Goal: Transaction & Acquisition: Book appointment/travel/reservation

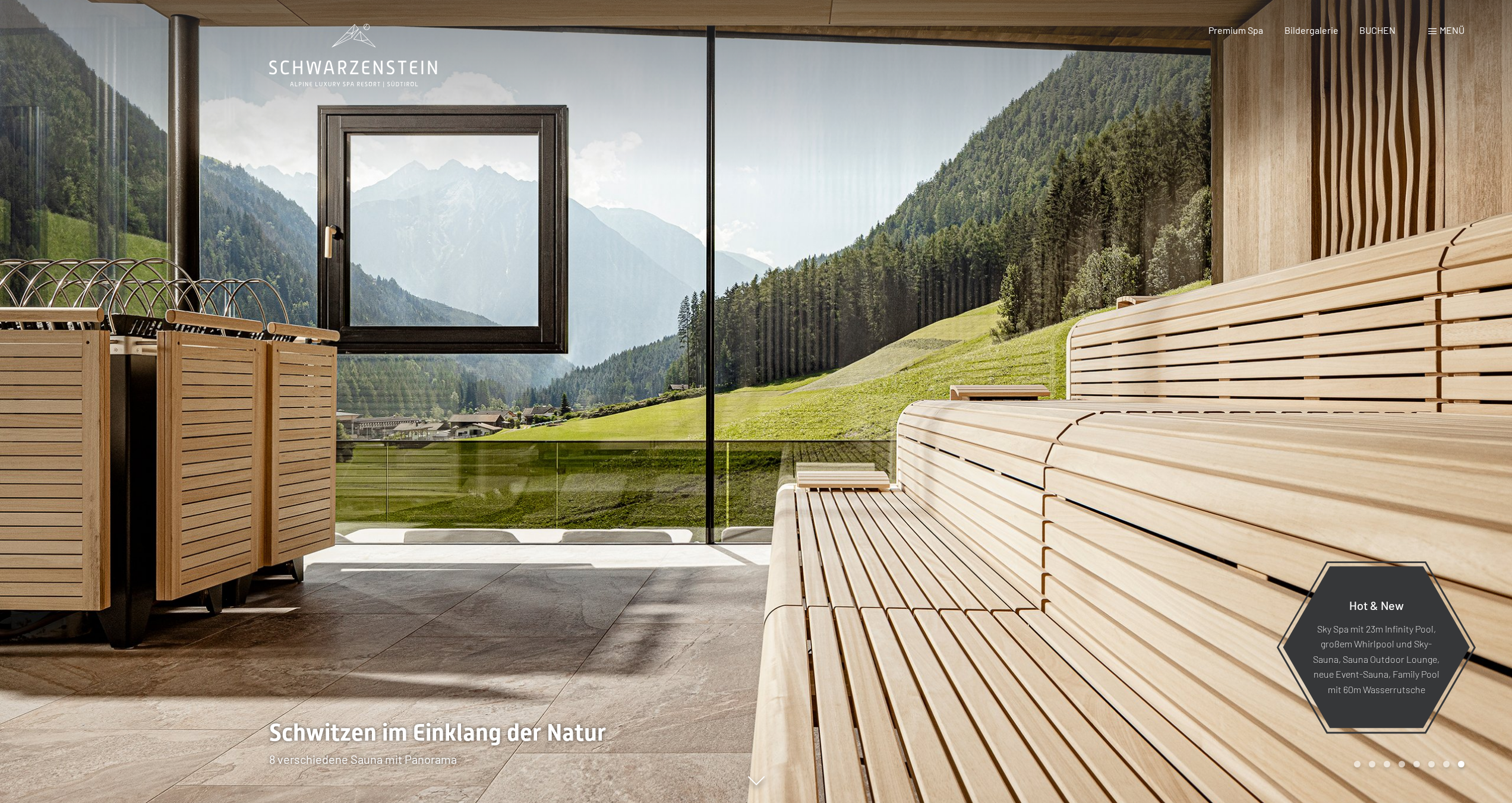
click at [759, 341] on div at bounding box center [1134, 402] width 756 height 803
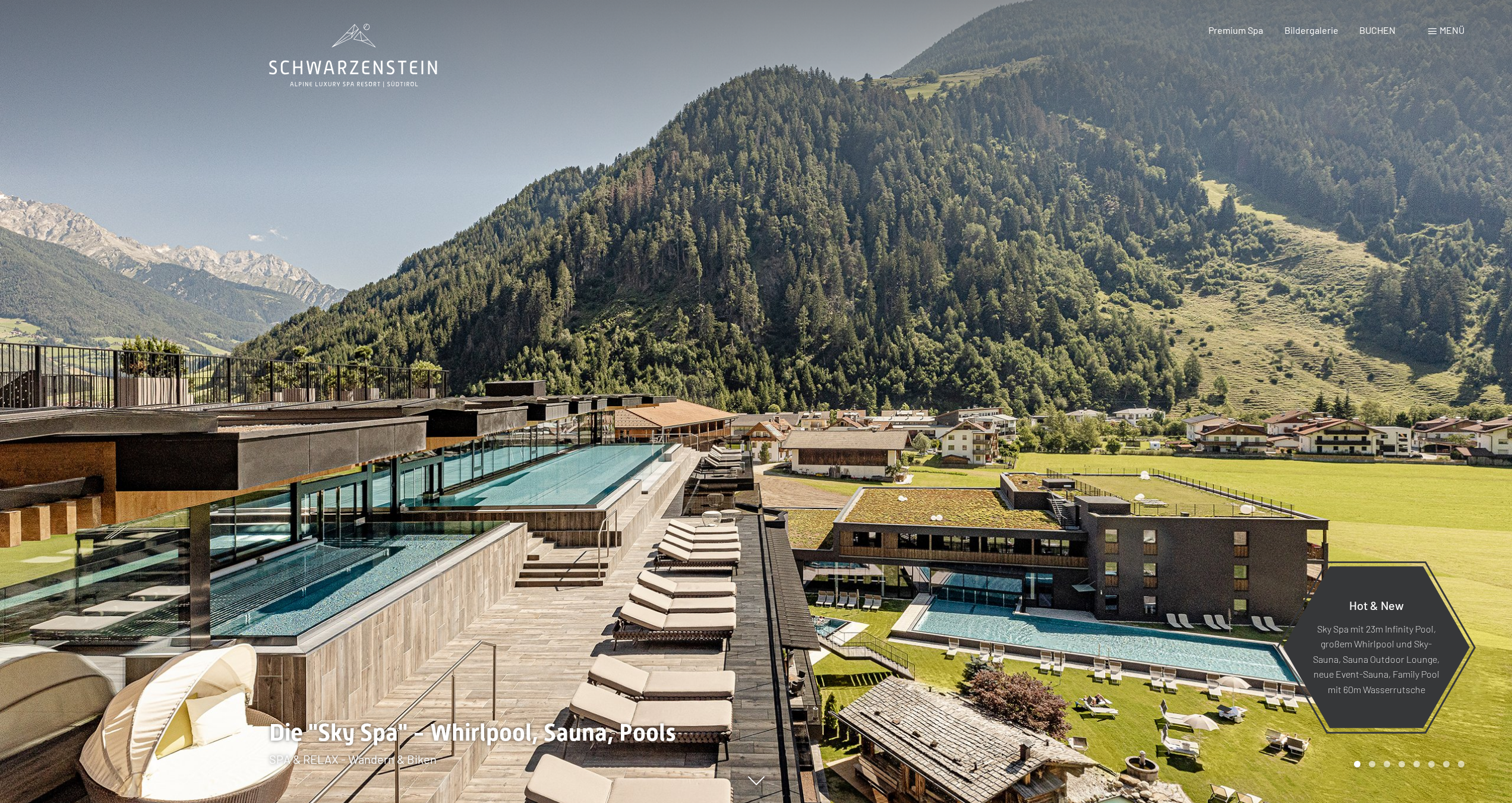
scroll to position [2, 0]
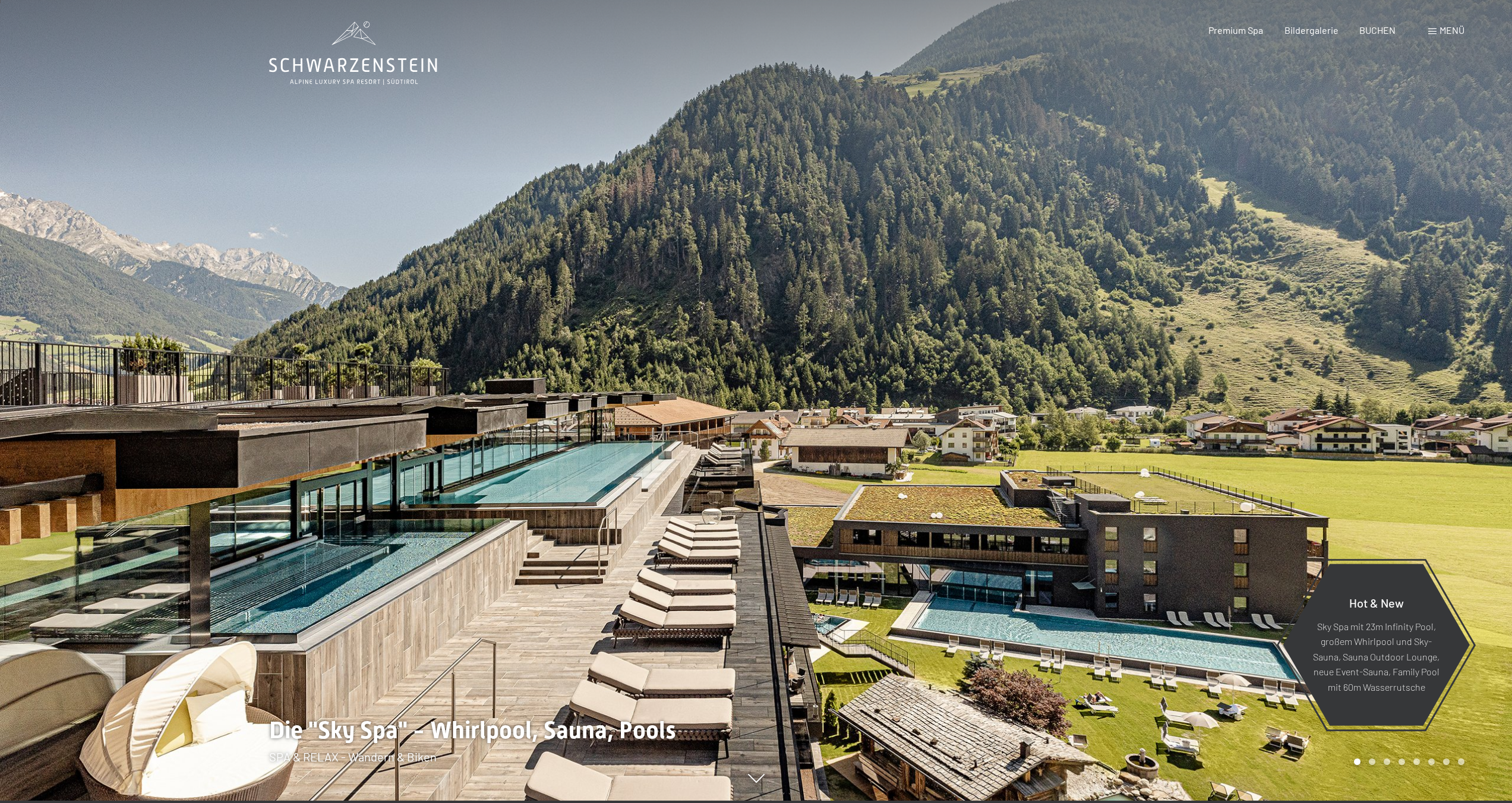
click at [836, 360] on div at bounding box center [1134, 399] width 756 height 803
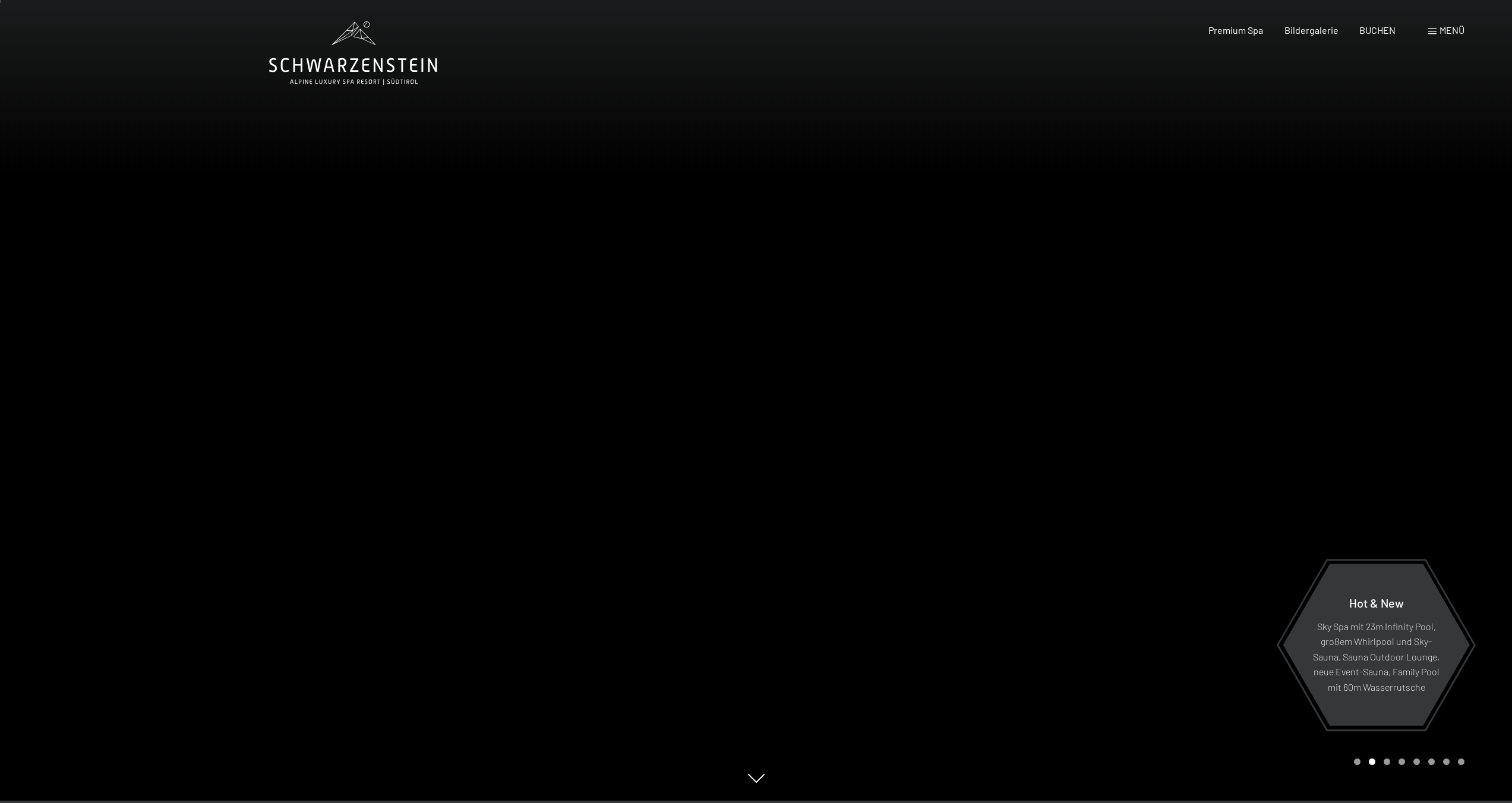
click at [836, 360] on div at bounding box center [1134, 399] width 756 height 803
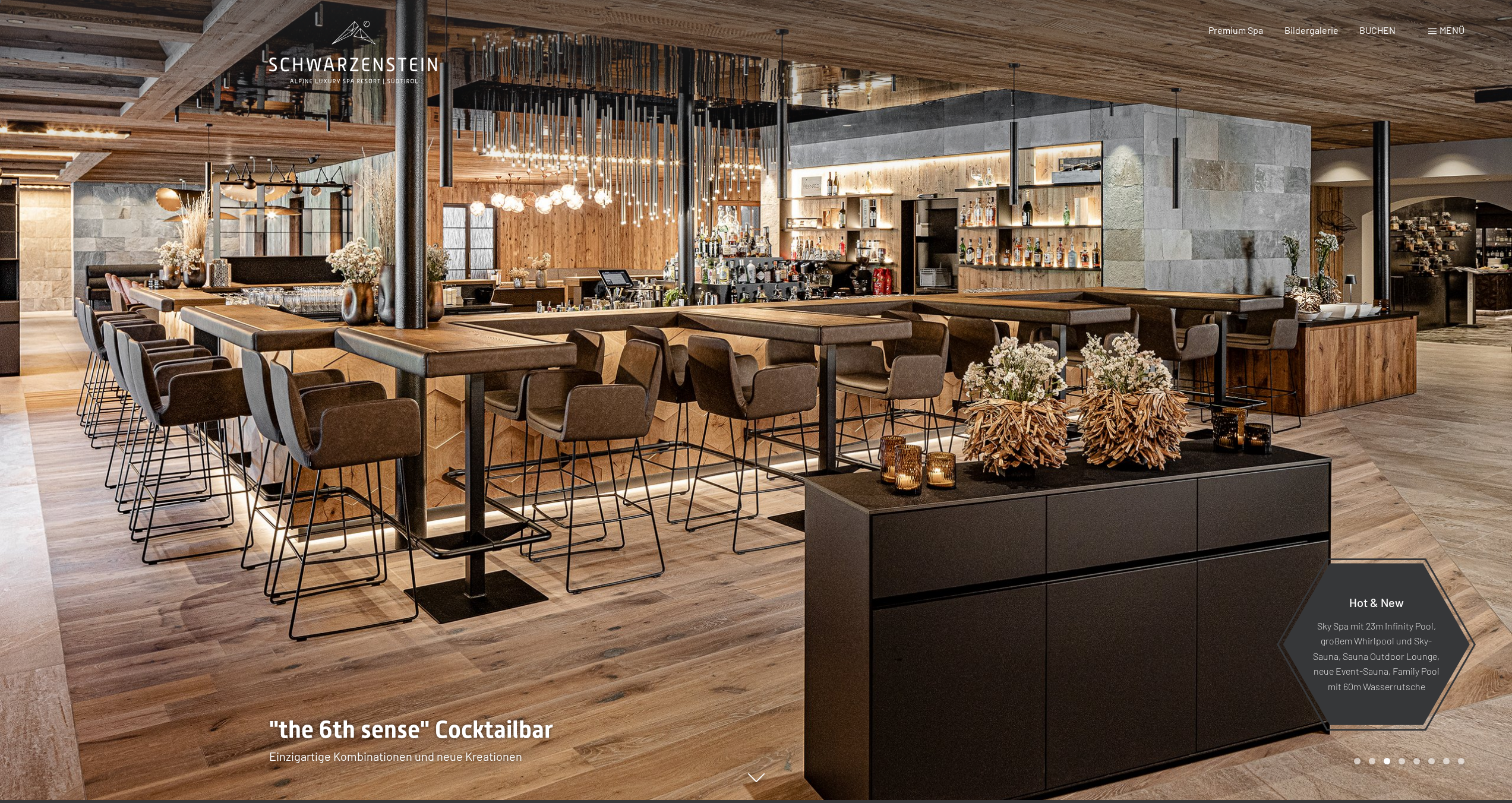
scroll to position [0, 0]
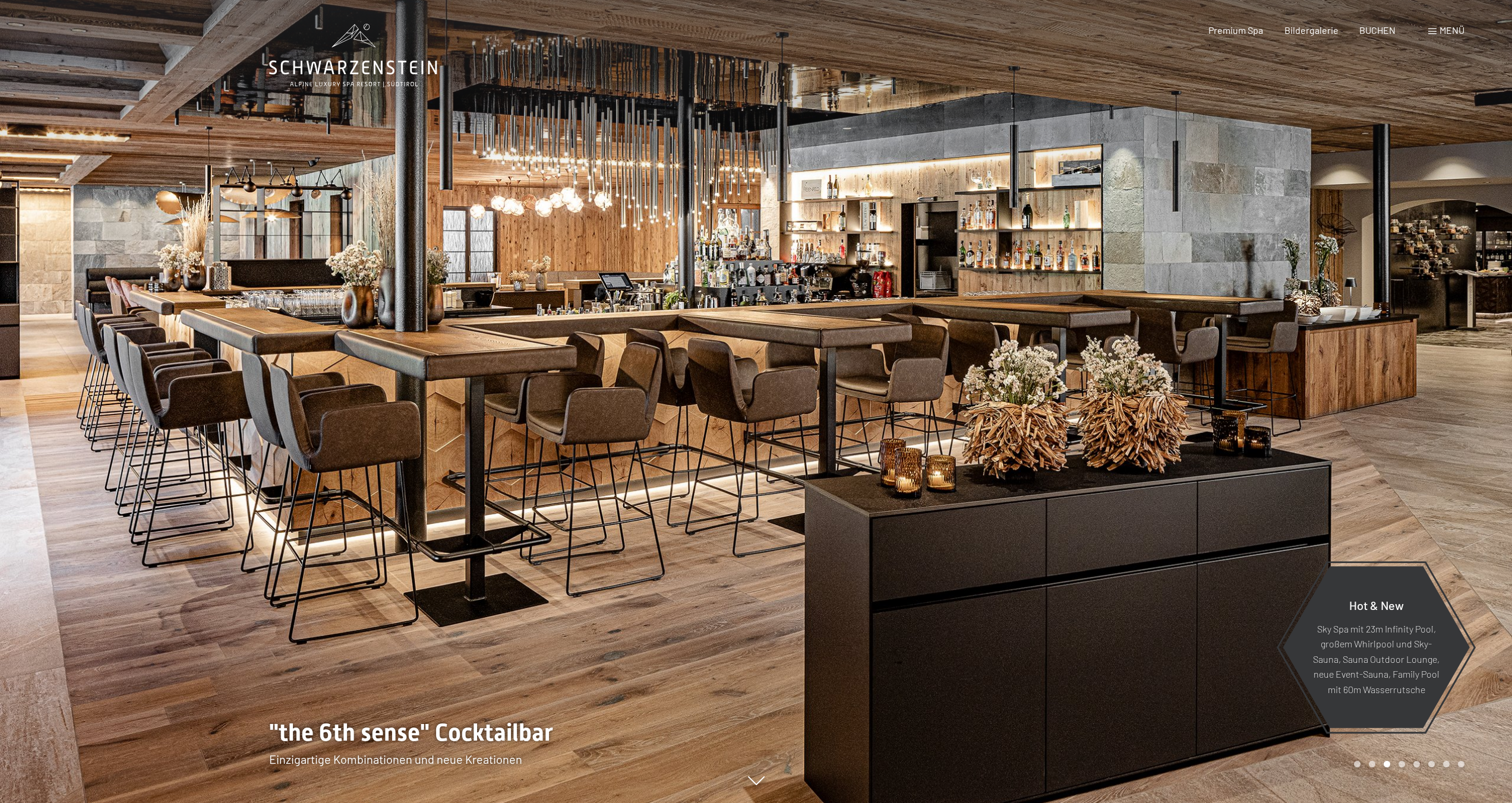
click at [836, 360] on div at bounding box center [1134, 402] width 756 height 803
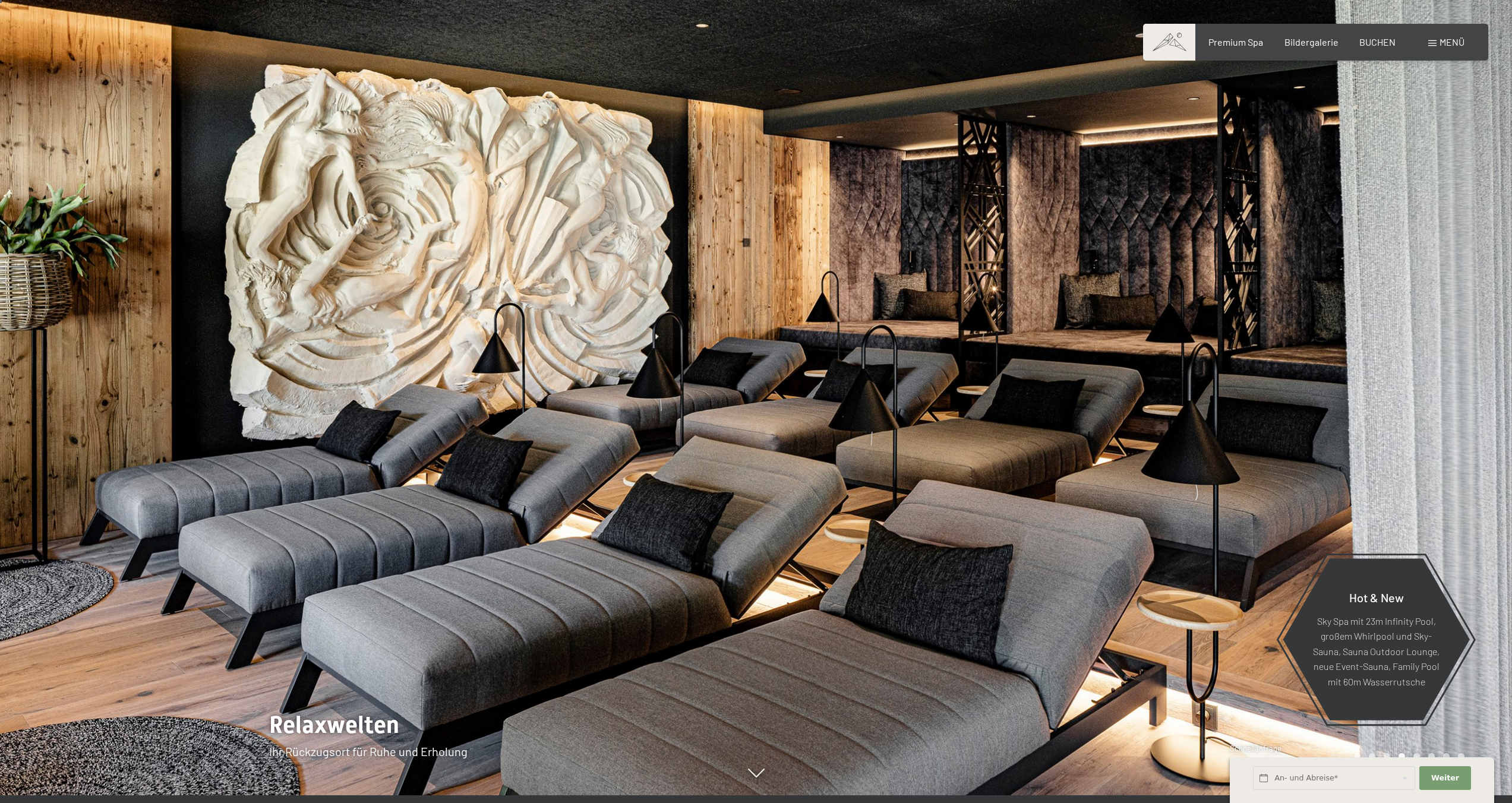
click at [836, 360] on div at bounding box center [1134, 394] width 756 height 803
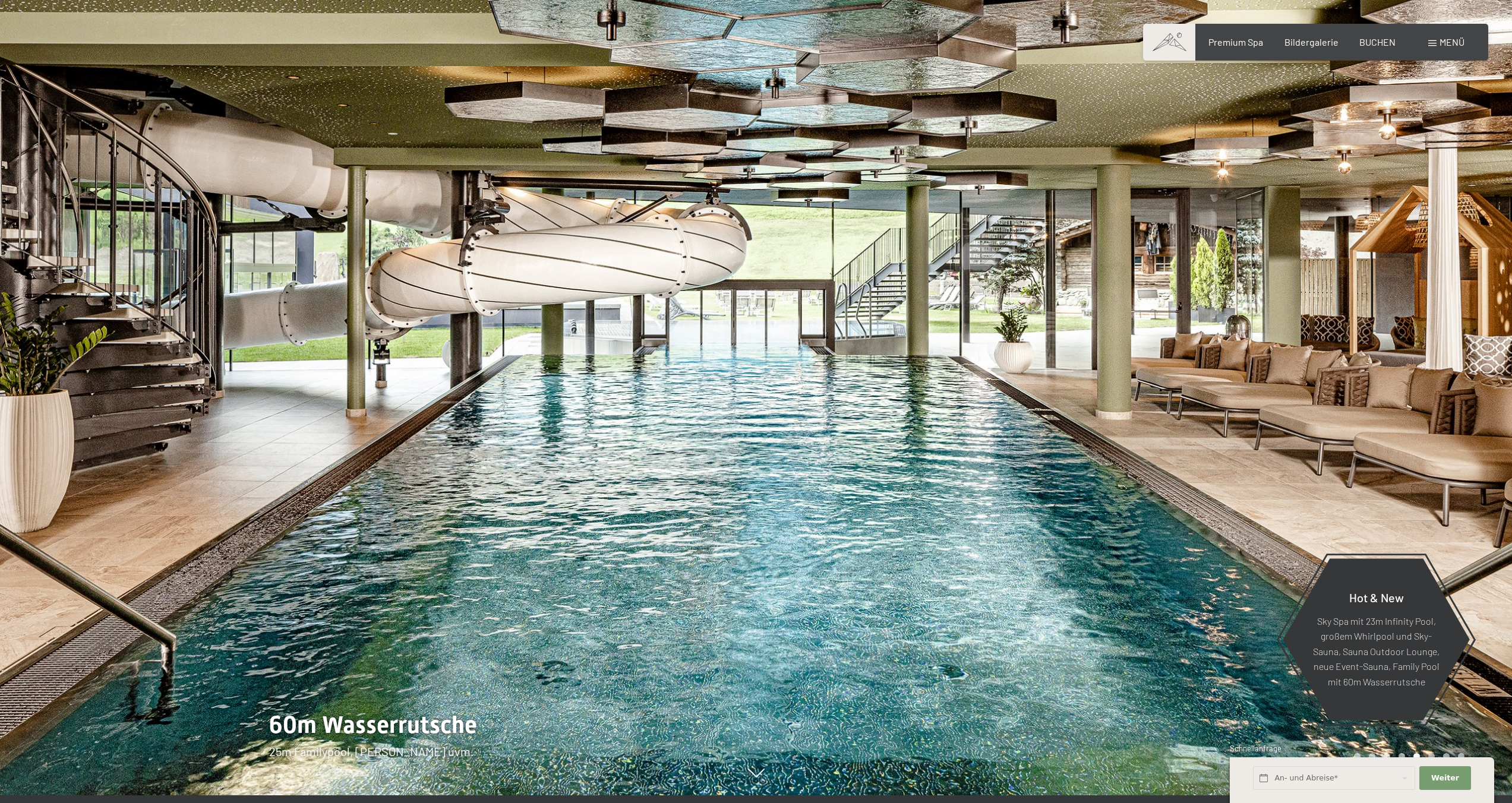
scroll to position [7, 0]
click at [761, 358] on div at bounding box center [1134, 395] width 756 height 803
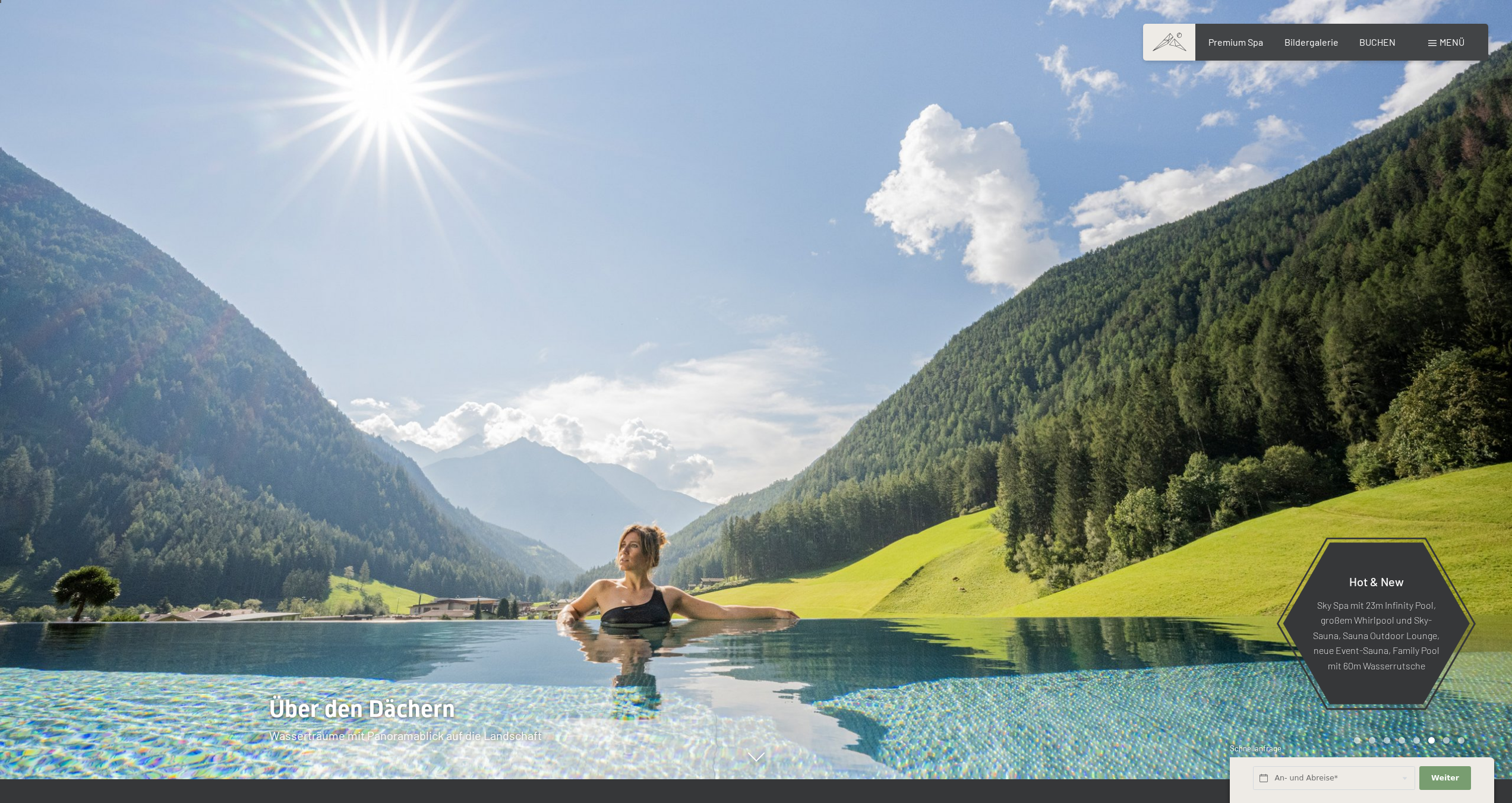
click at [761, 358] on div at bounding box center [1134, 378] width 756 height 803
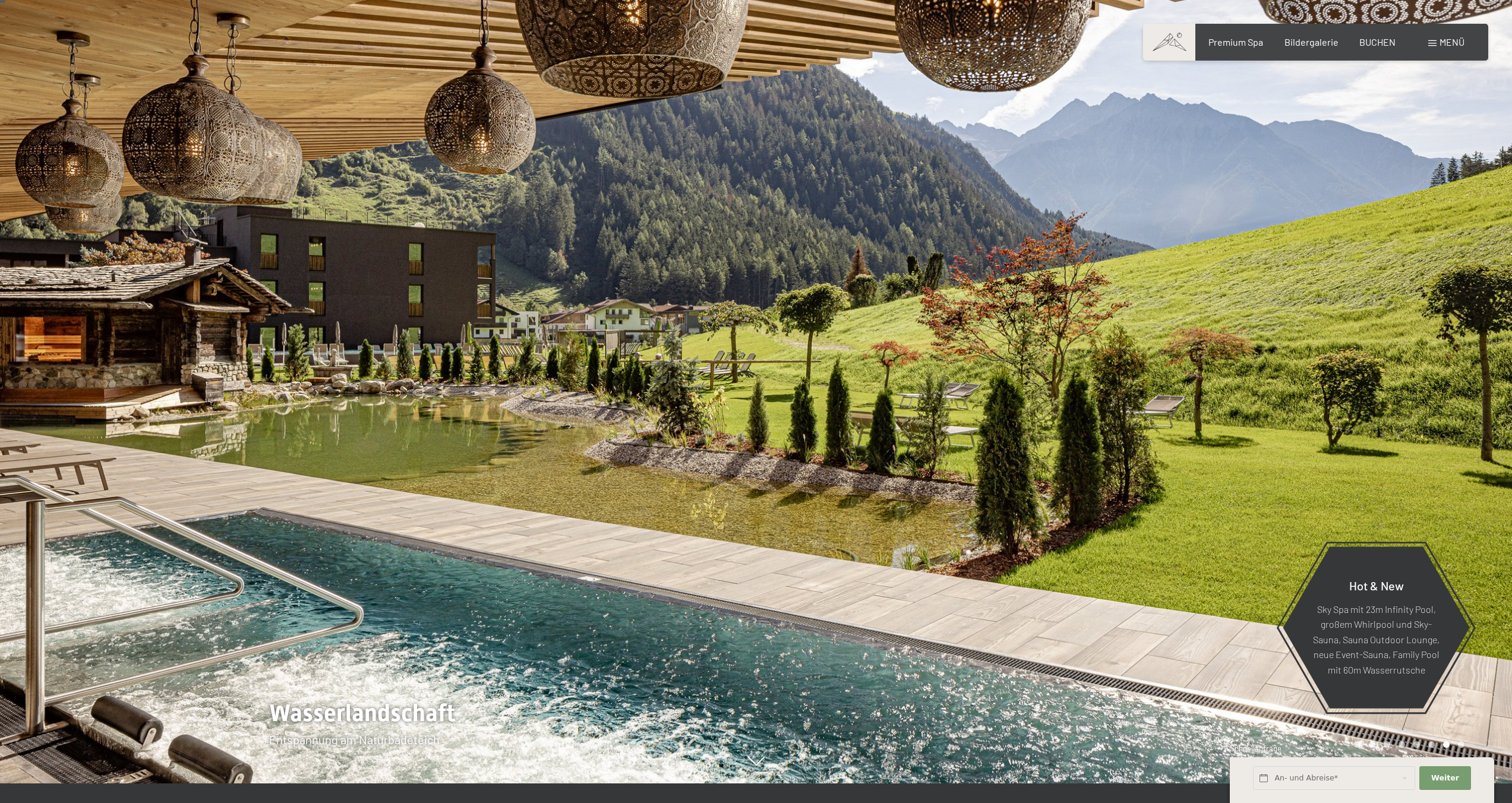
scroll to position [15, 0]
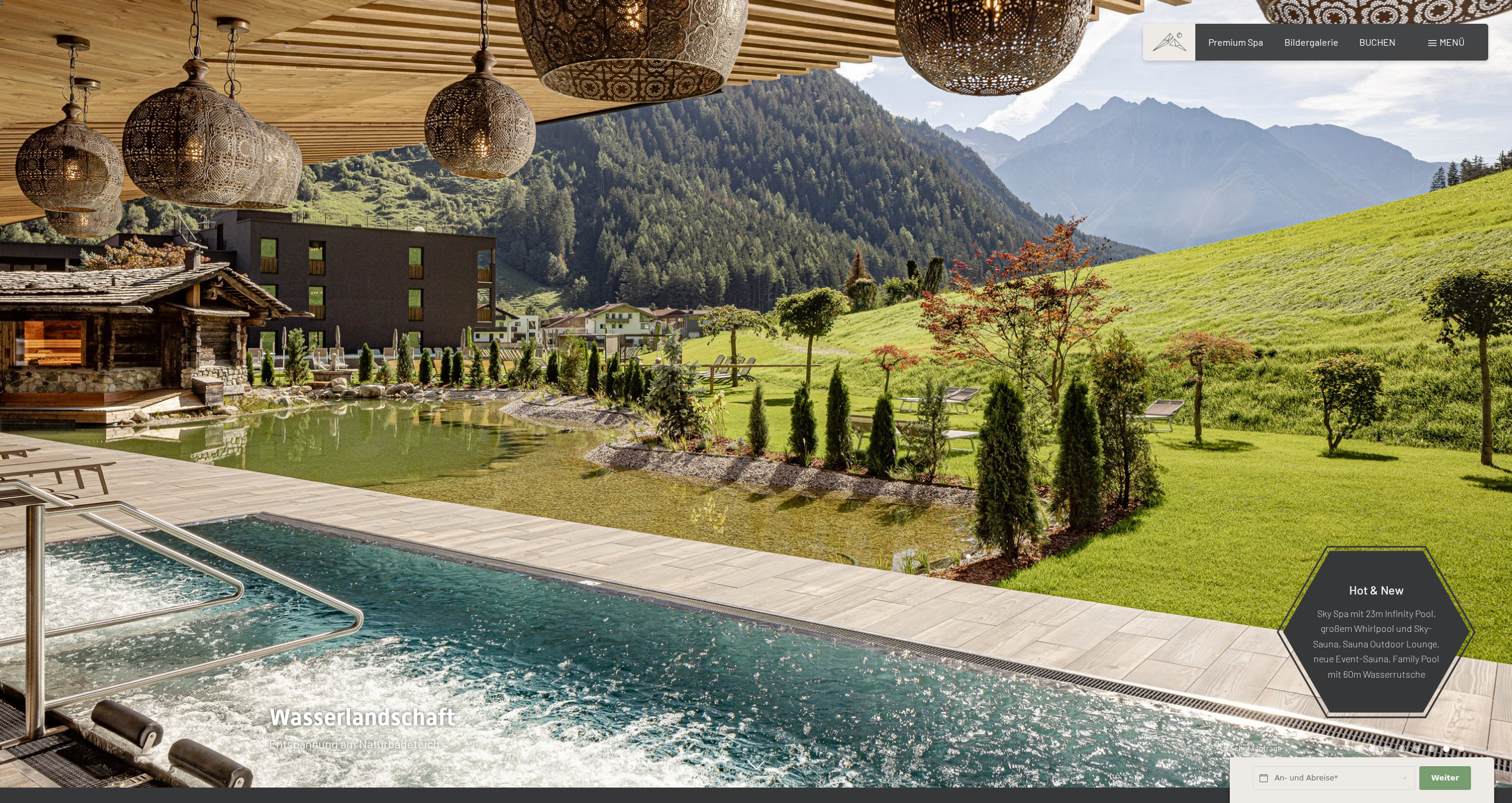
click at [765, 362] on div at bounding box center [1134, 386] width 756 height 803
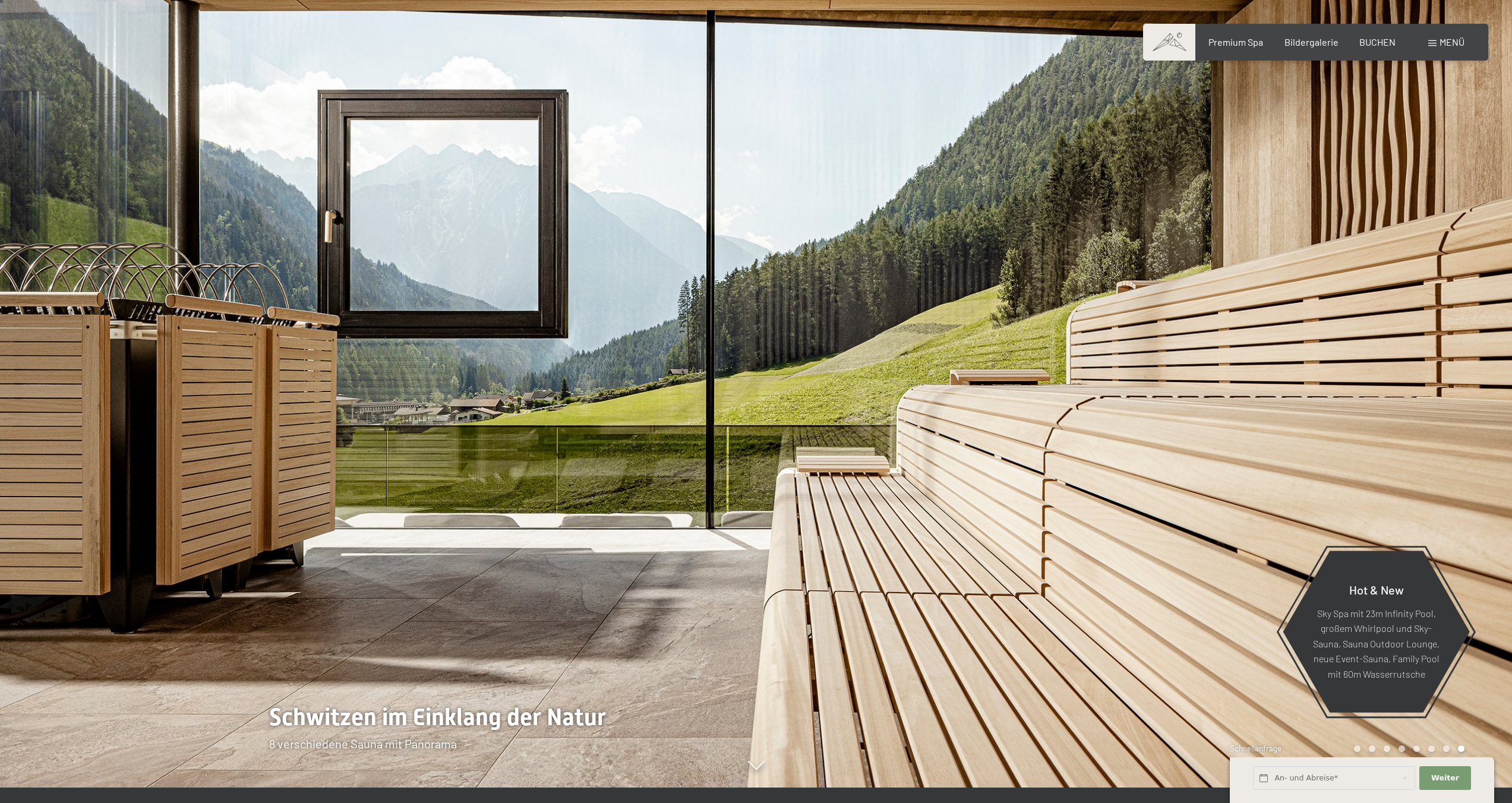
click at [765, 362] on div at bounding box center [1134, 386] width 756 height 803
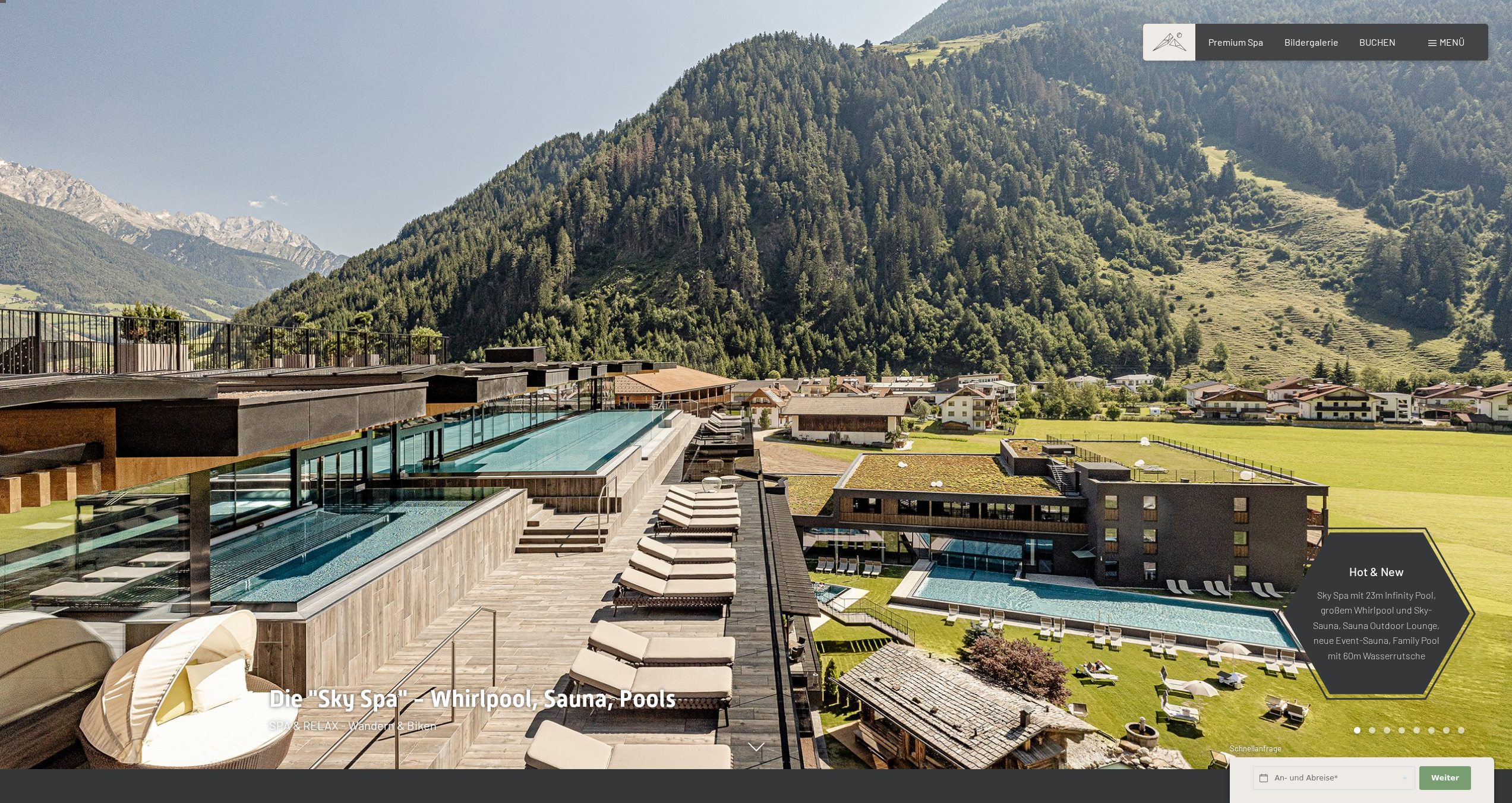
scroll to position [40, 0]
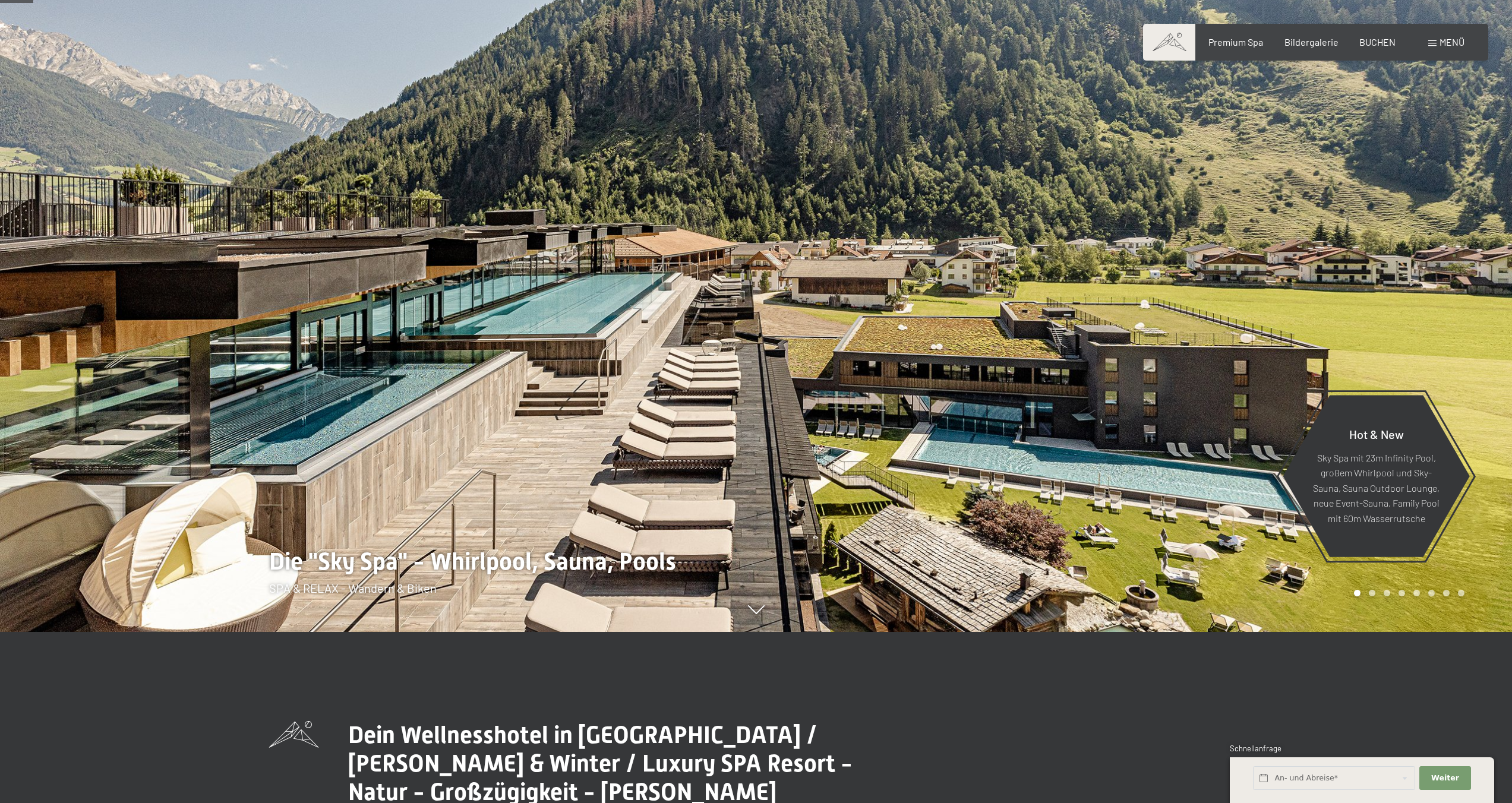
click at [856, 358] on div at bounding box center [1134, 230] width 756 height 803
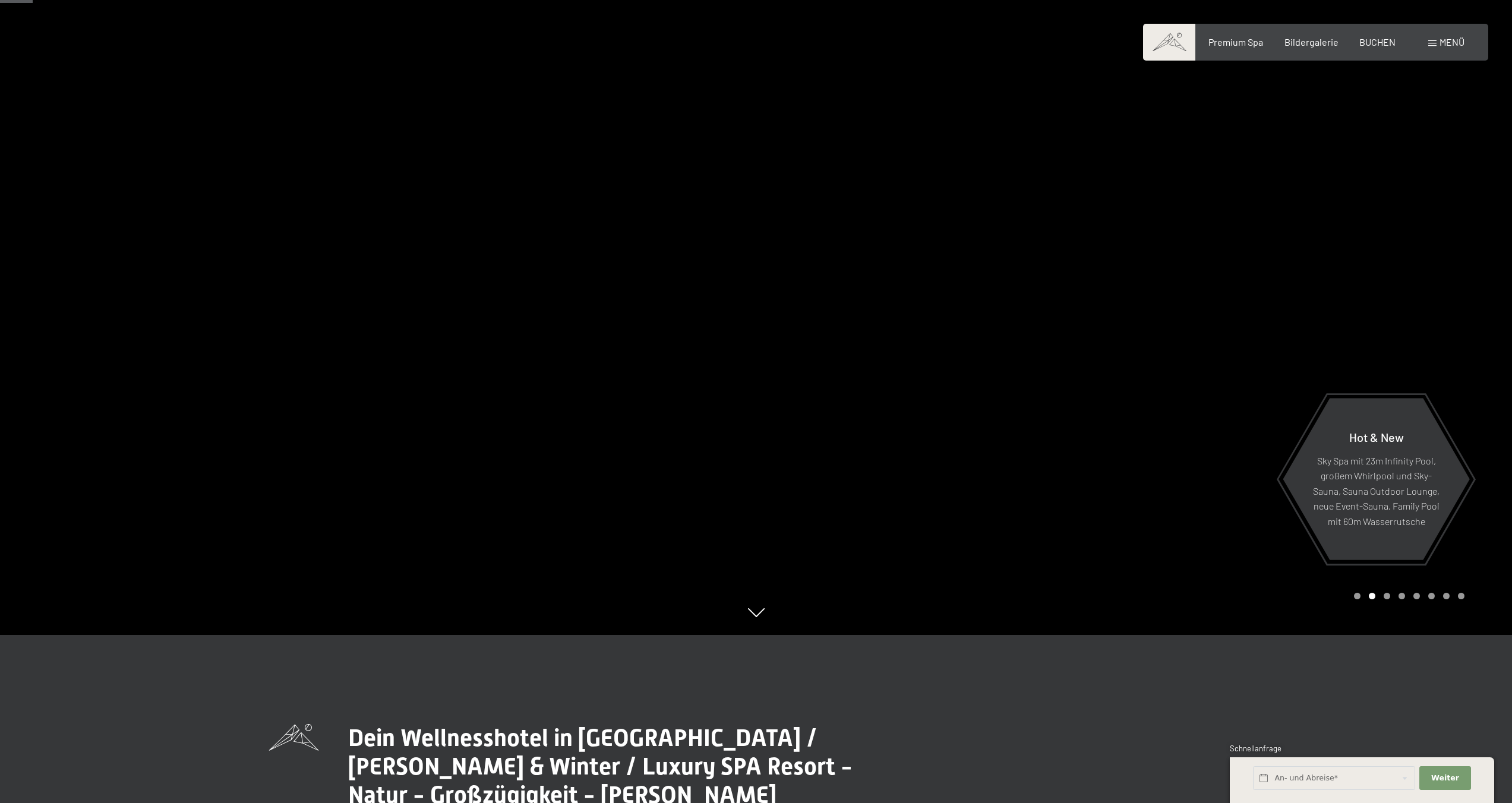
scroll to position [165, 0]
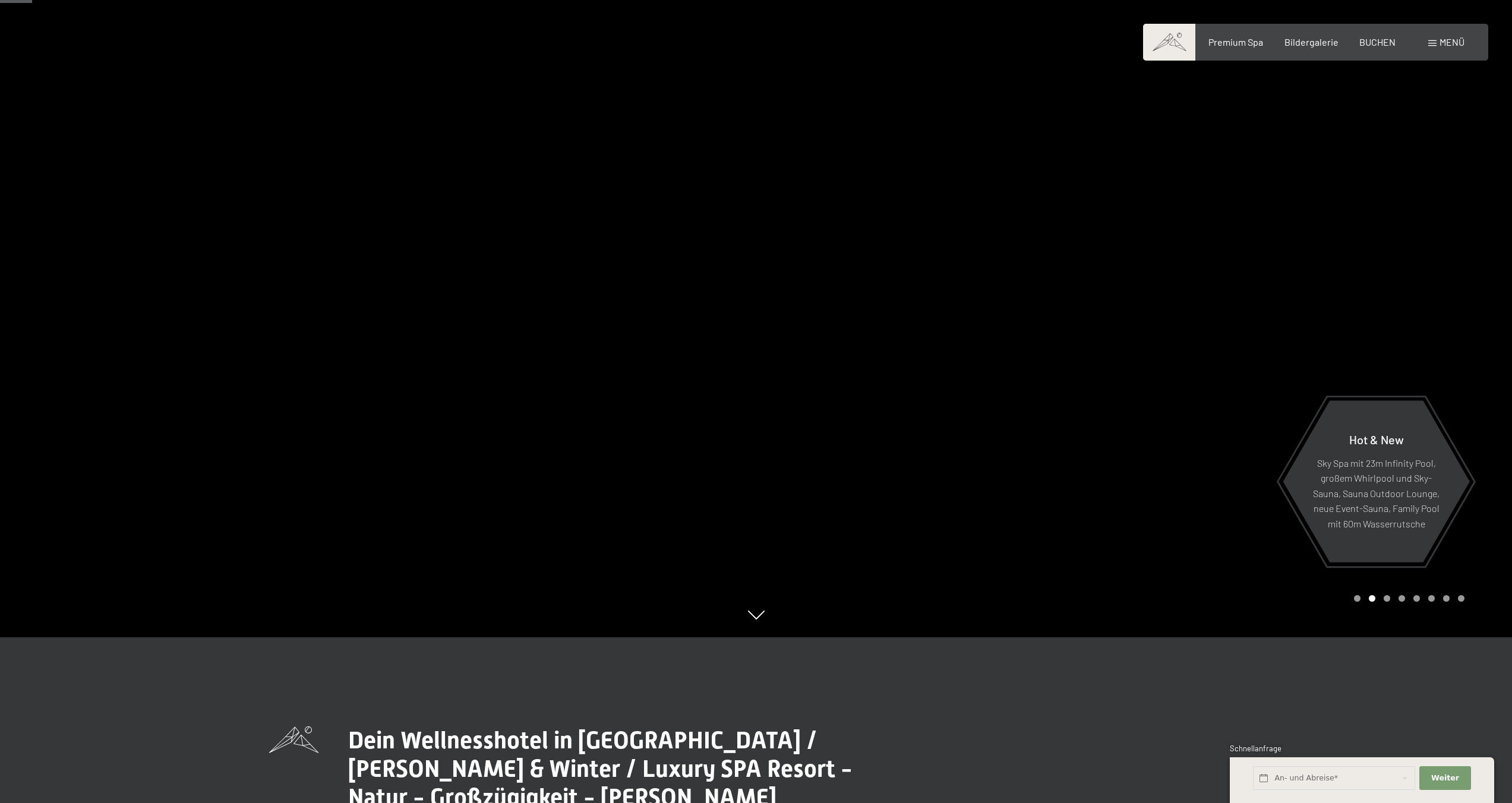
click at [846, 359] on div at bounding box center [1134, 236] width 756 height 803
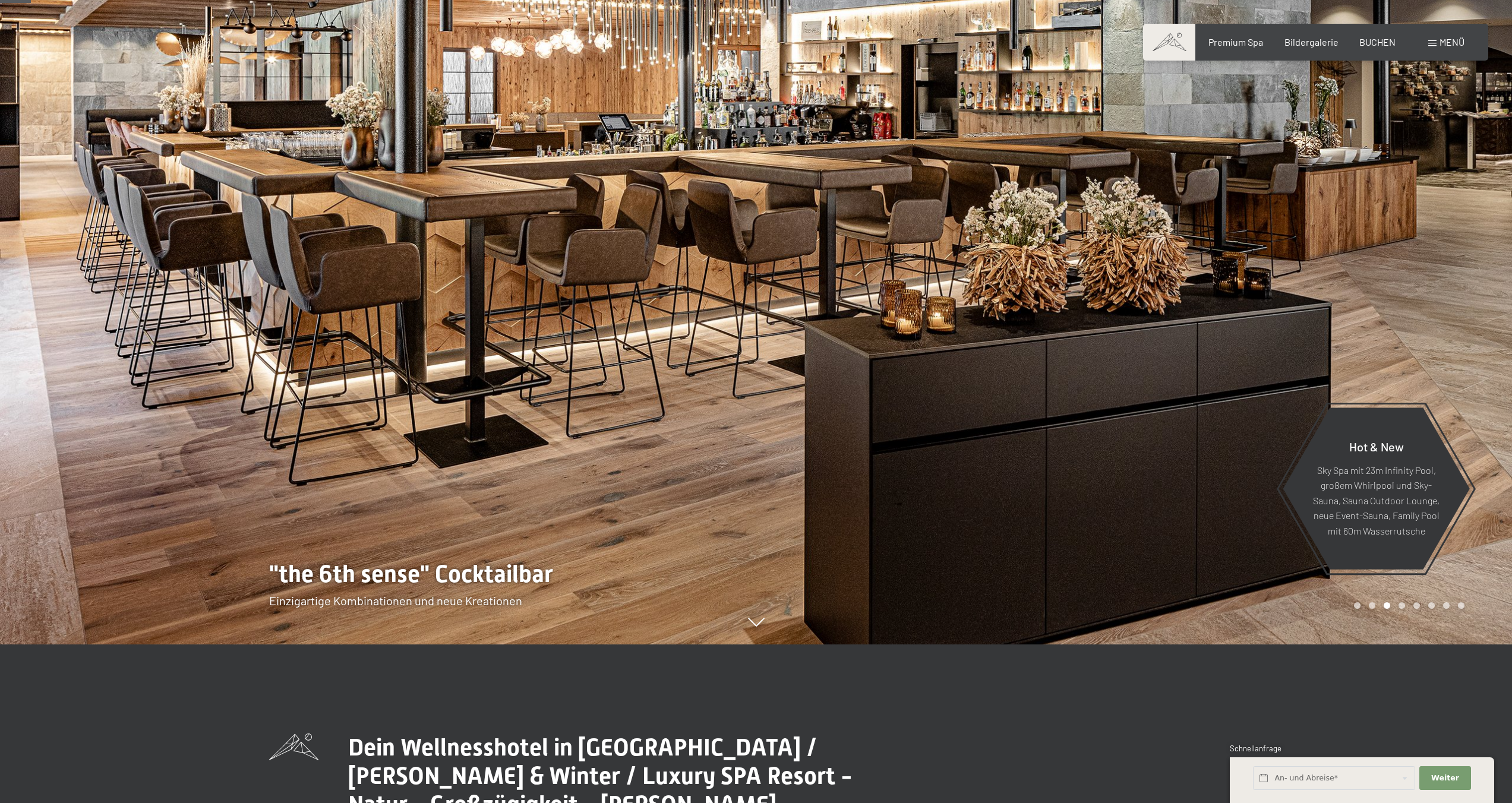
click at [846, 359] on div at bounding box center [1134, 243] width 756 height 803
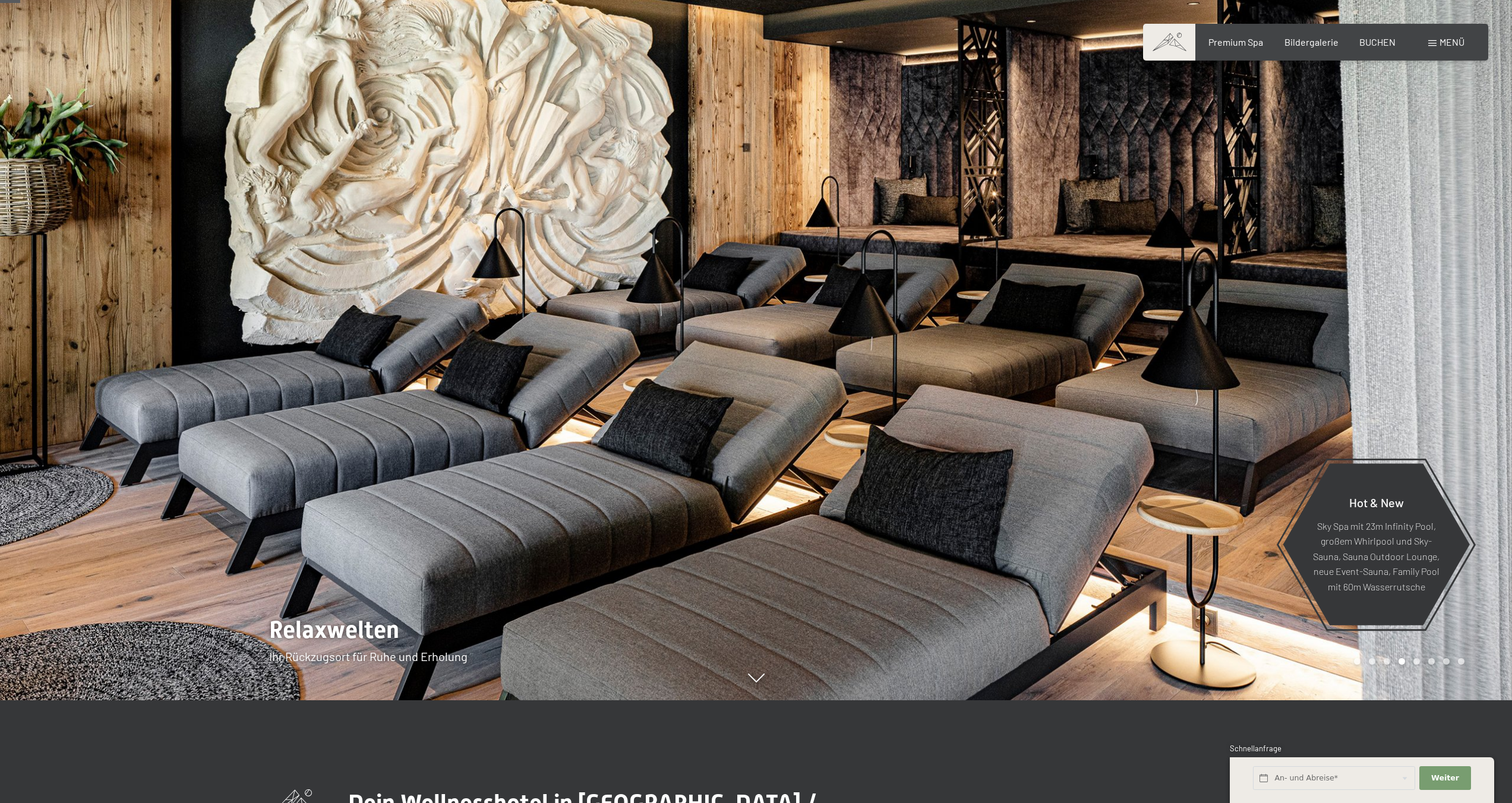
scroll to position [105, 0]
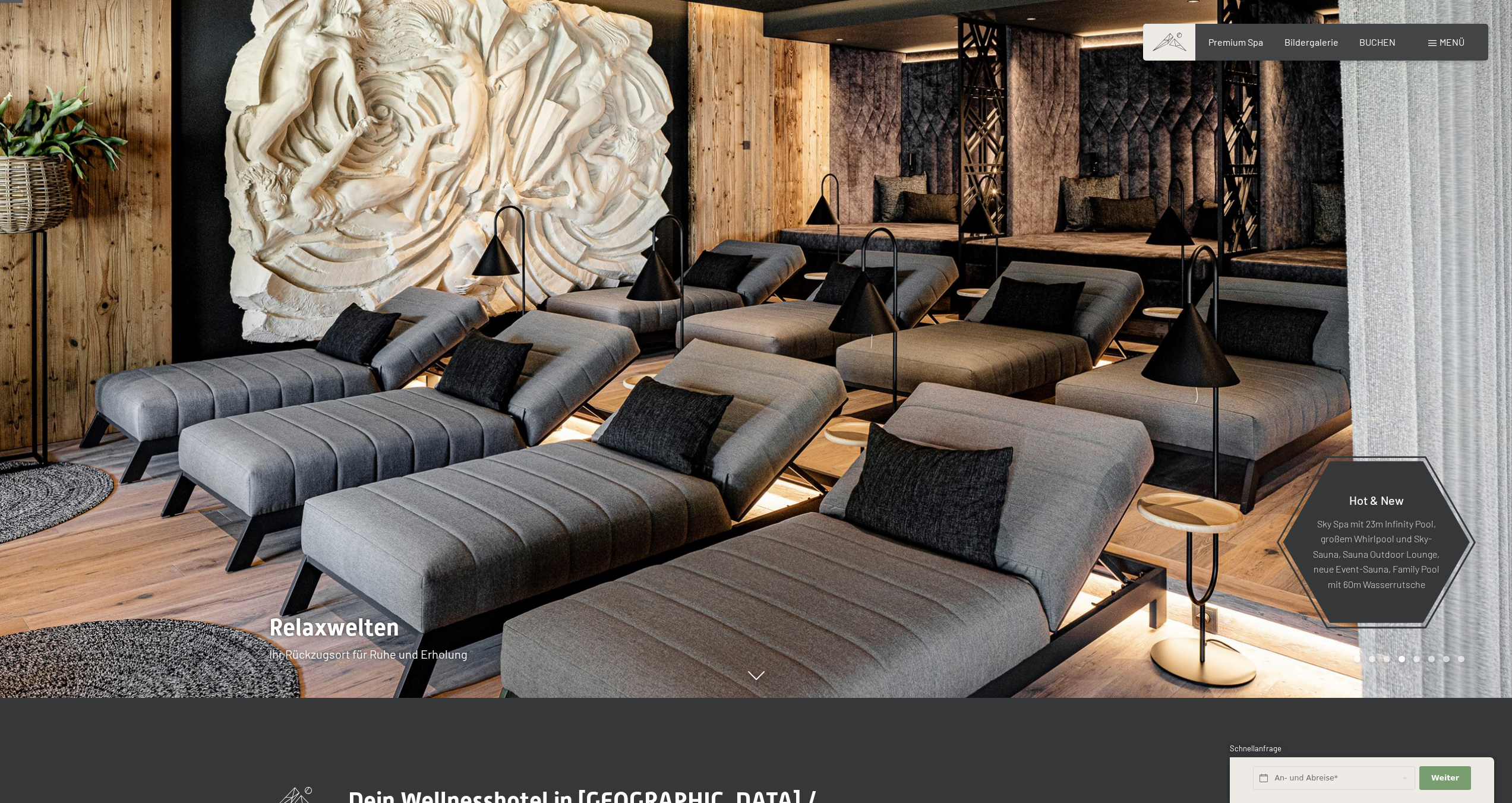
click at [704, 274] on div at bounding box center [378, 296] width 756 height 803
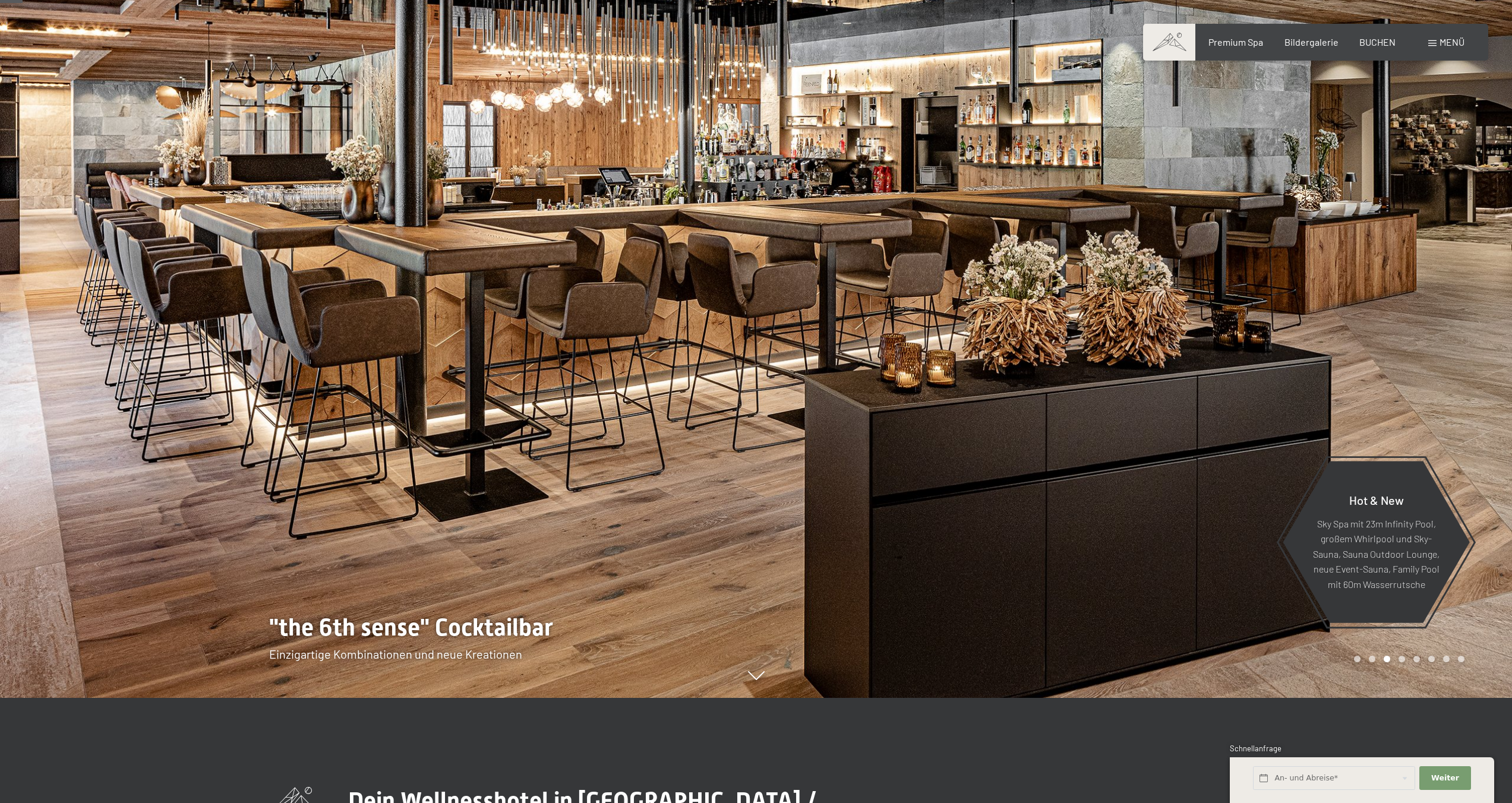
click at [704, 274] on div at bounding box center [378, 296] width 756 height 803
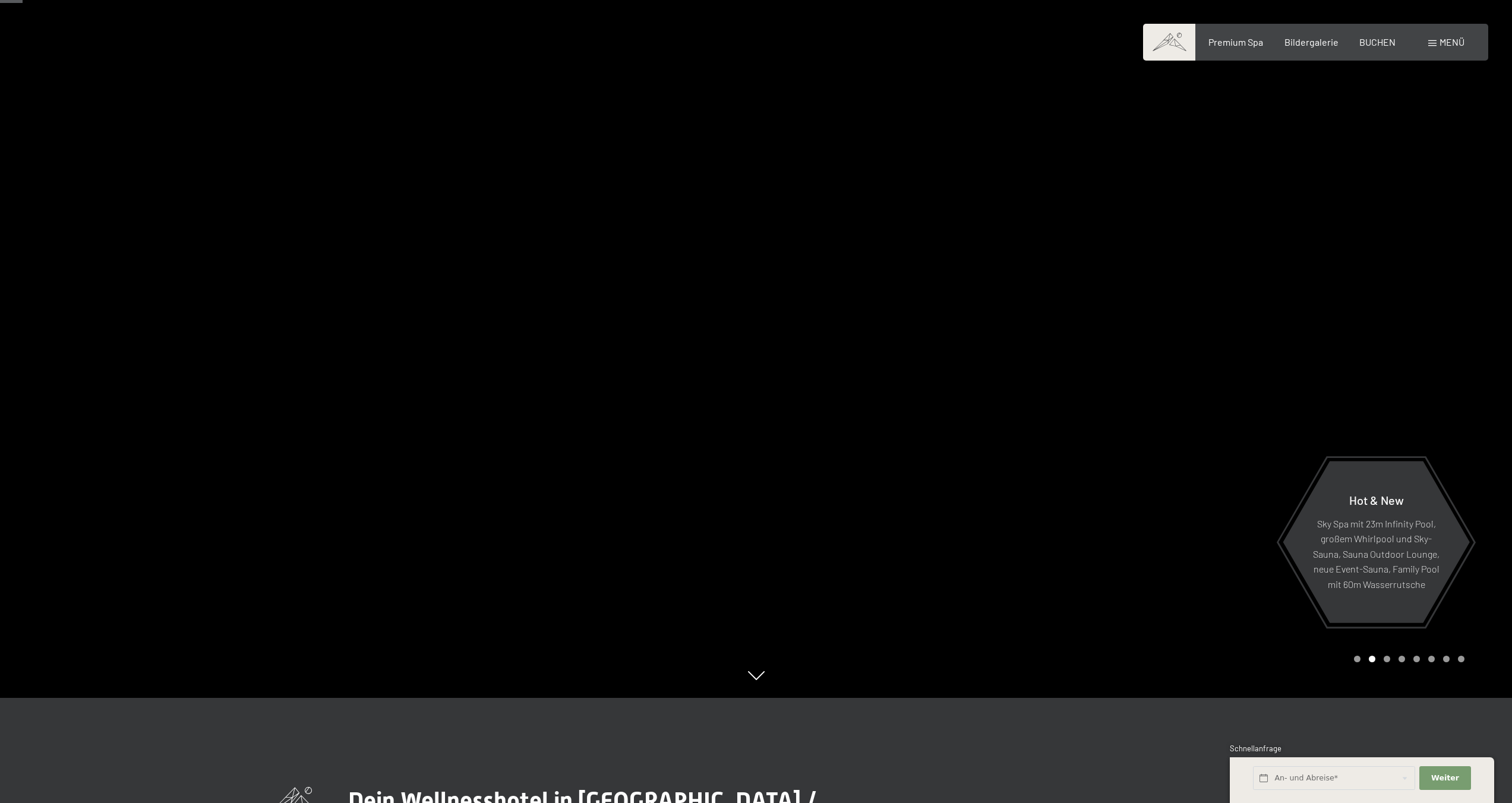
scroll to position [0, 0]
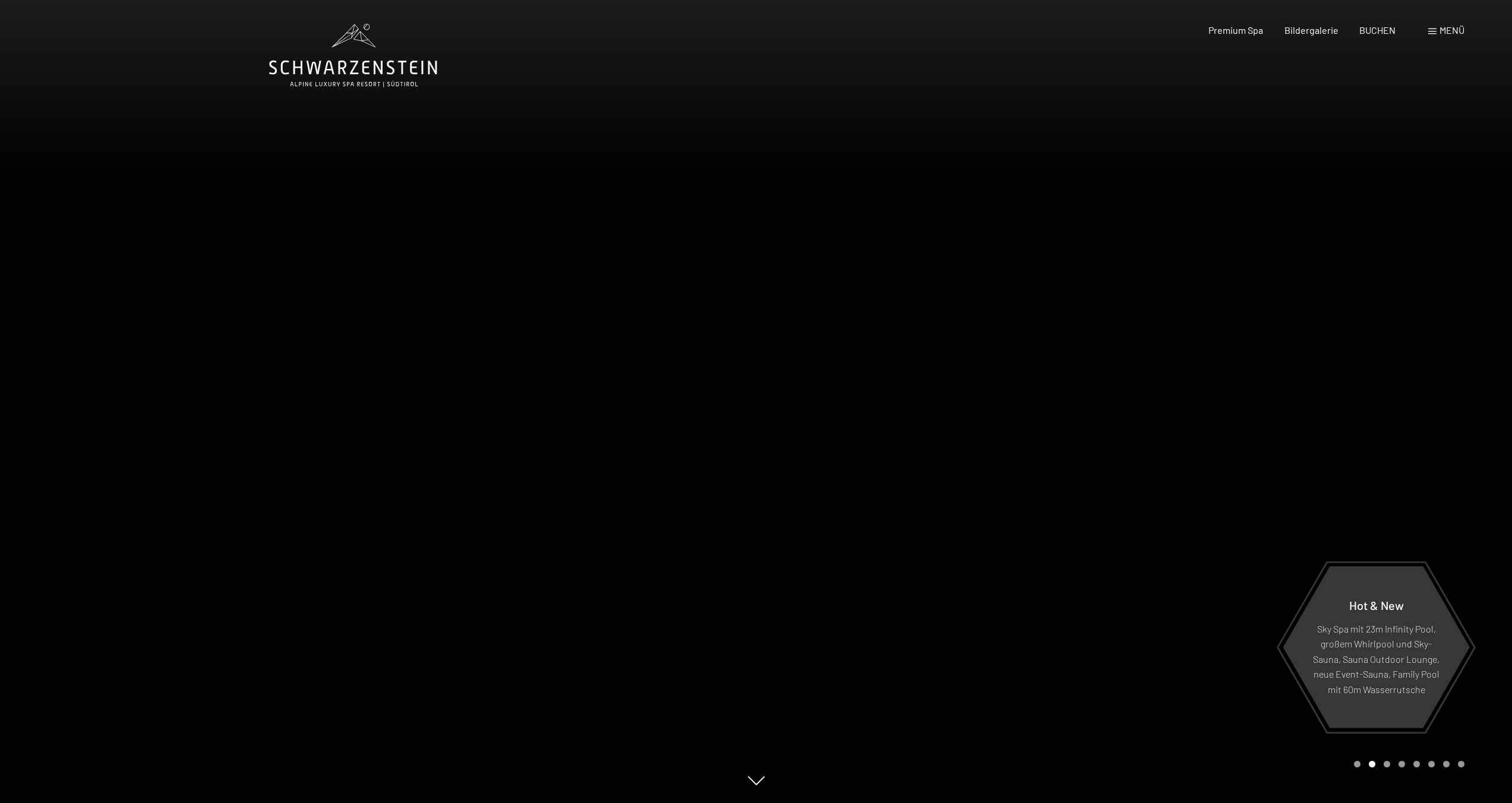
click at [376, 64] on icon at bounding box center [353, 68] width 168 height 14
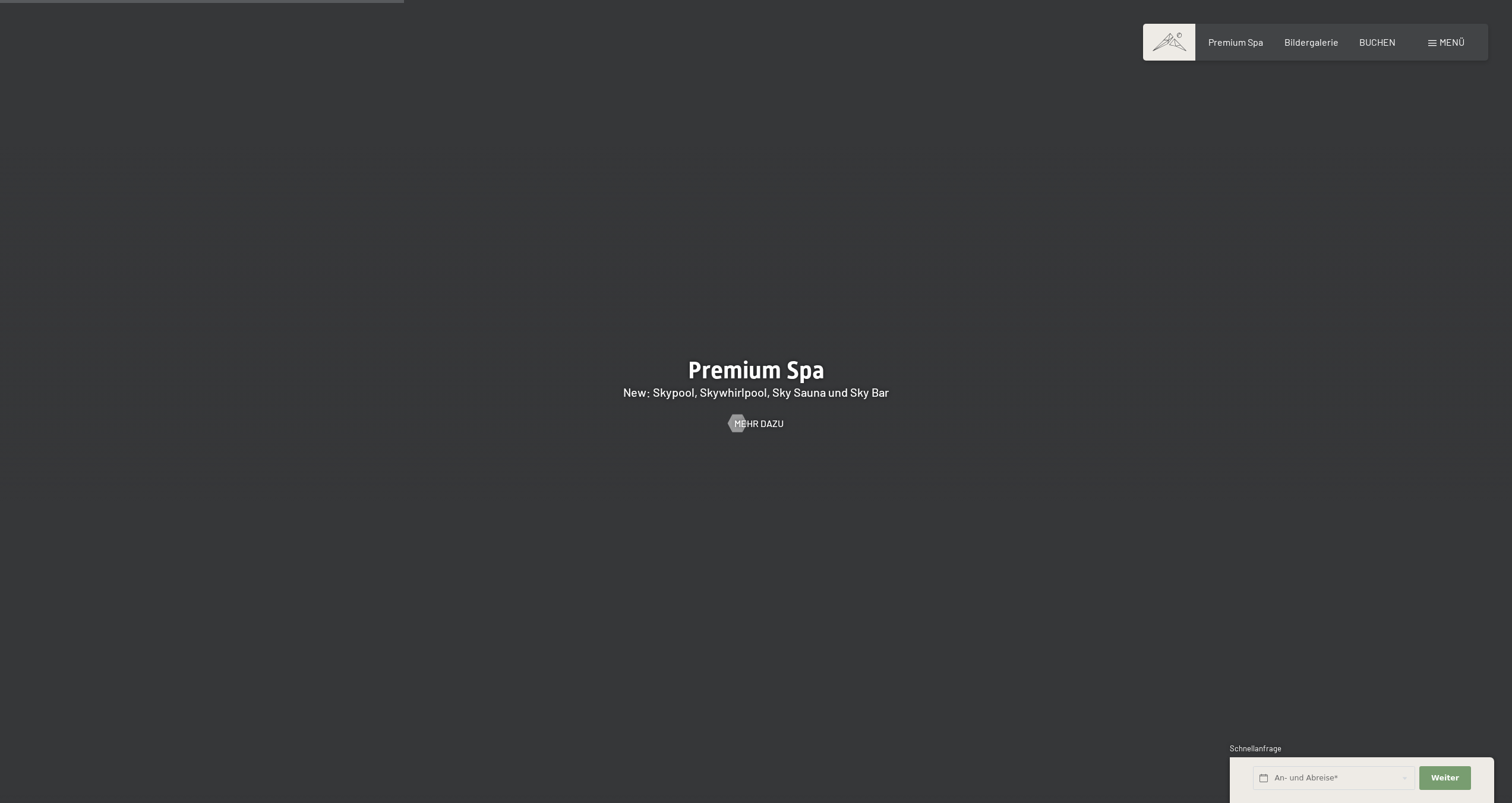
scroll to position [2202, 0]
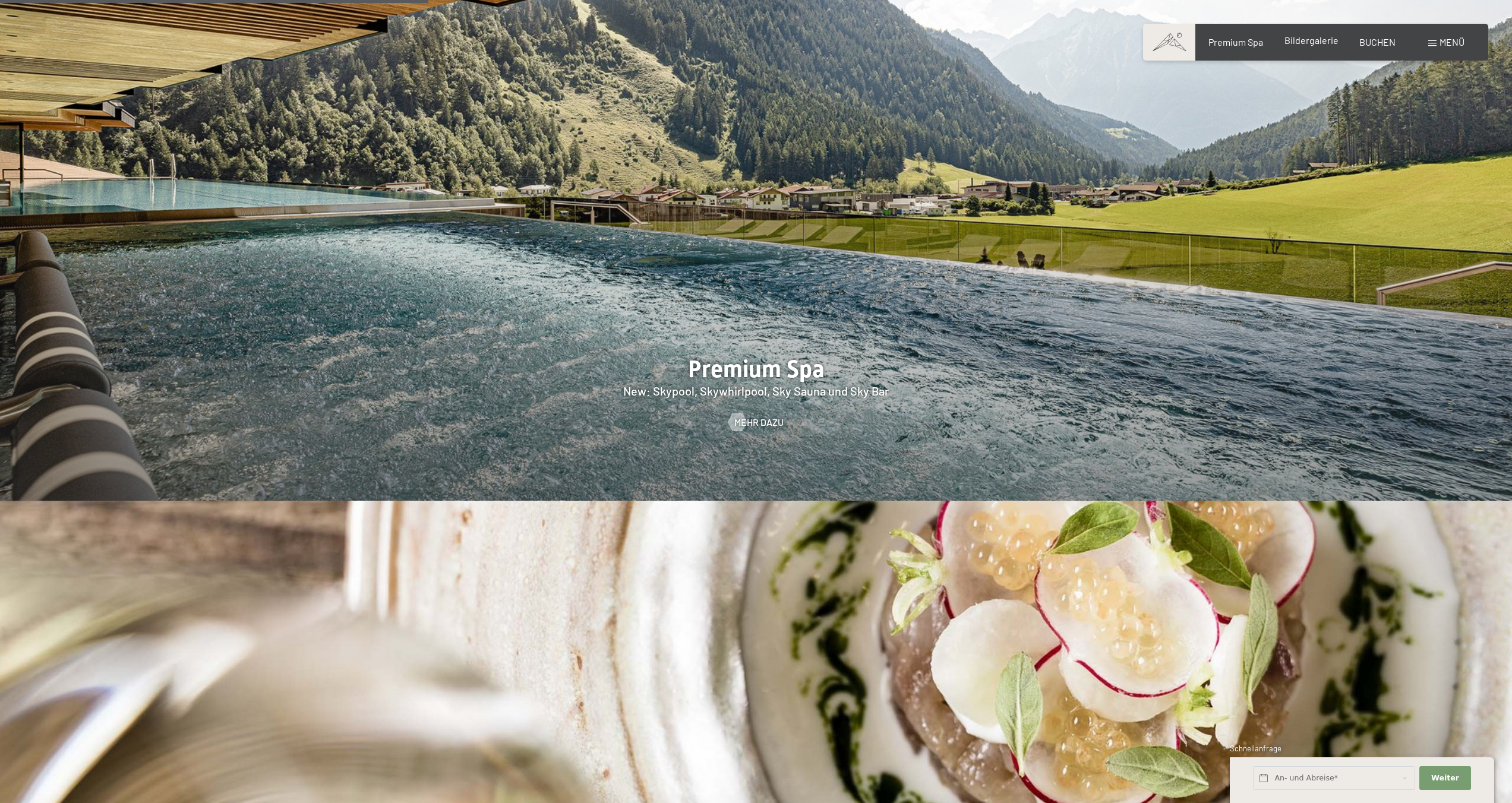
click at [1301, 46] on div "Bildergalerie" at bounding box center [1311, 40] width 54 height 13
click at [1247, 42] on span "Premium Spa" at bounding box center [1236, 40] width 55 height 11
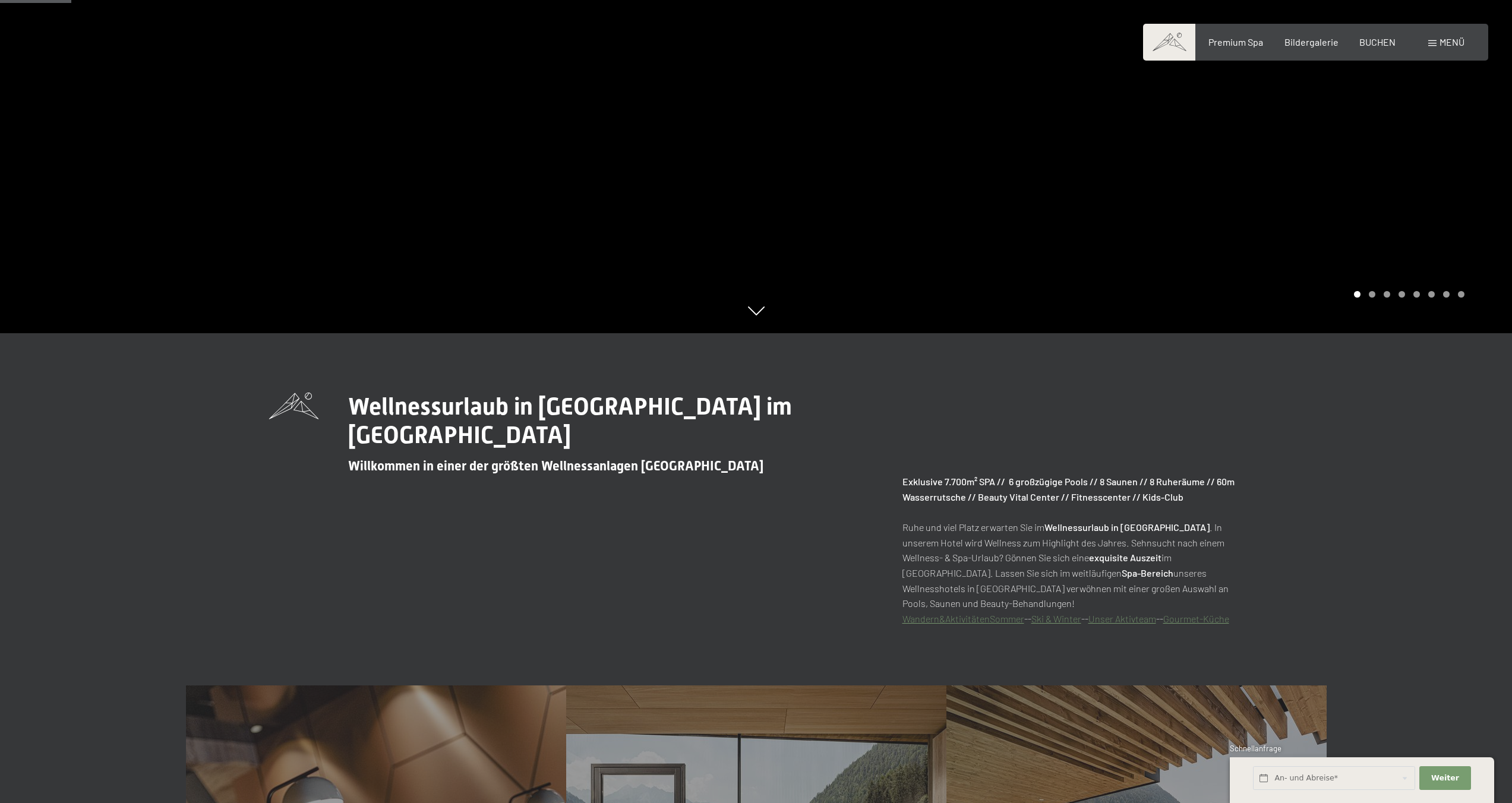
scroll to position [470, 0]
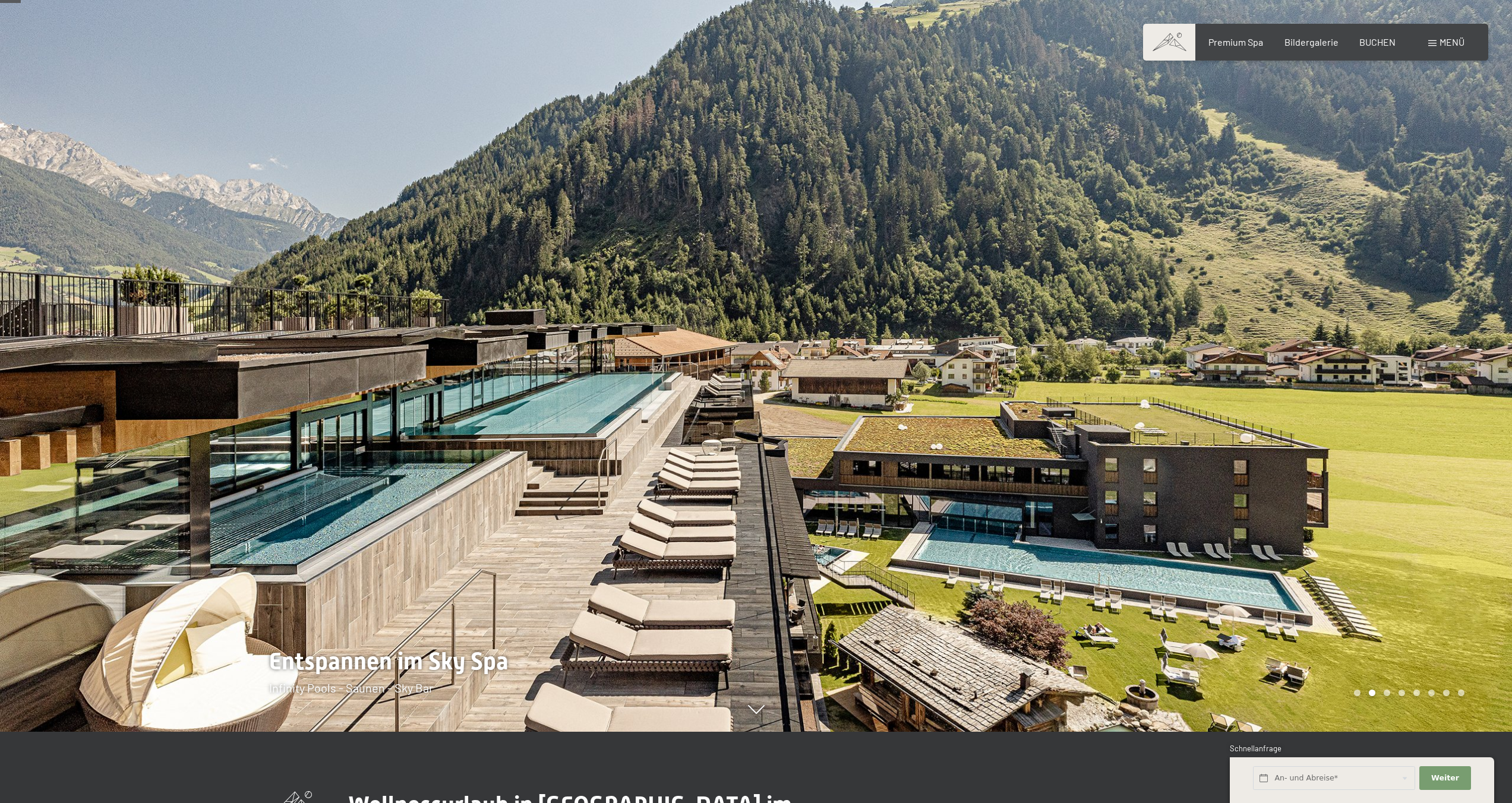
scroll to position [69, 0]
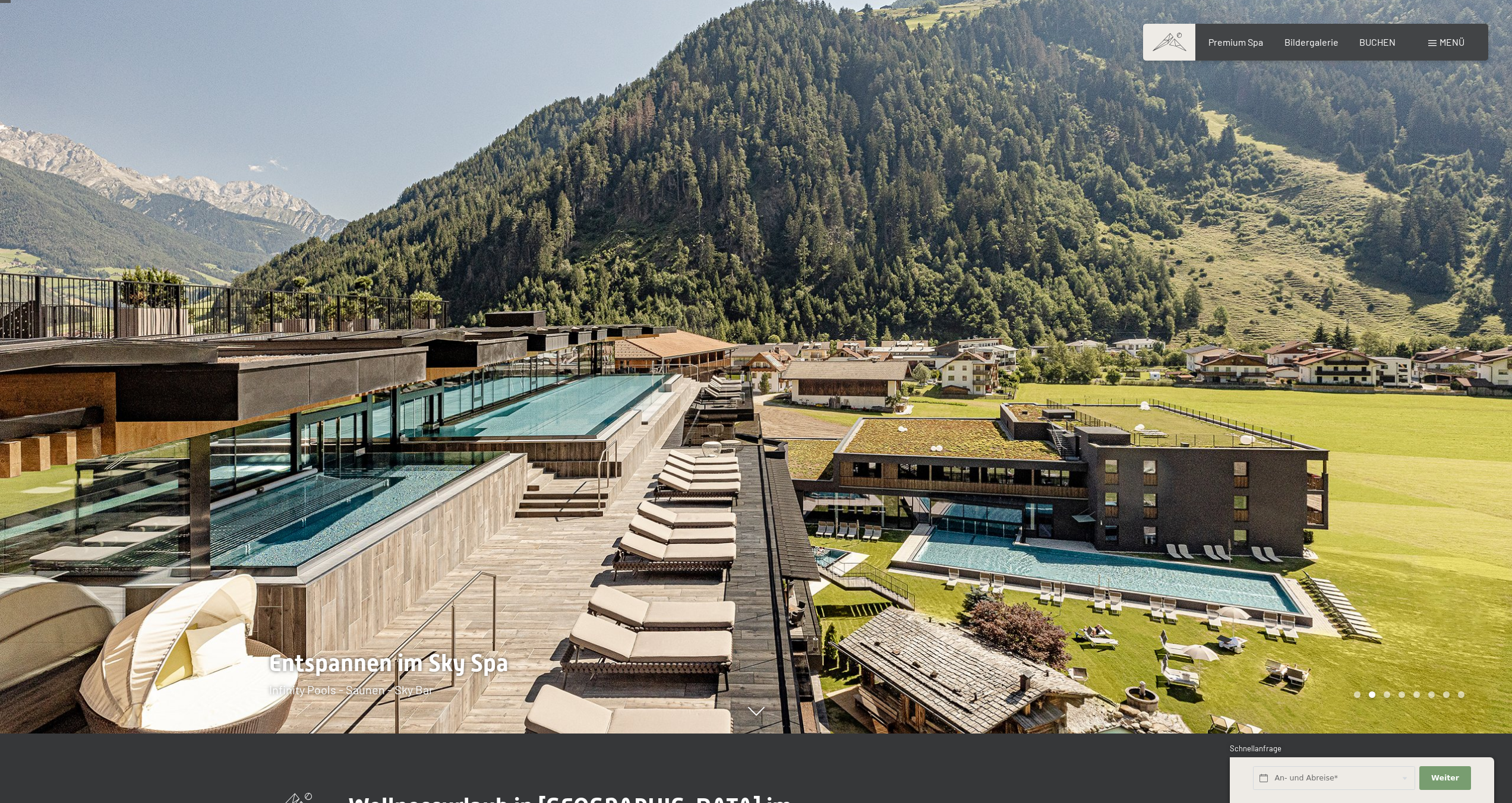
click at [754, 252] on div at bounding box center [378, 332] width 756 height 803
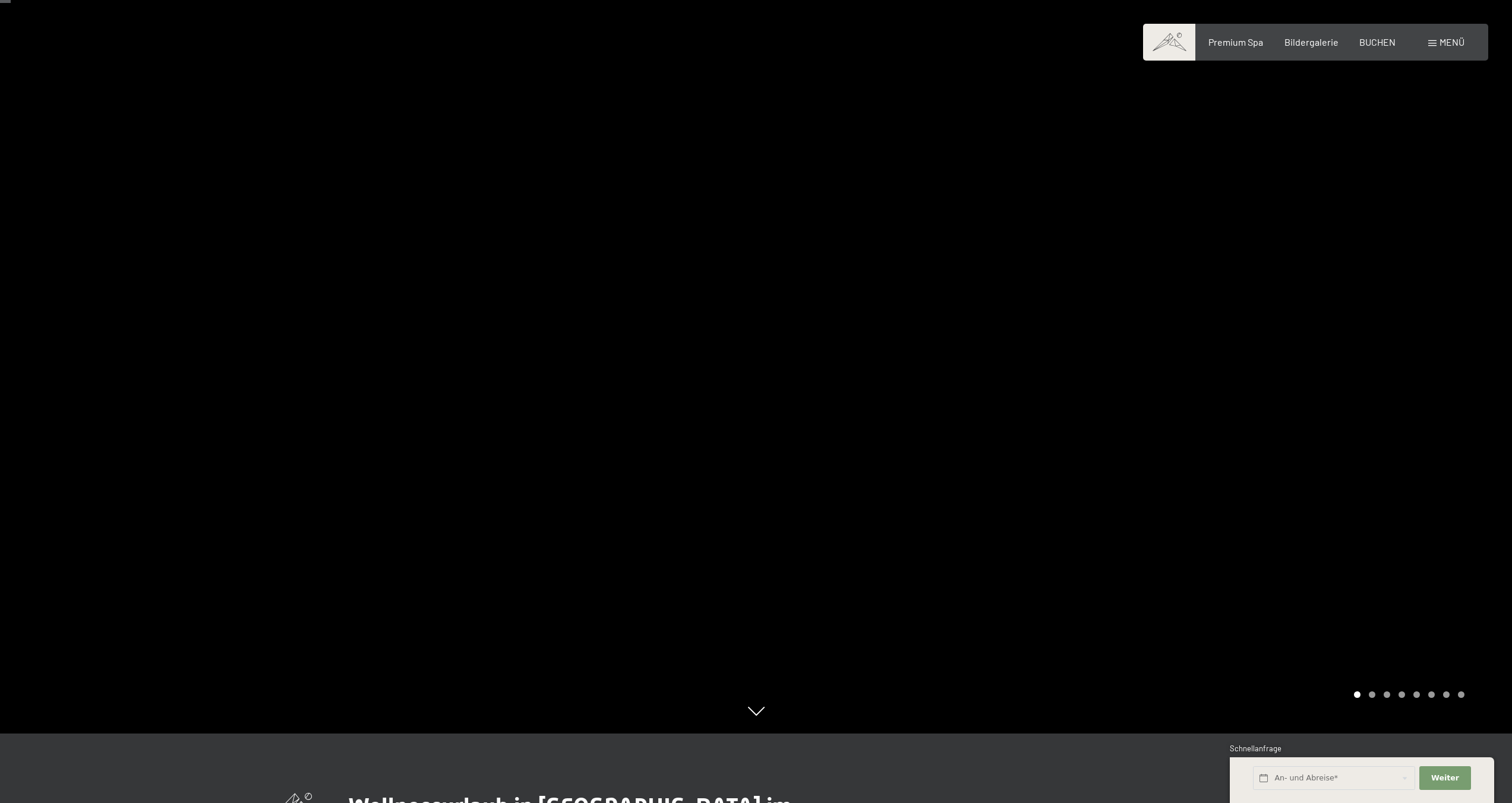
click at [759, 254] on div at bounding box center [1134, 332] width 756 height 803
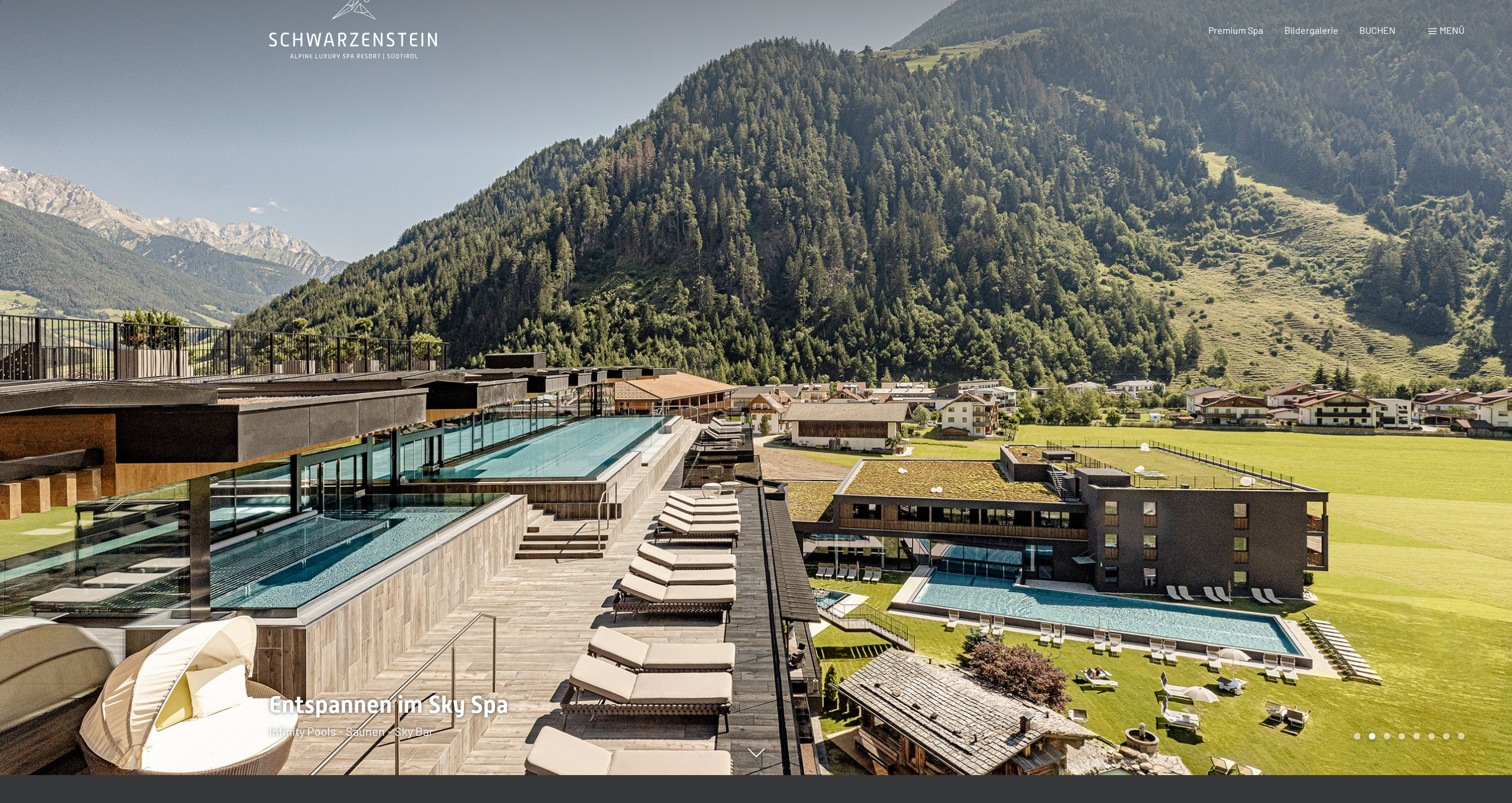
scroll to position [0, 0]
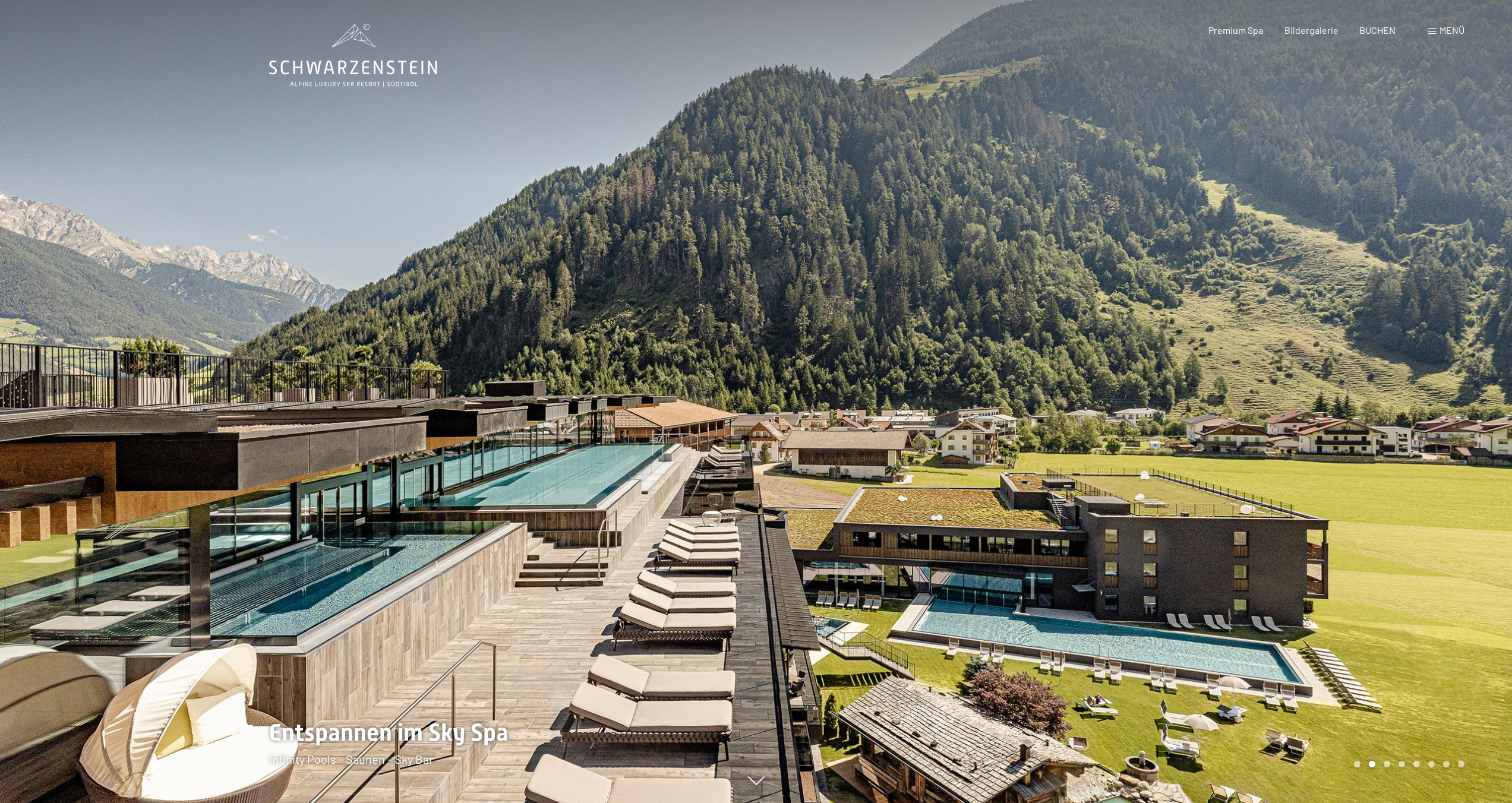
click at [766, 270] on div at bounding box center [1134, 402] width 756 height 803
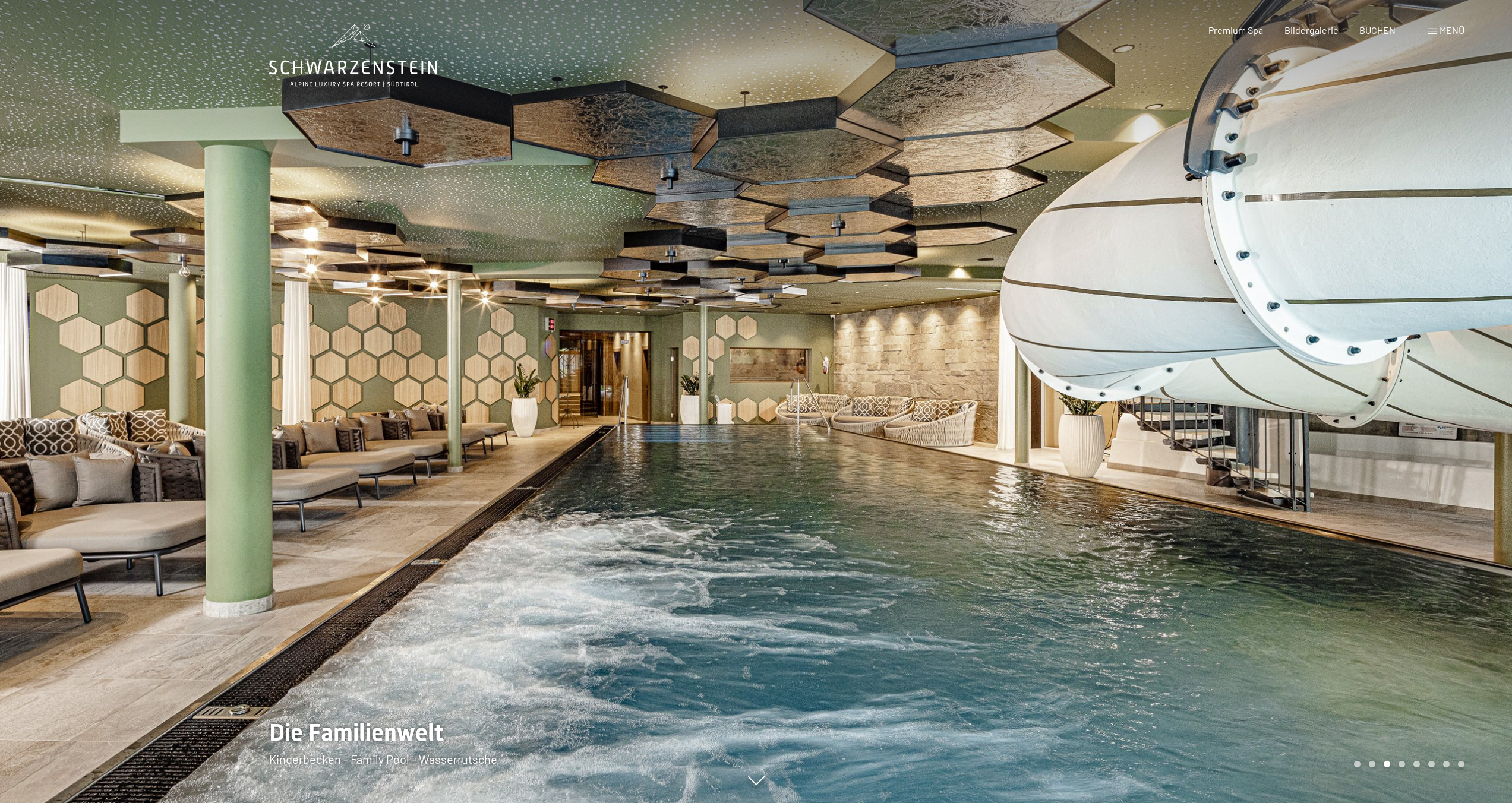
scroll to position [2, 0]
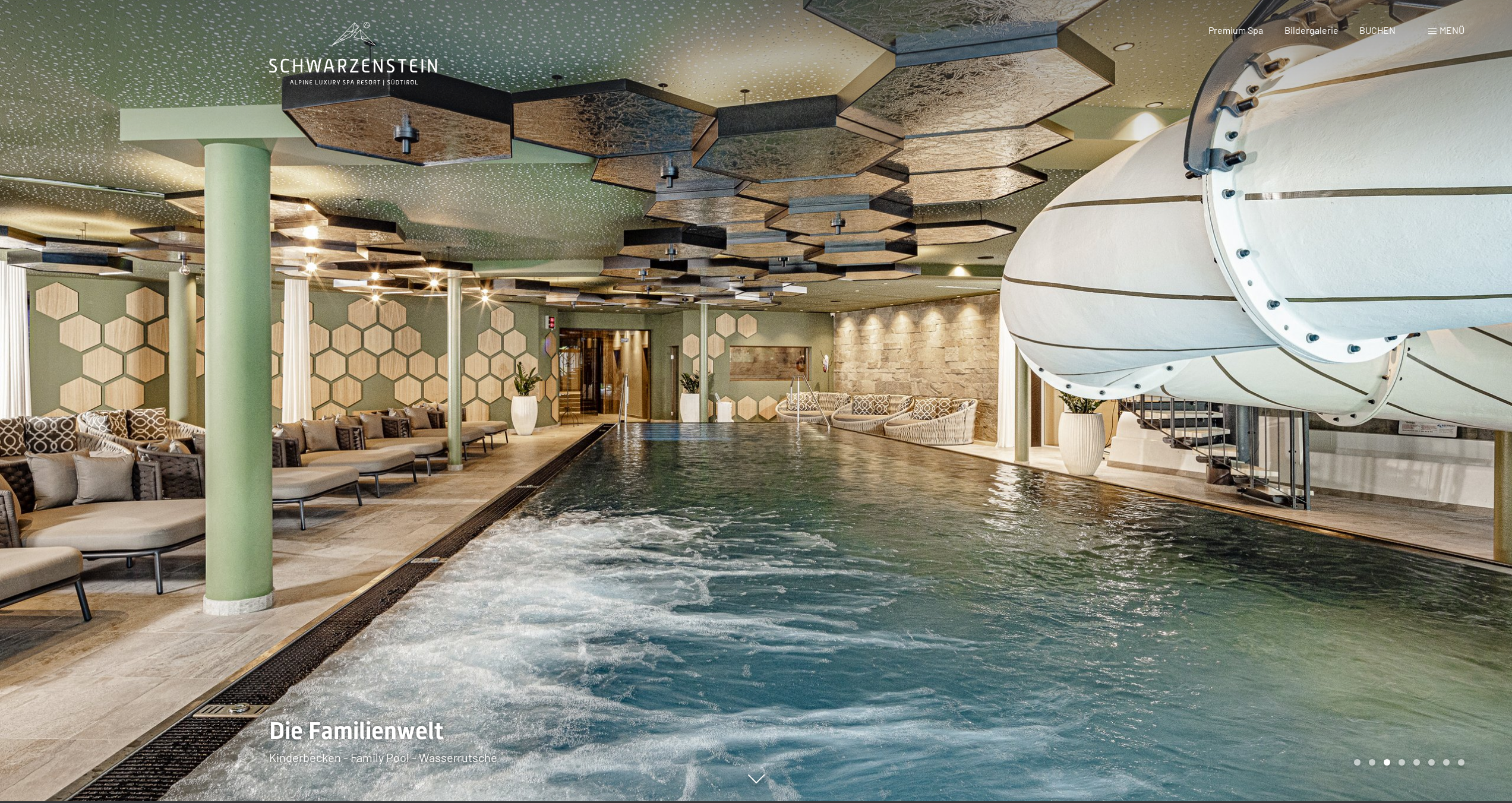
click at [804, 312] on div at bounding box center [1134, 400] width 756 height 803
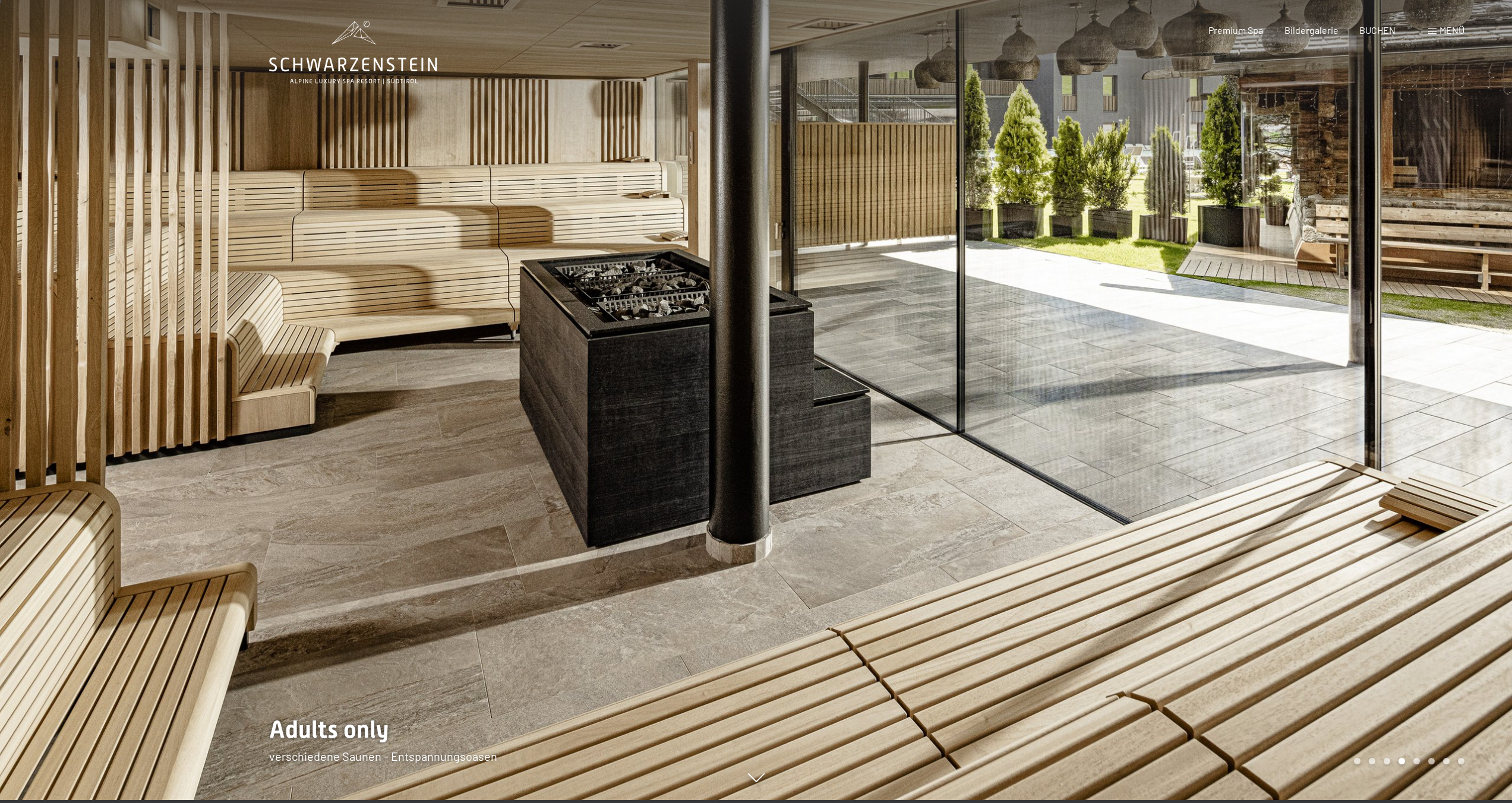
scroll to position [0, 0]
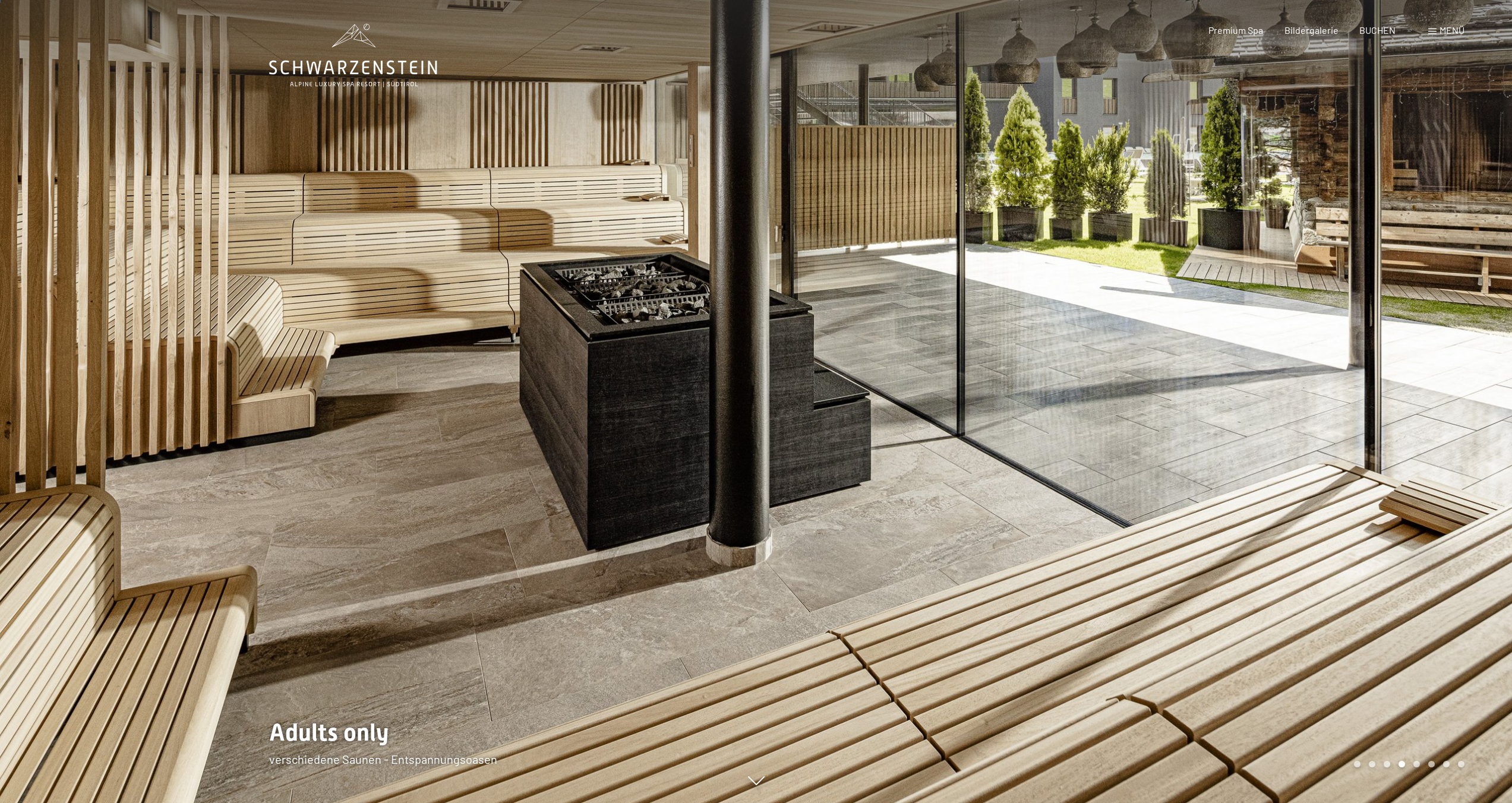
click at [804, 312] on div at bounding box center [1134, 402] width 756 height 803
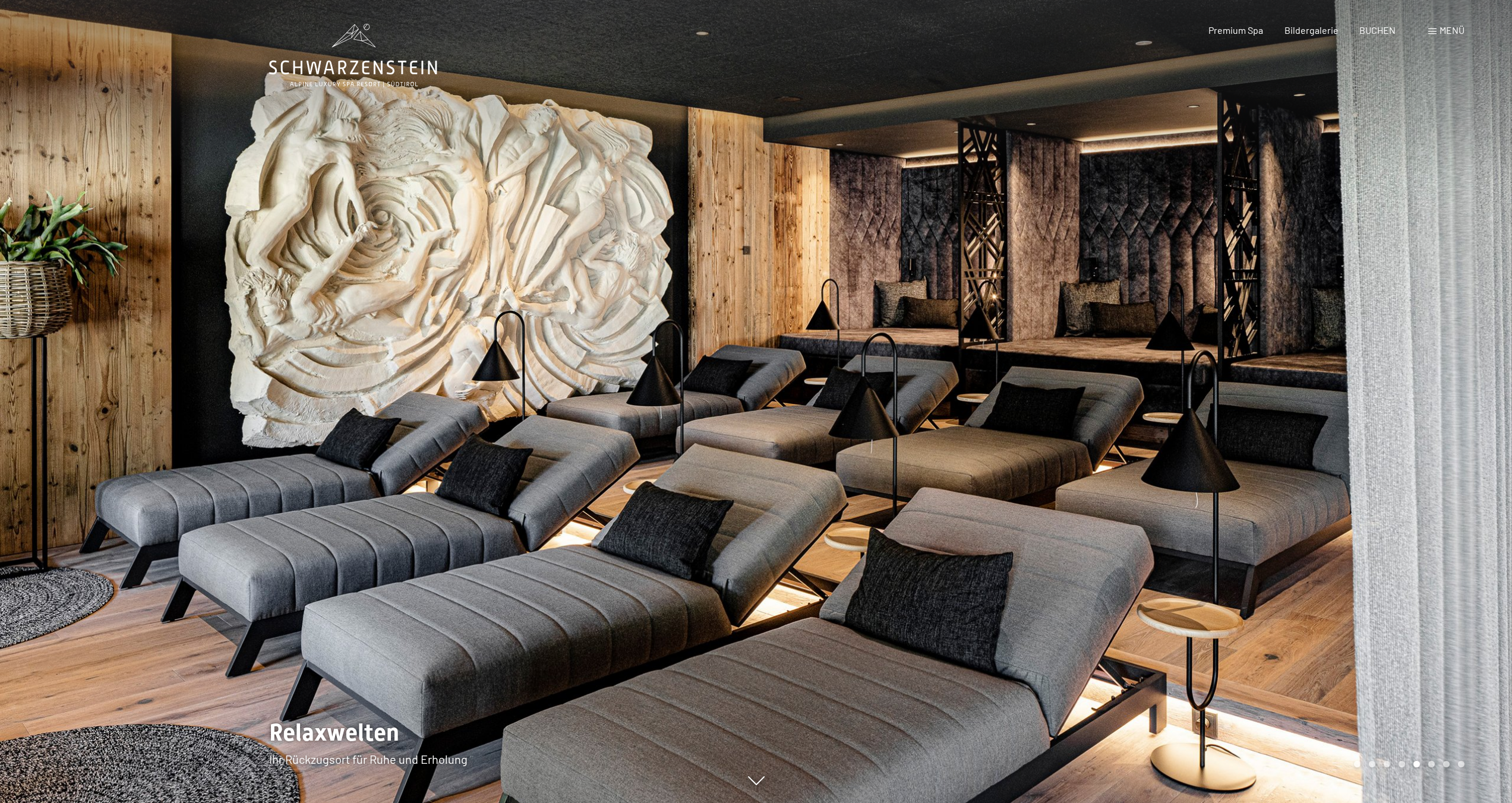
click at [803, 312] on div at bounding box center [1134, 402] width 756 height 803
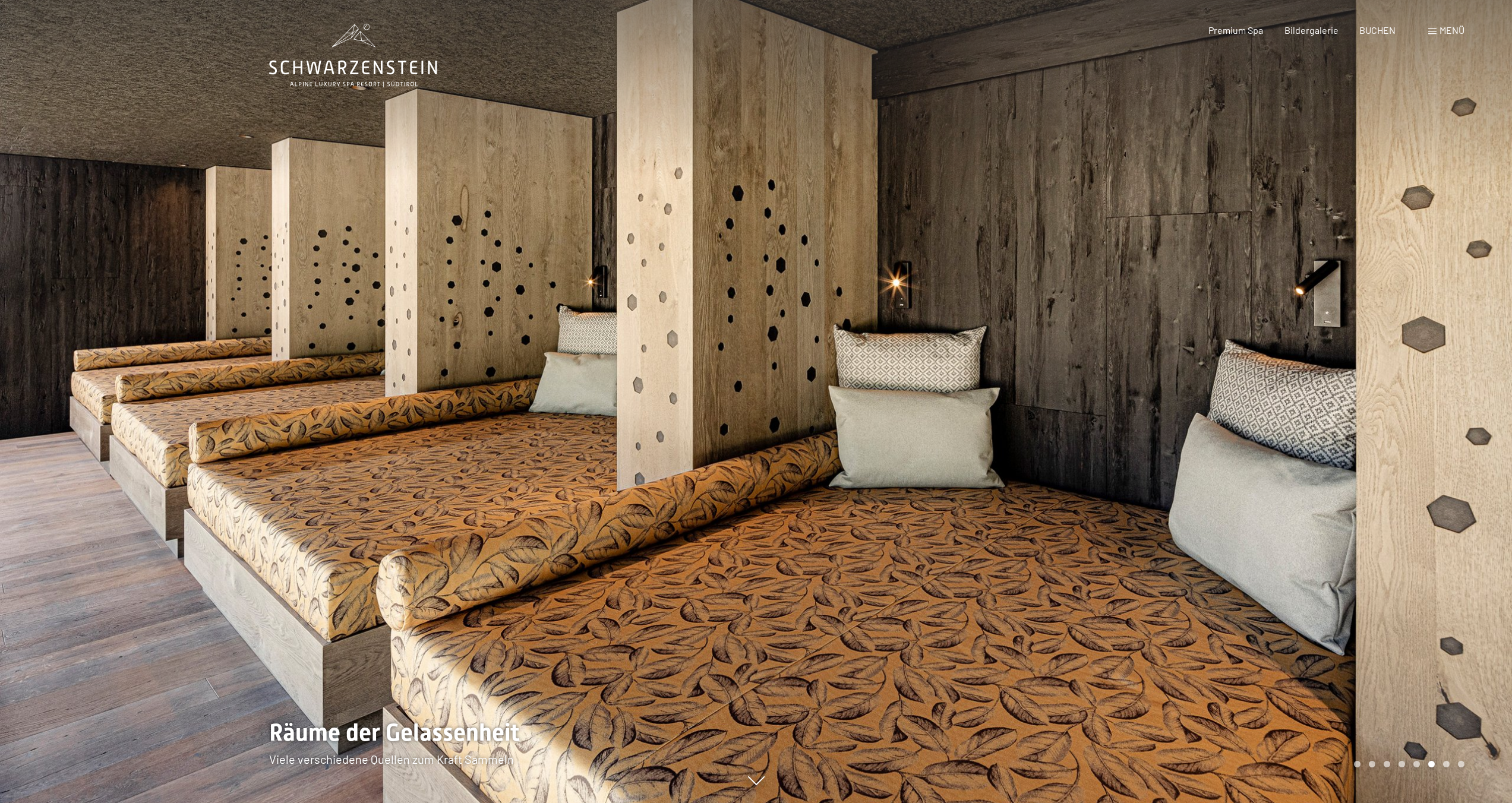
click at [803, 312] on div at bounding box center [1134, 402] width 756 height 803
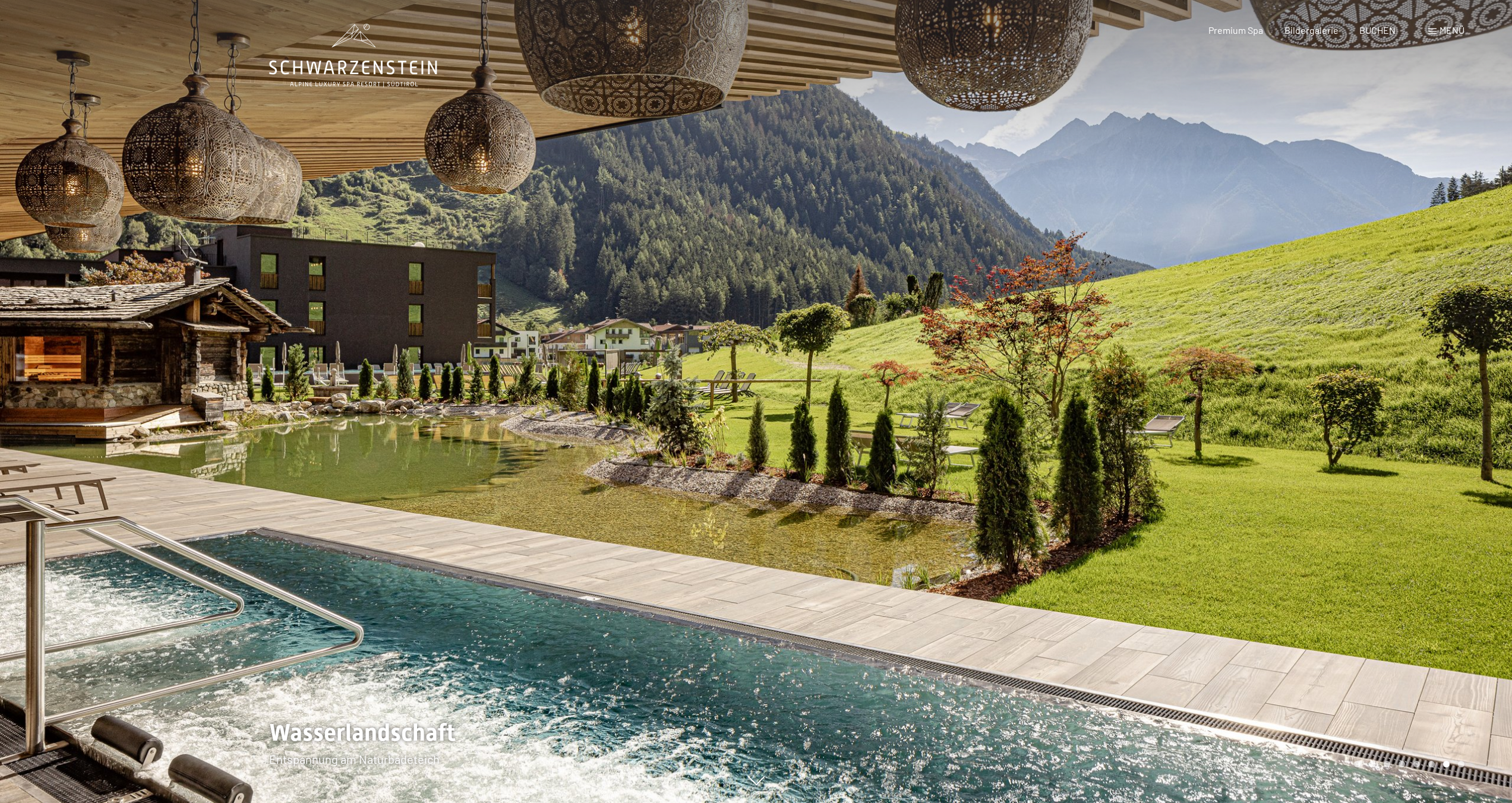
click at [803, 312] on div at bounding box center [1134, 402] width 756 height 803
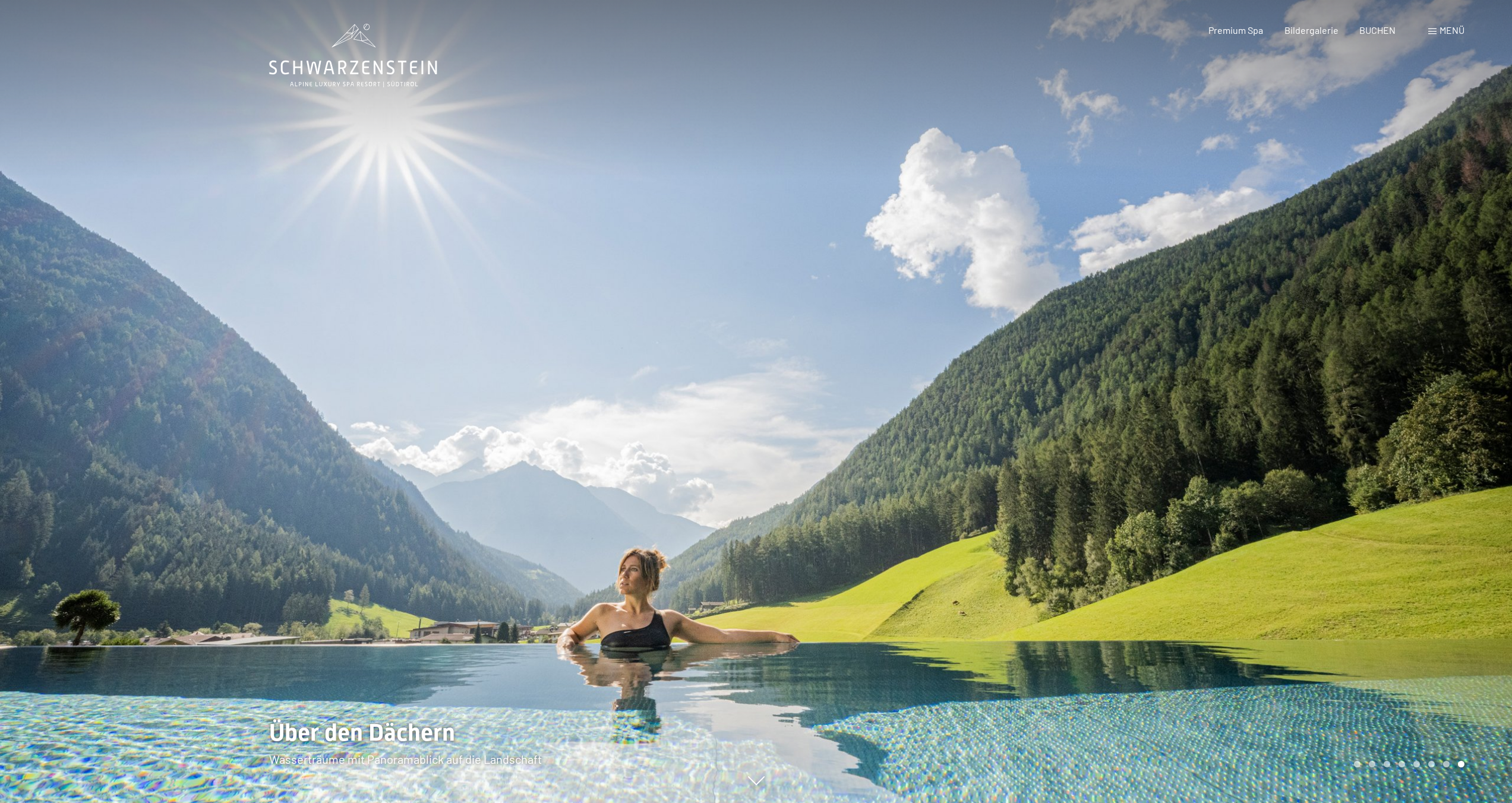
click at [803, 312] on div at bounding box center [1134, 402] width 756 height 803
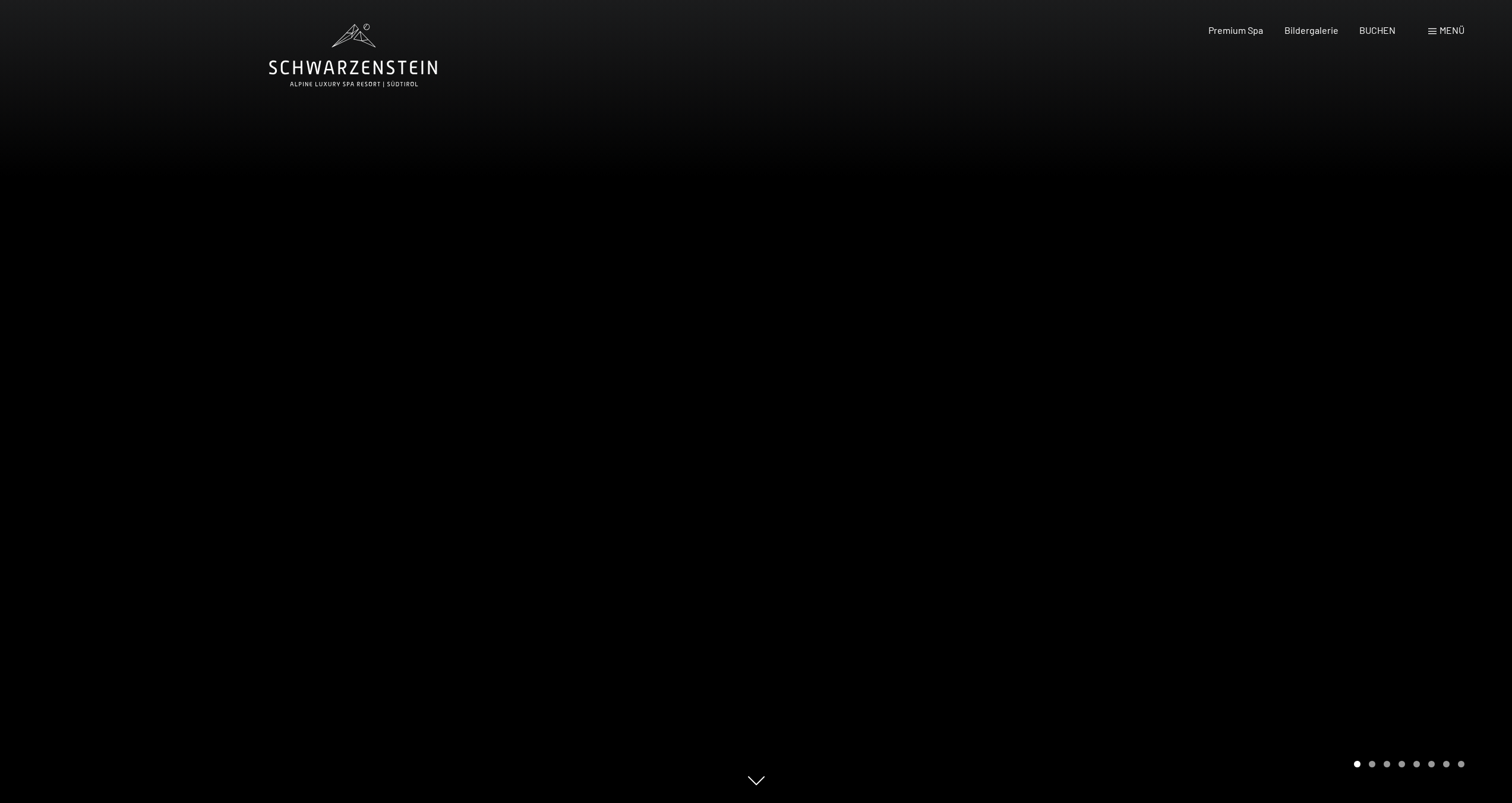
click at [681, 188] on div at bounding box center [378, 402] width 756 height 803
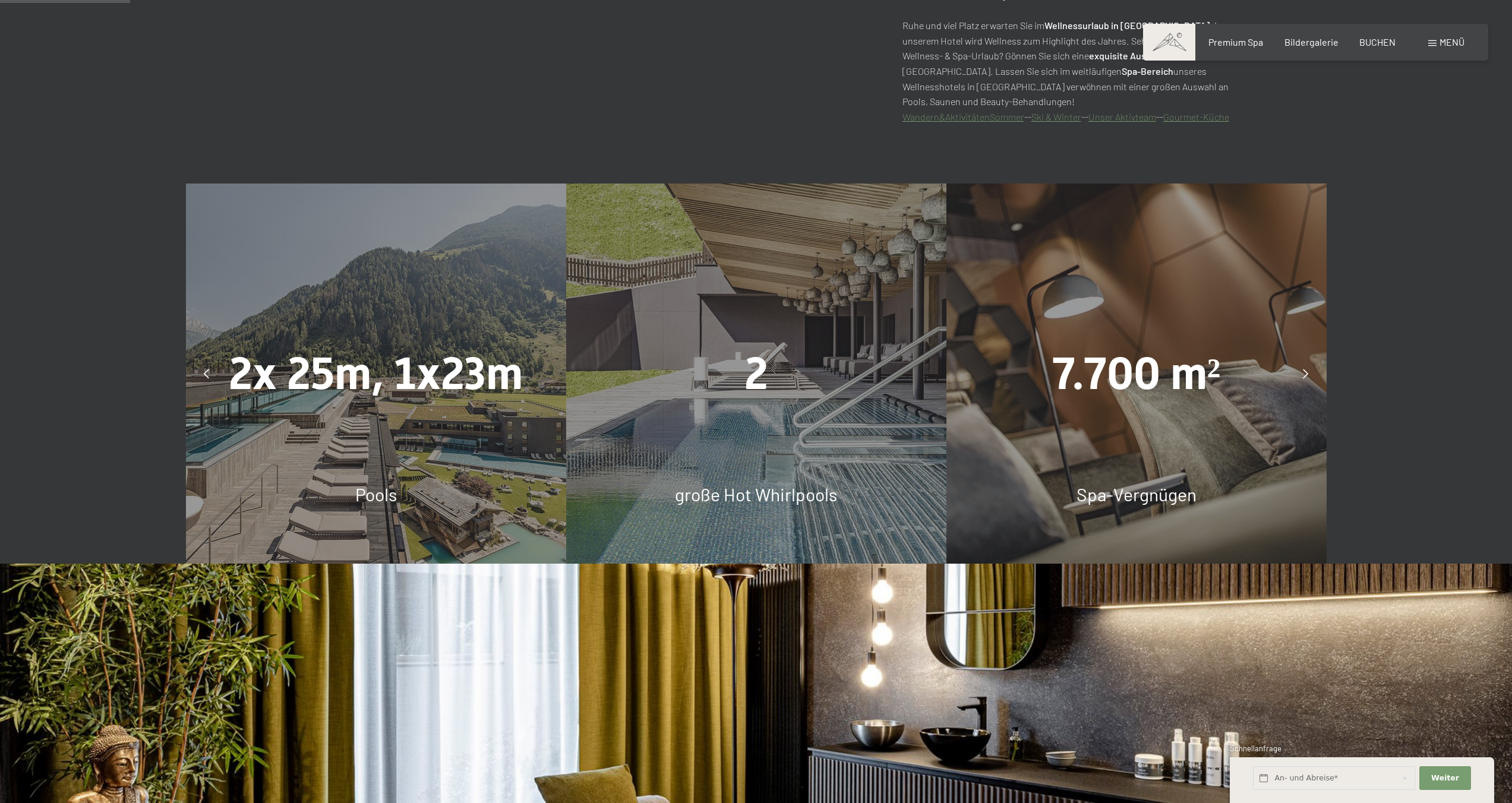
scroll to position [976, 0]
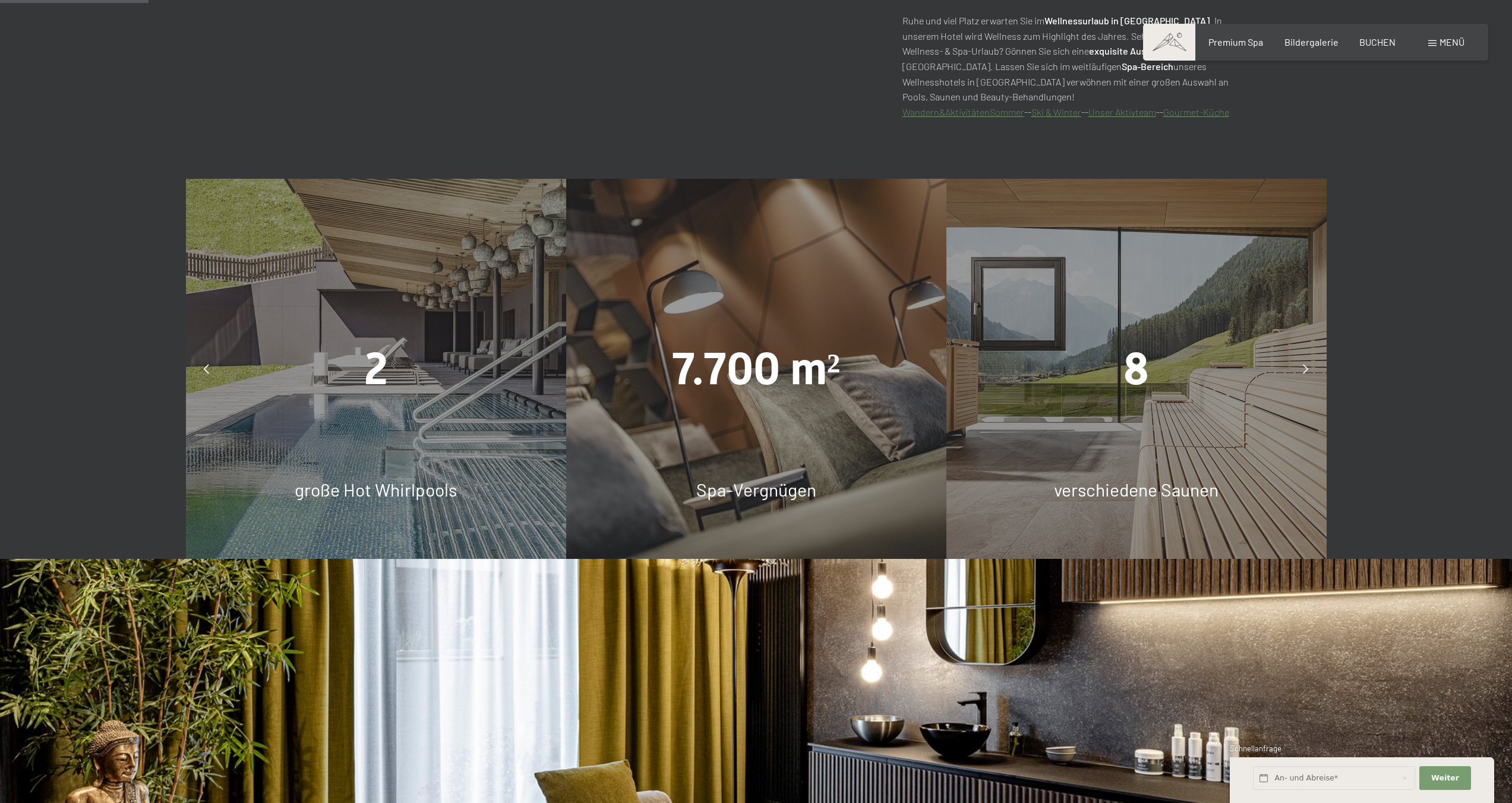
click at [207, 367] on icon at bounding box center [206, 369] width 6 height 9
click at [201, 374] on div at bounding box center [207, 369] width 30 height 30
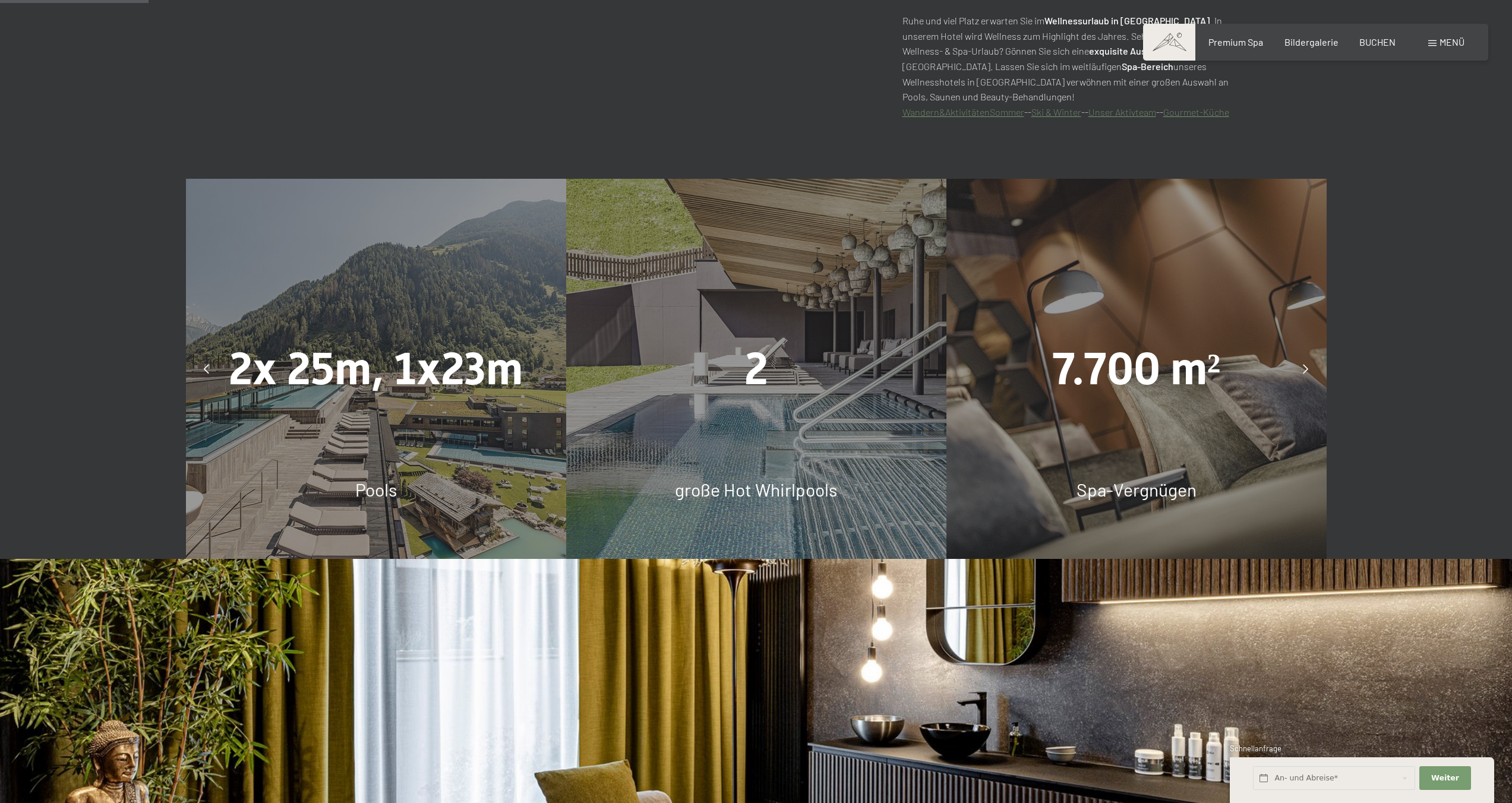
click at [1306, 366] on icon at bounding box center [1306, 369] width 6 height 9
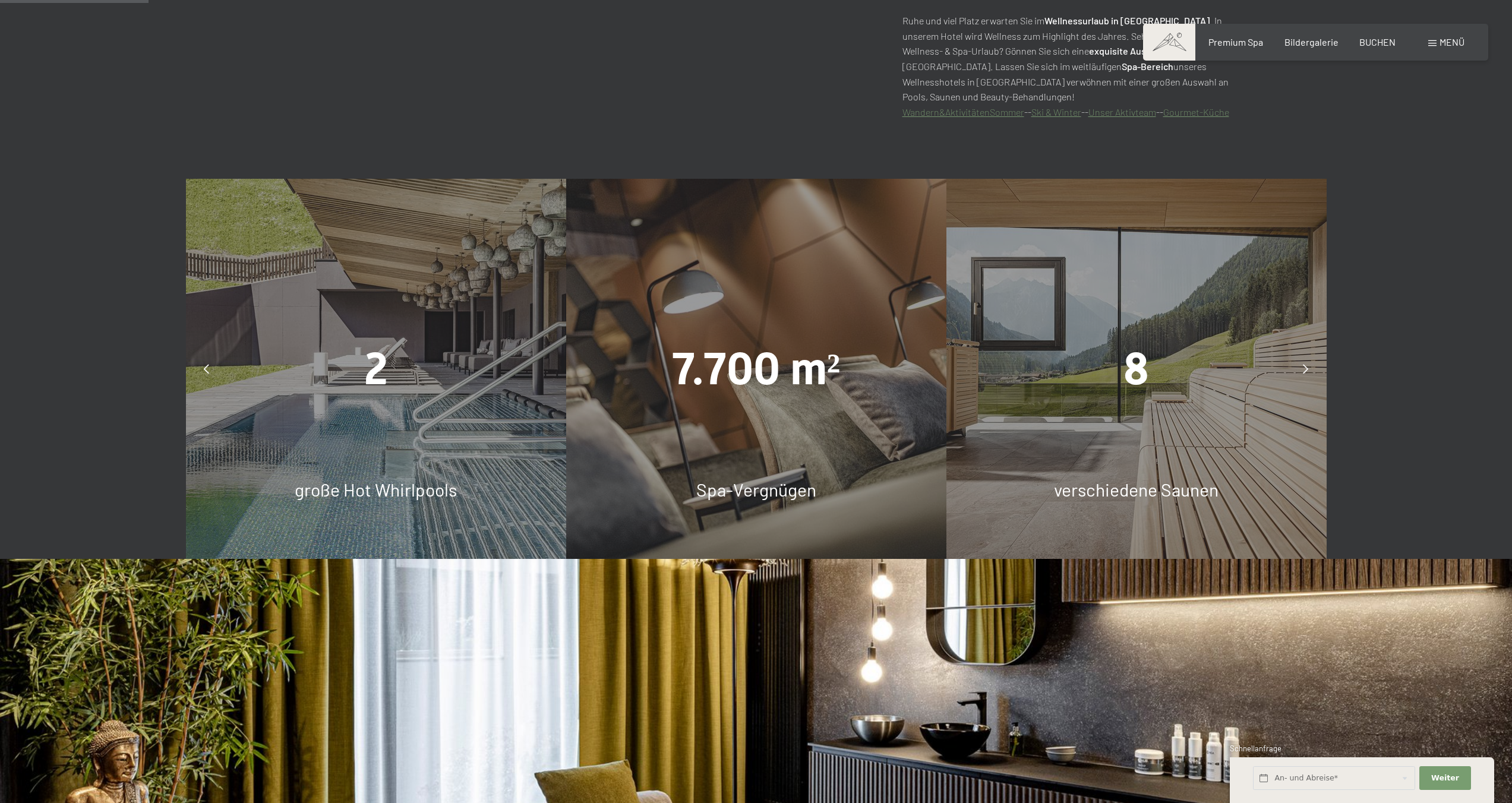
click at [1304, 363] on div at bounding box center [1306, 369] width 30 height 30
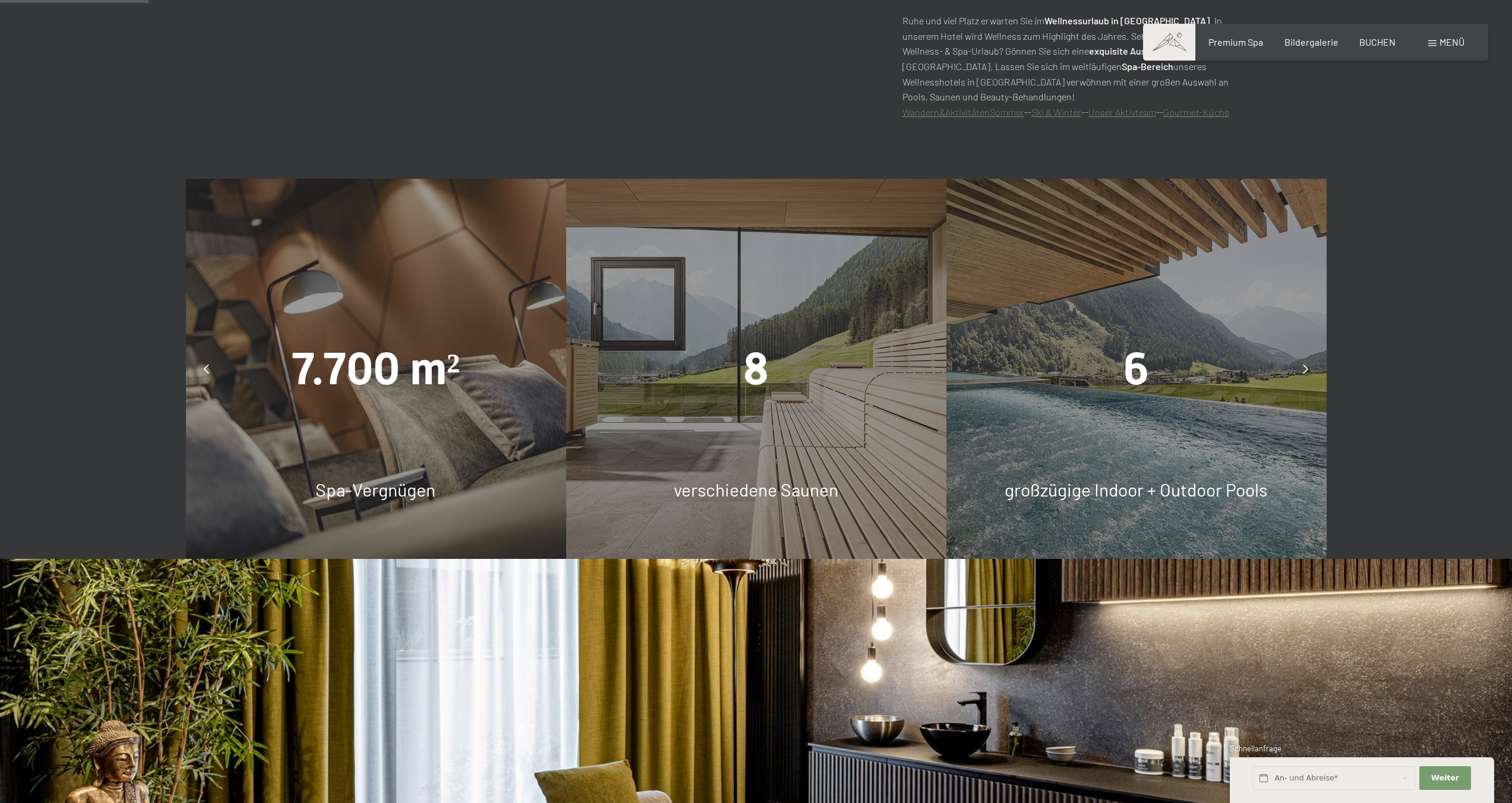
click at [1308, 362] on div at bounding box center [1306, 369] width 30 height 30
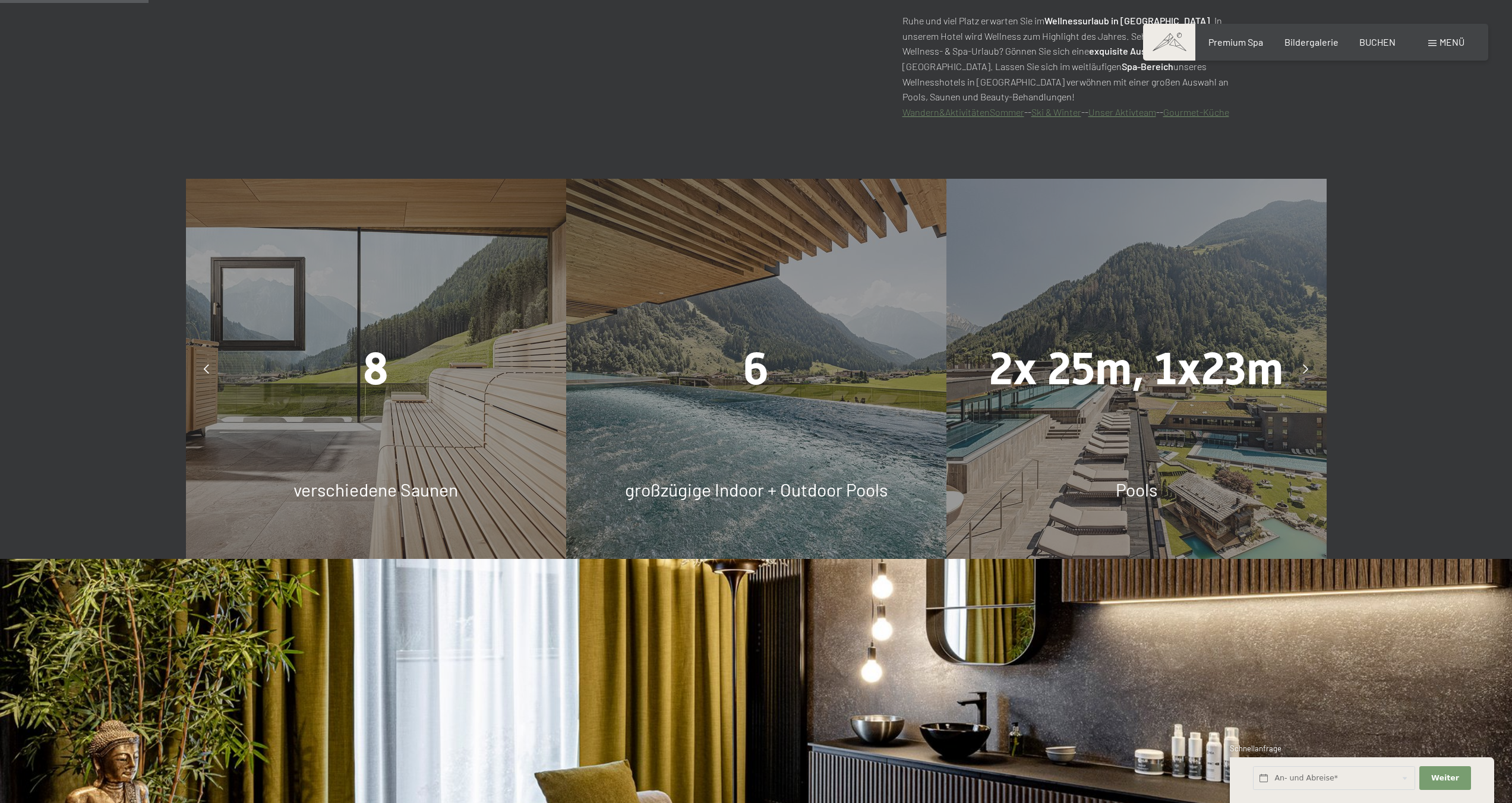
click at [1308, 362] on div at bounding box center [1306, 369] width 30 height 30
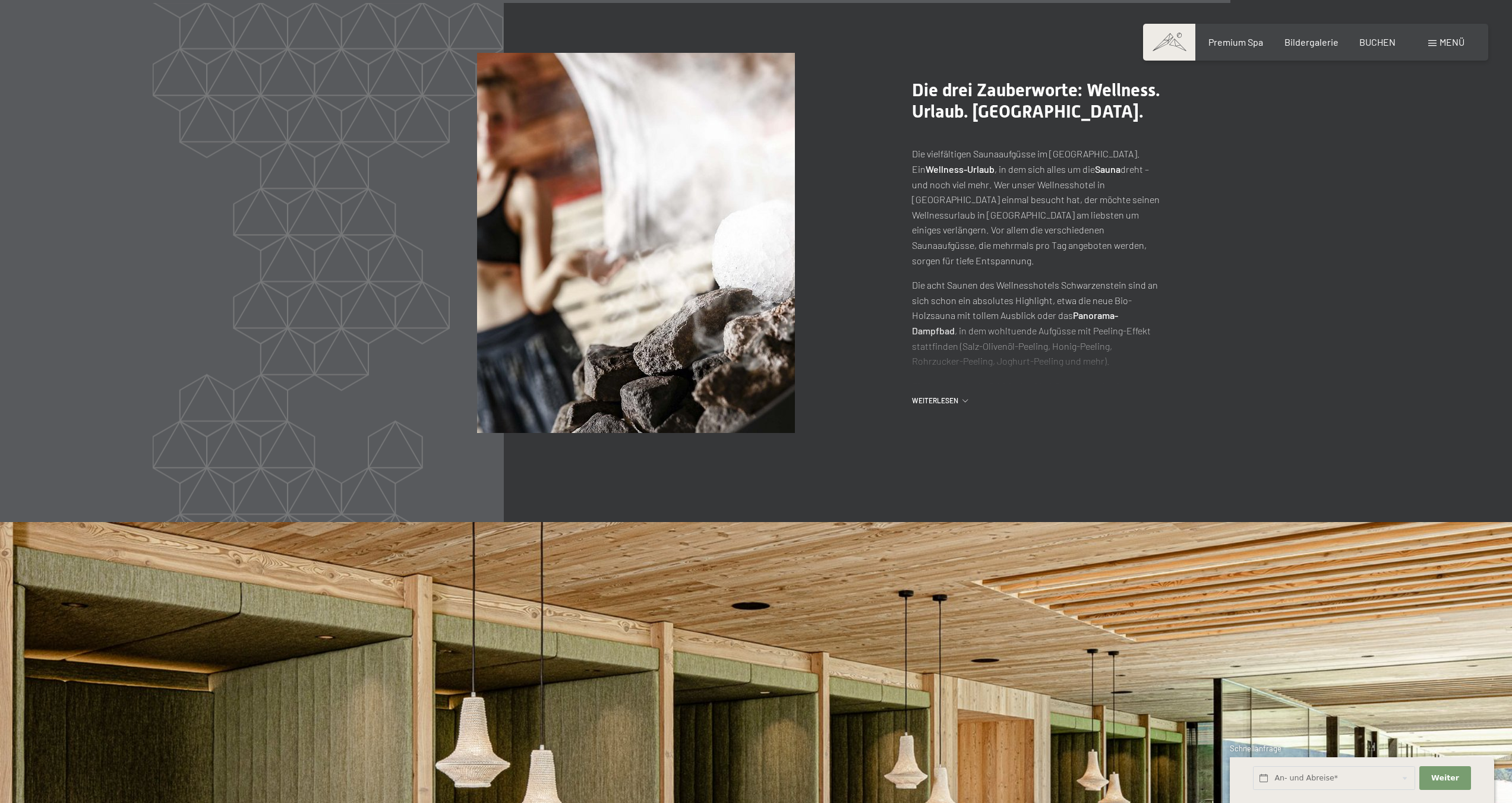
scroll to position [7065, 0]
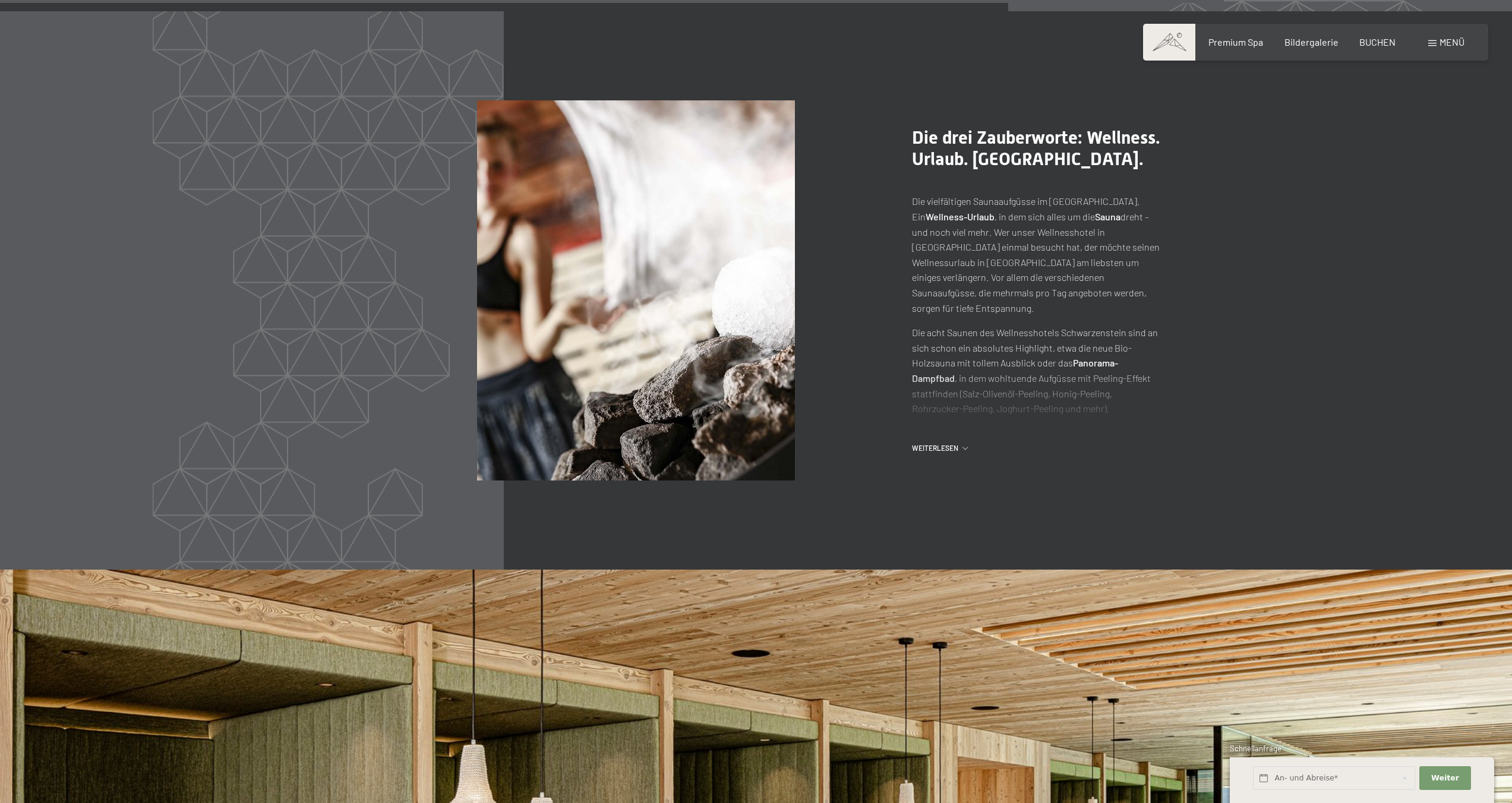
click at [1317, 49] on div "Buchen Anfragen Premium Spa Bildergalerie BUCHEN Menü DE IT EN Gutschein Bilder…" at bounding box center [1315, 42] width 298 height 13
click at [1318, 46] on div "Bildergalerie" at bounding box center [1311, 40] width 54 height 13
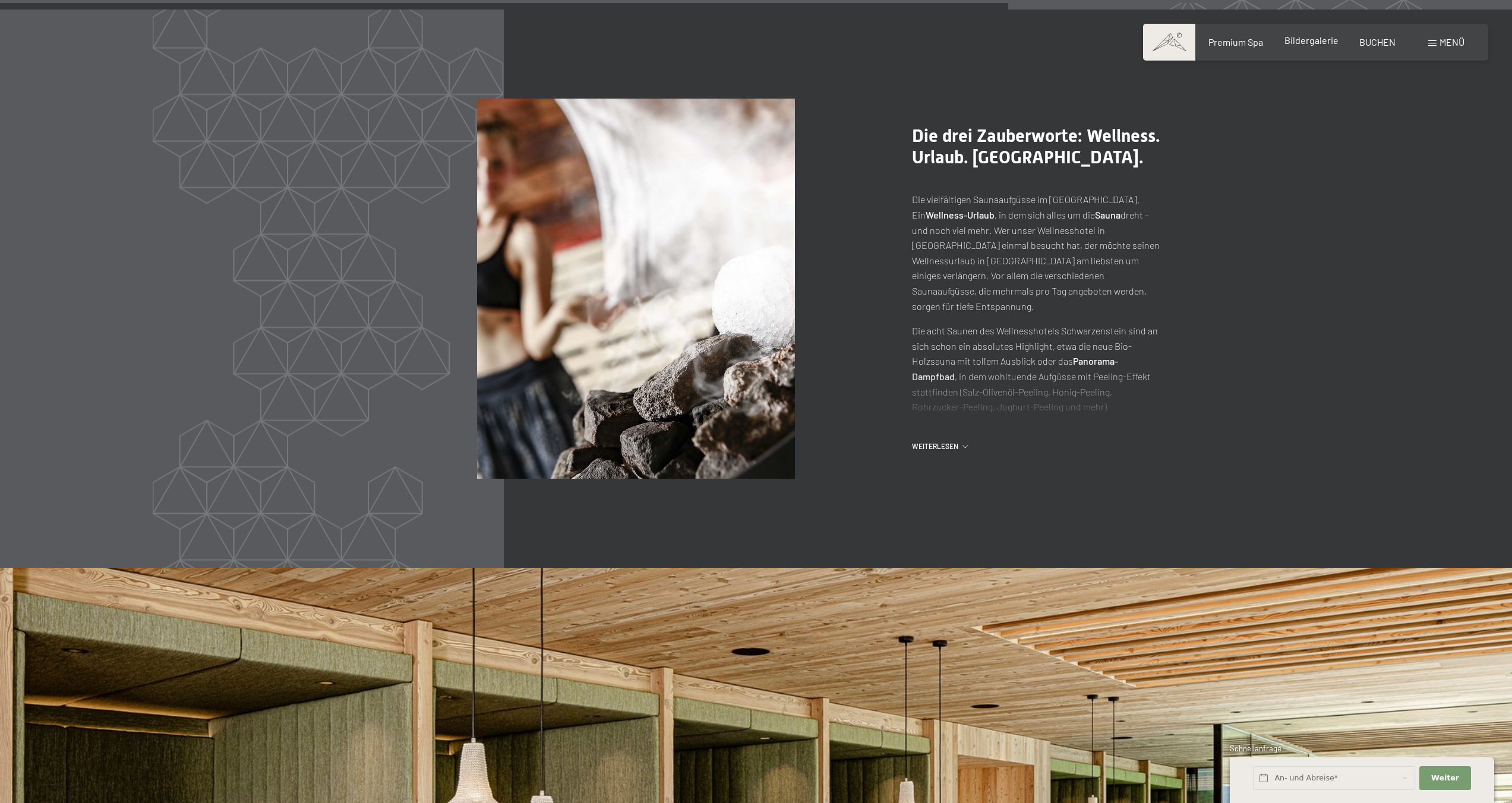
click at [1308, 40] on span "Bildergalerie" at bounding box center [1311, 40] width 54 height 11
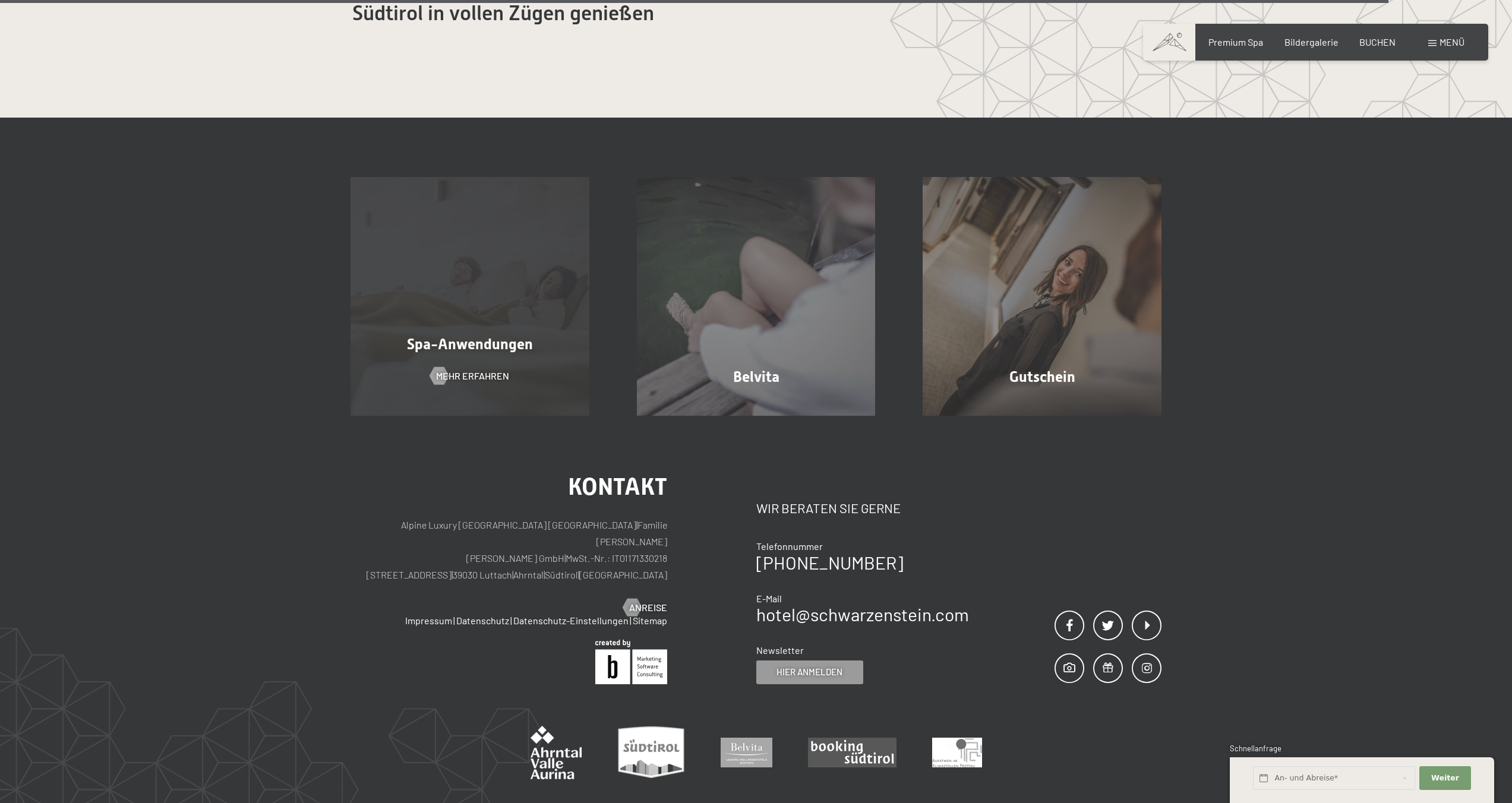
scroll to position [8729, 0]
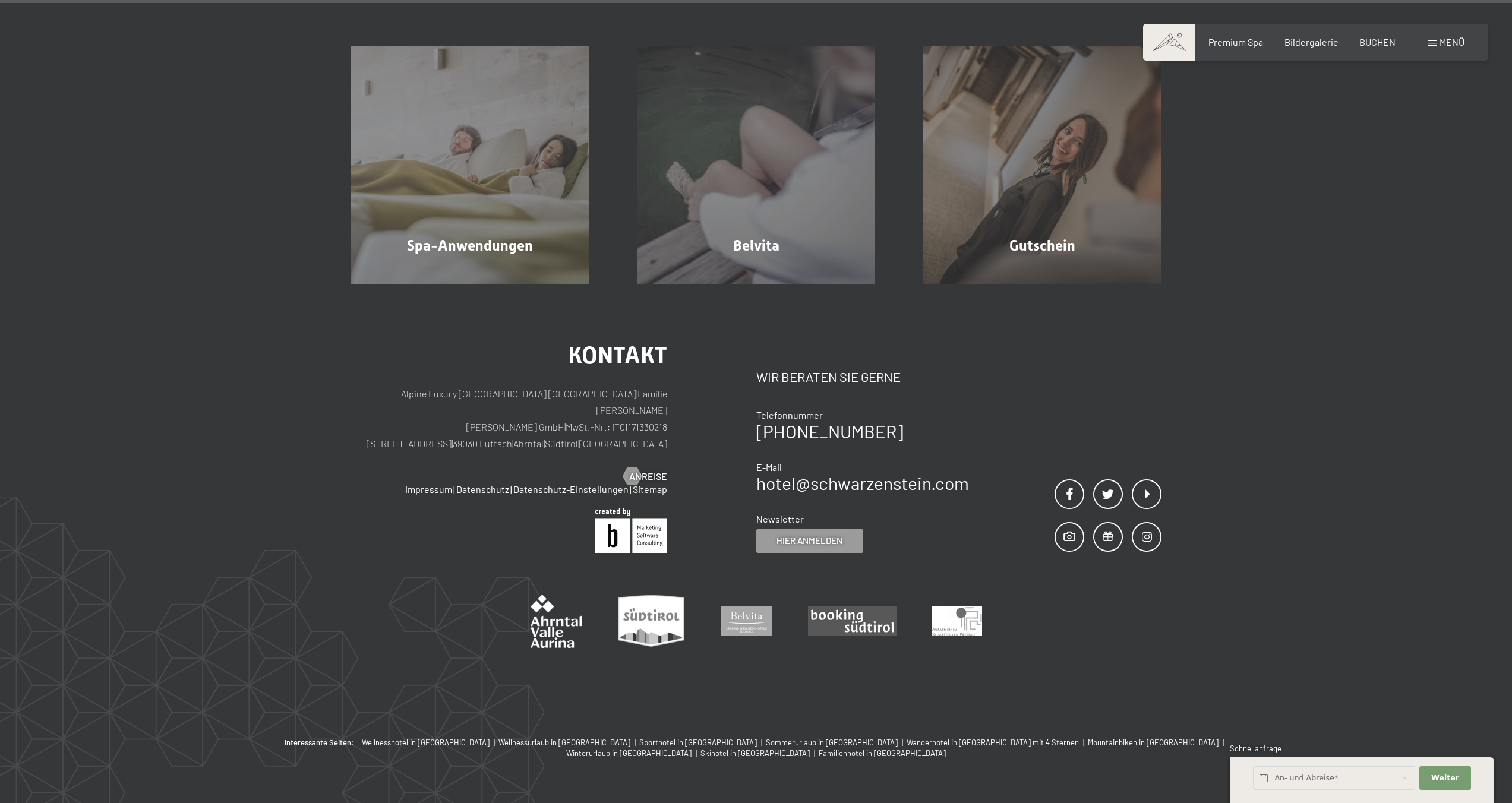
click at [1451, 49] on div "Buchen Anfragen Premium Spa Bildergalerie BUCHEN Menü DE IT EN Gutschein Bilder…" at bounding box center [1315, 42] width 298 height 13
click at [1449, 47] on span "Menü" at bounding box center [1452, 42] width 25 height 11
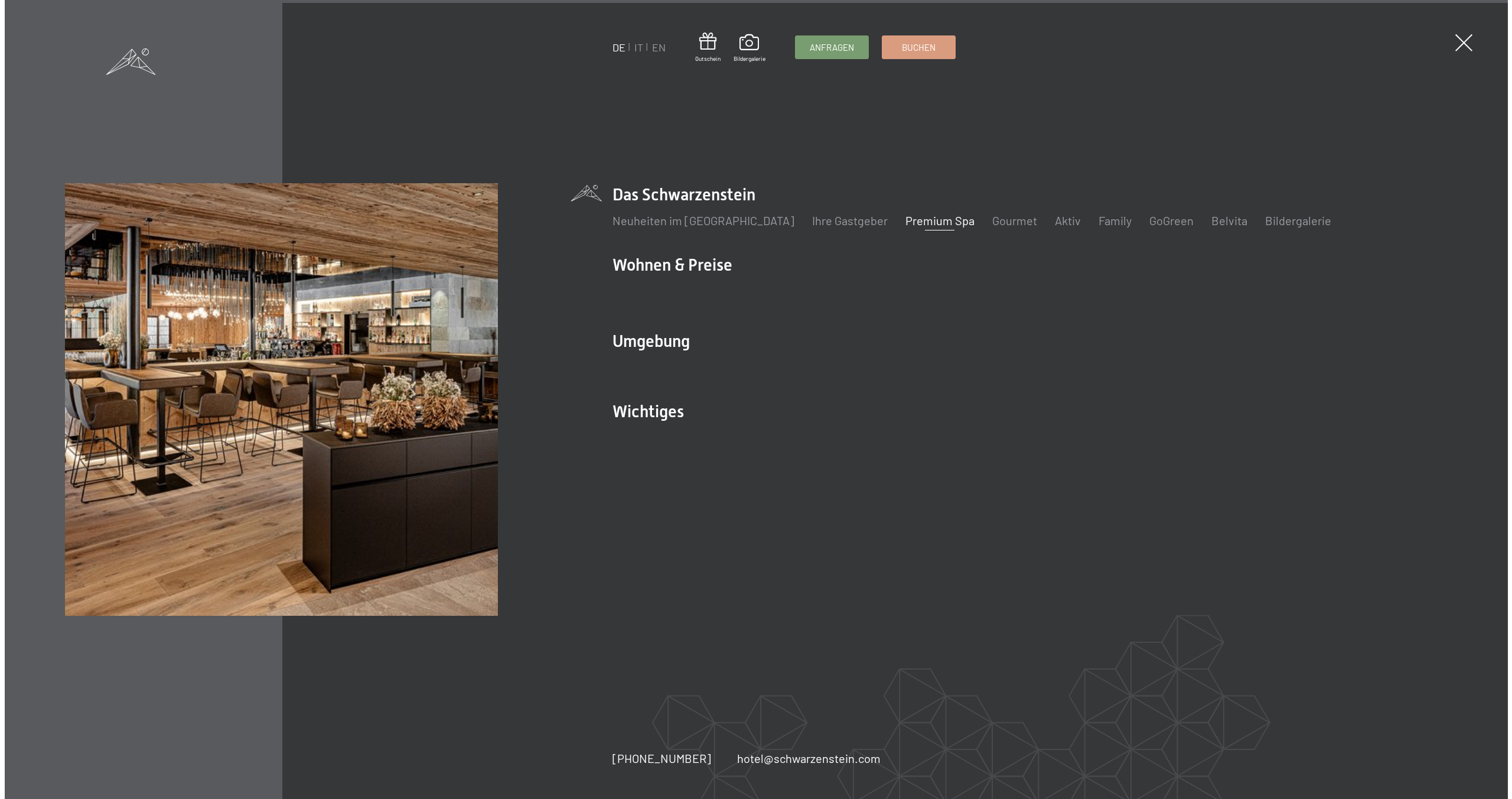
scroll to position [8699, 0]
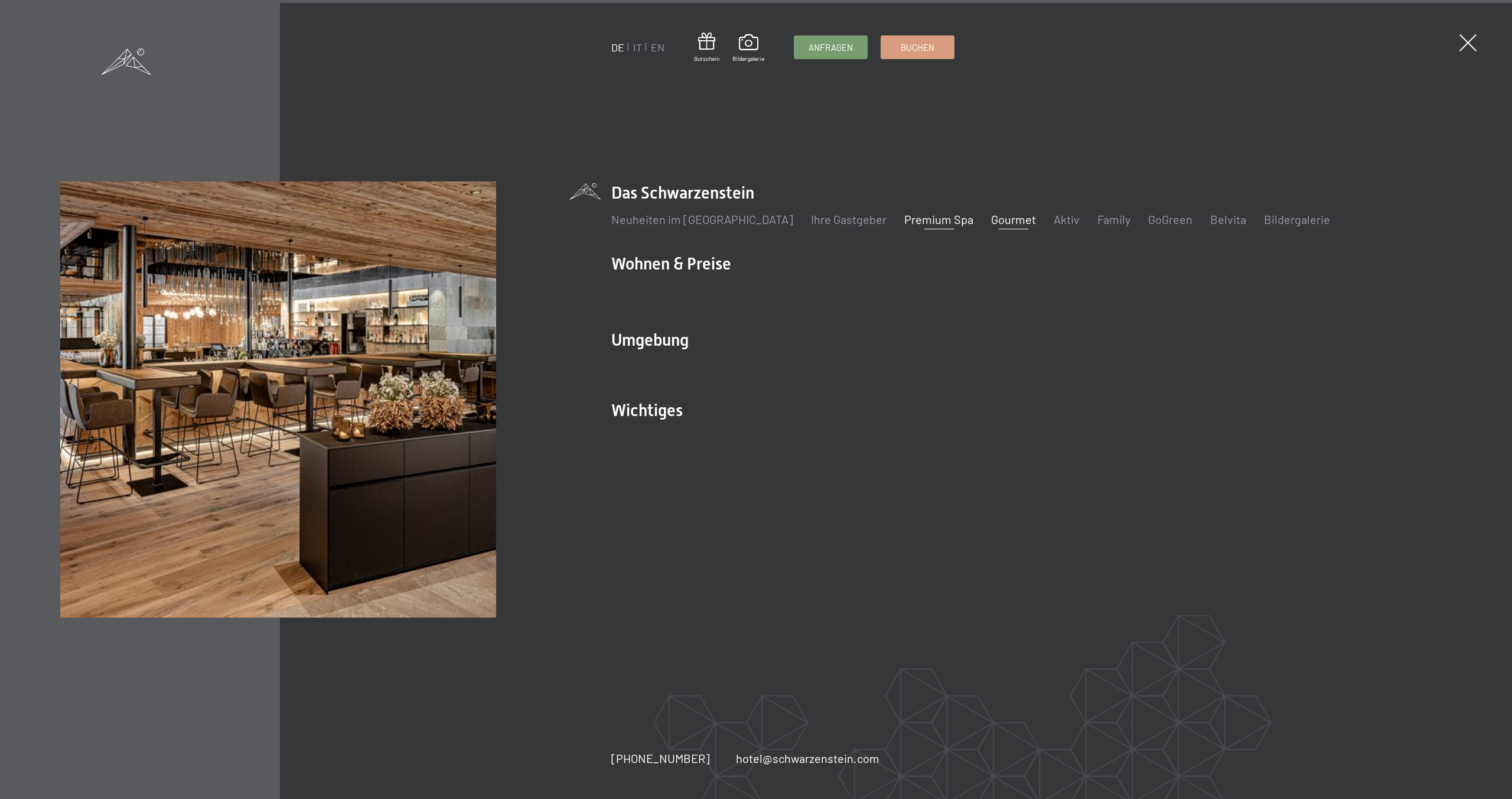
click at [991, 222] on link "Gourmet" at bounding box center [1013, 219] width 45 height 14
click at [991, 221] on link "Gourmet" at bounding box center [1013, 219] width 45 height 14
click at [991, 225] on link "Gourmet" at bounding box center [1013, 219] width 45 height 14
click at [991, 218] on link "Gourmet" at bounding box center [1013, 219] width 45 height 14
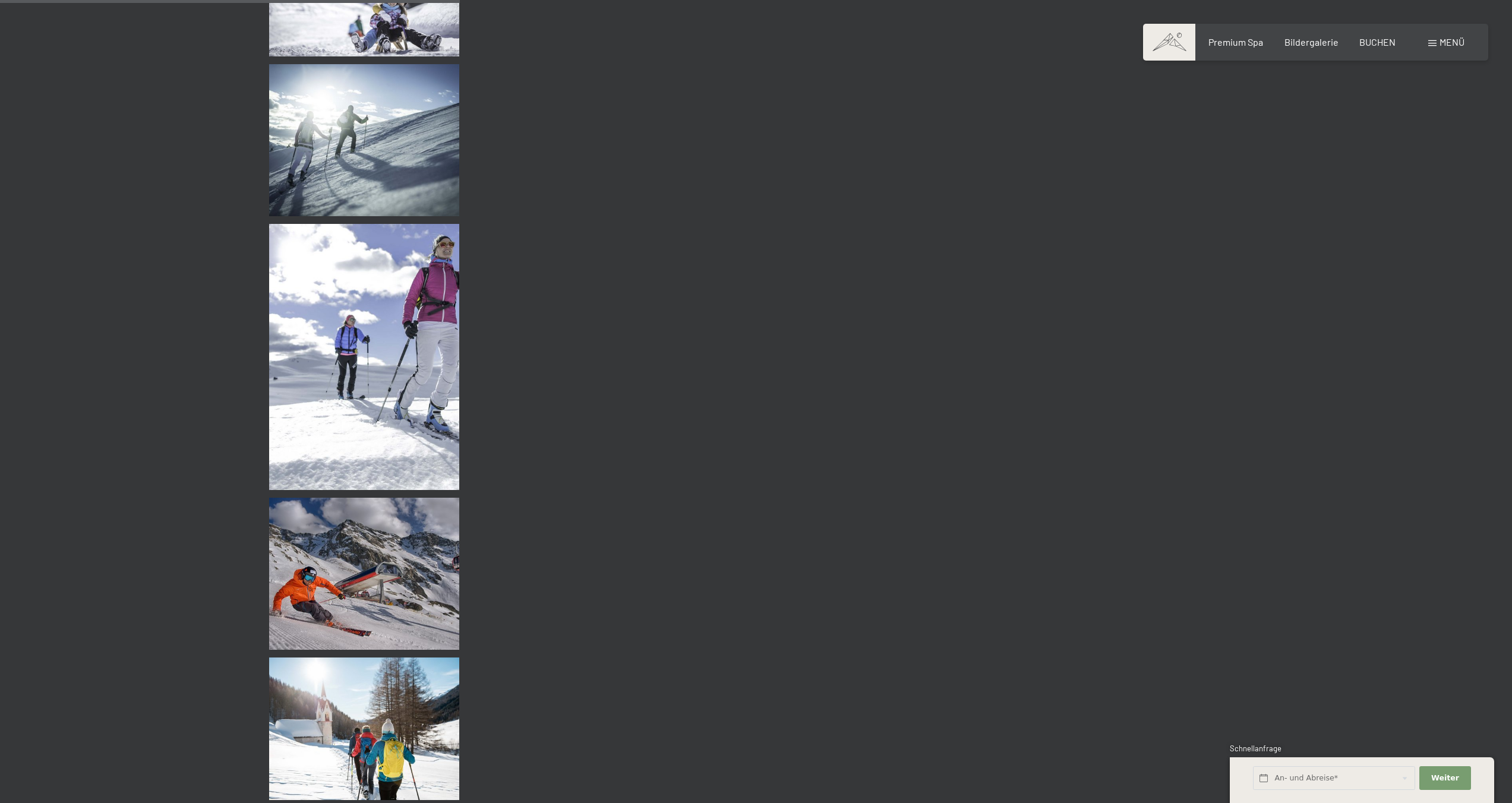
scroll to position [4503, 0]
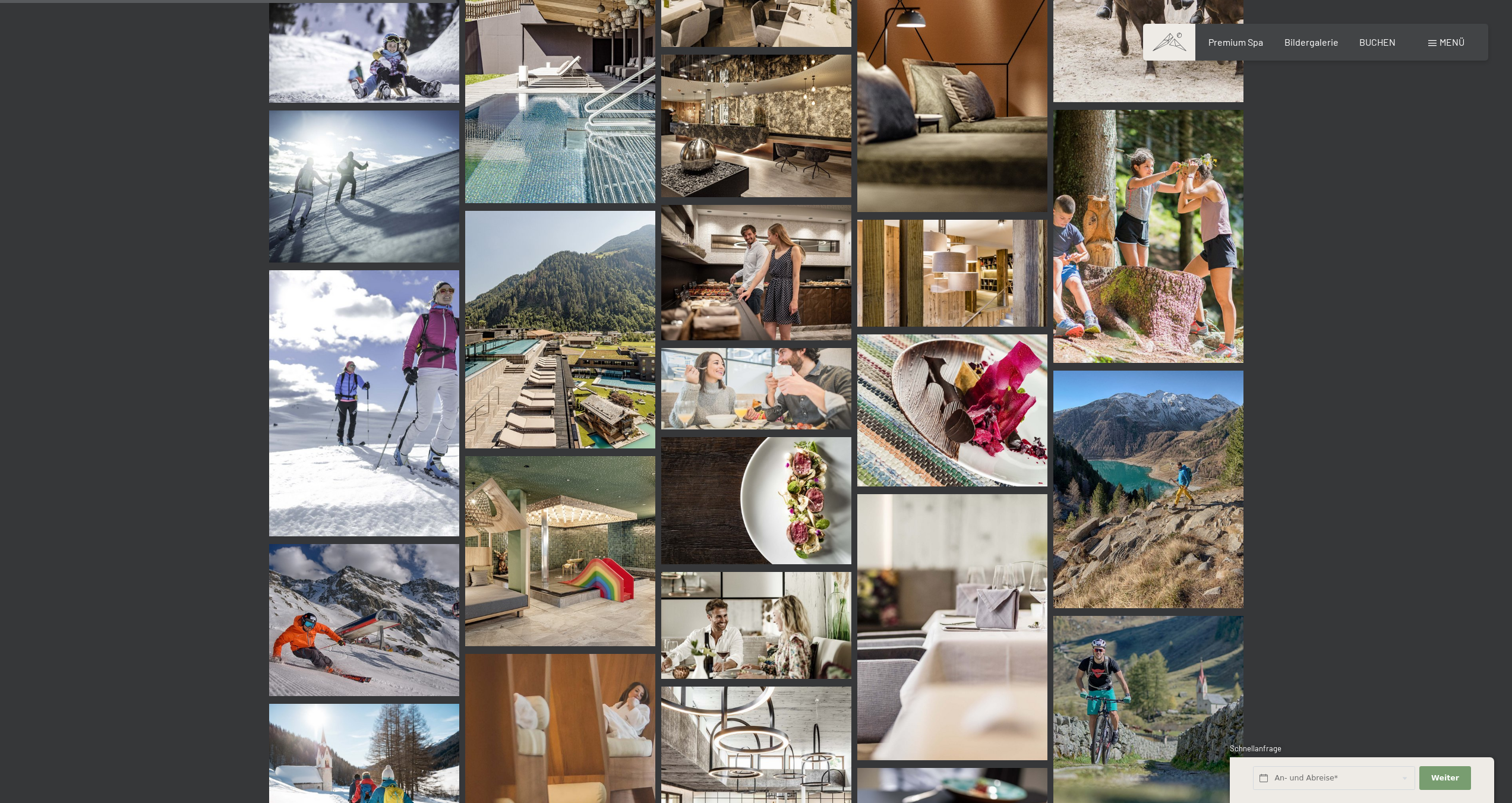
click at [779, 499] on img at bounding box center [756, 500] width 190 height 126
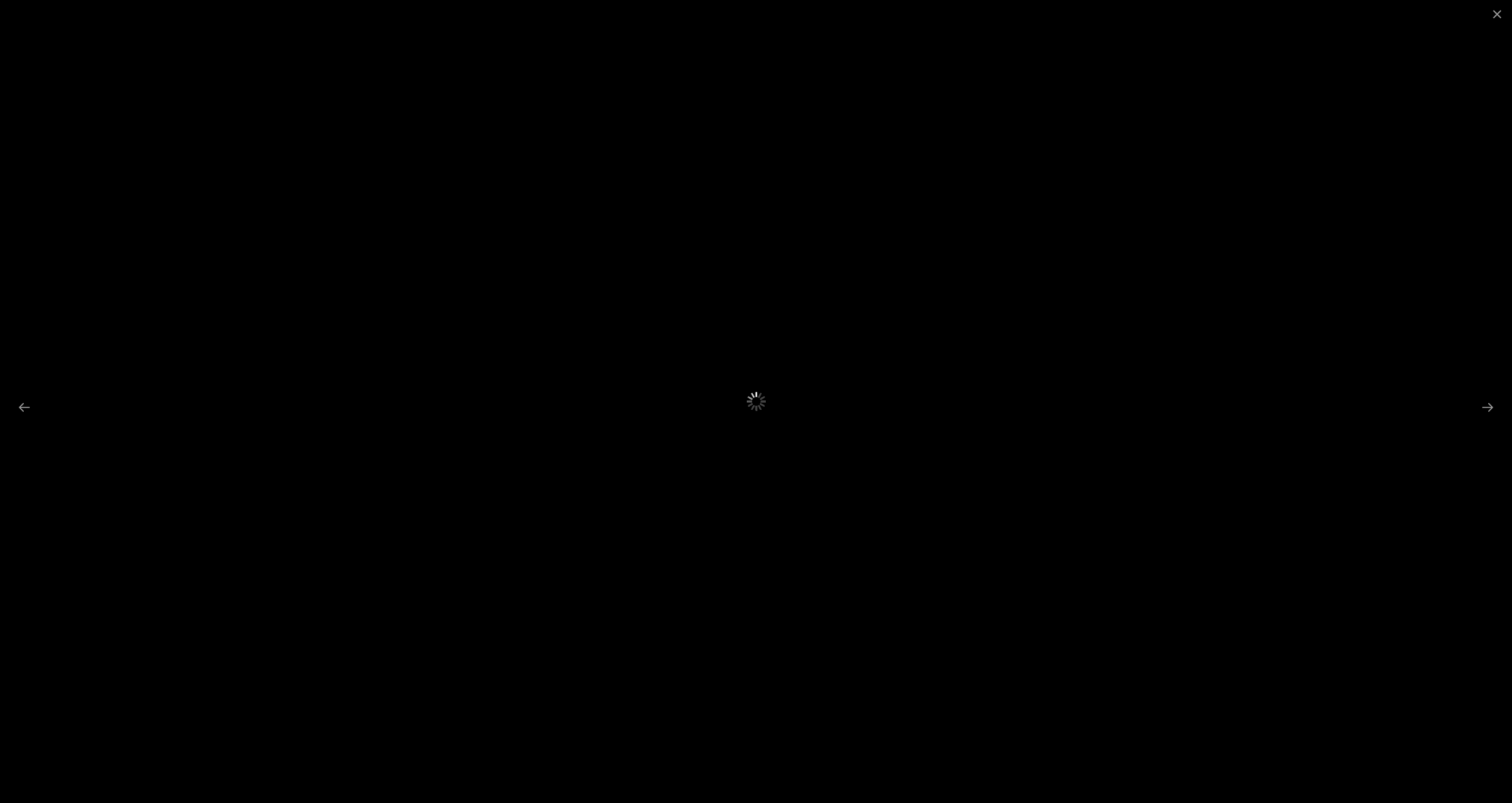
scroll to position [4433, 0]
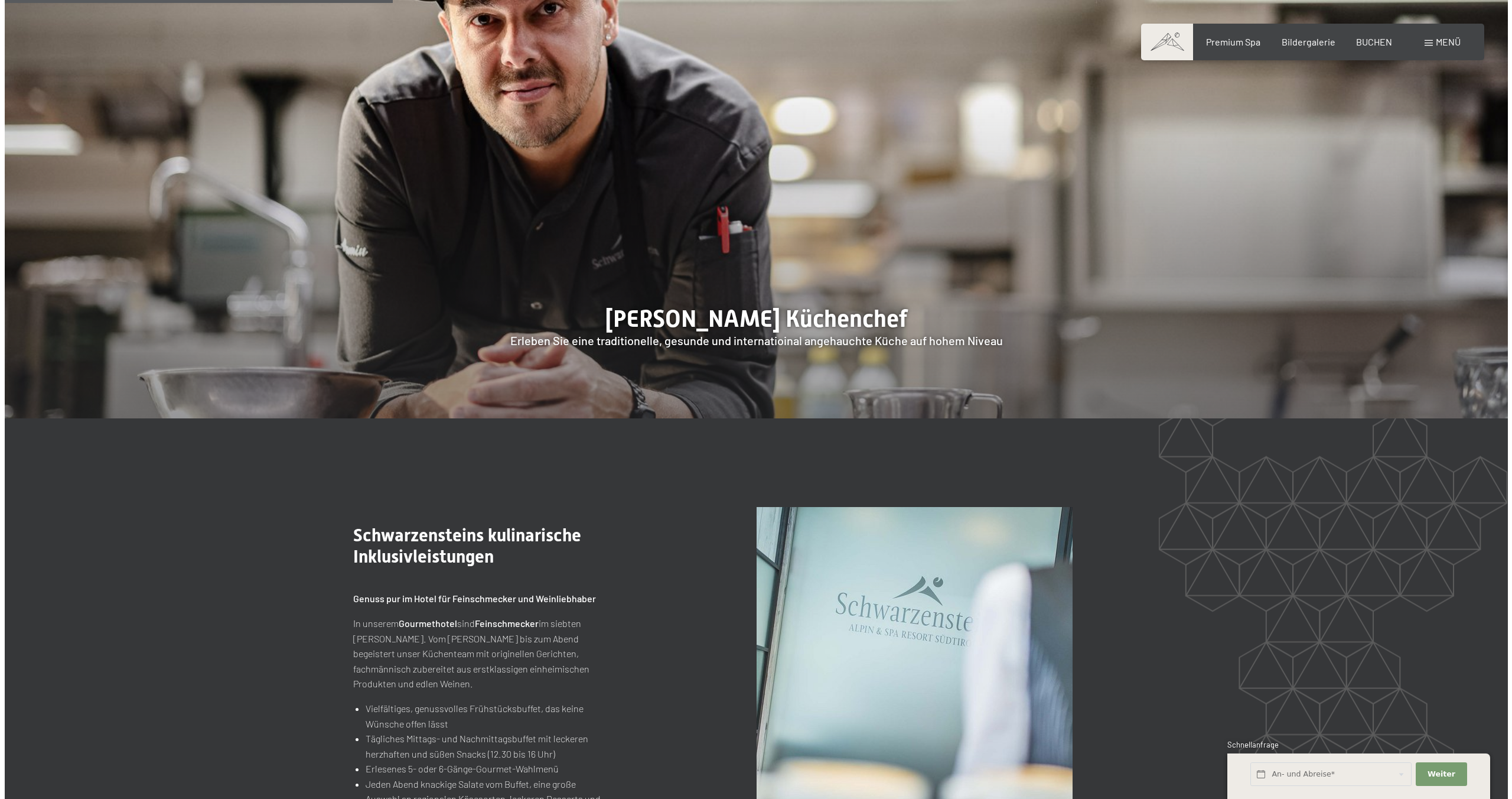
scroll to position [1356, 0]
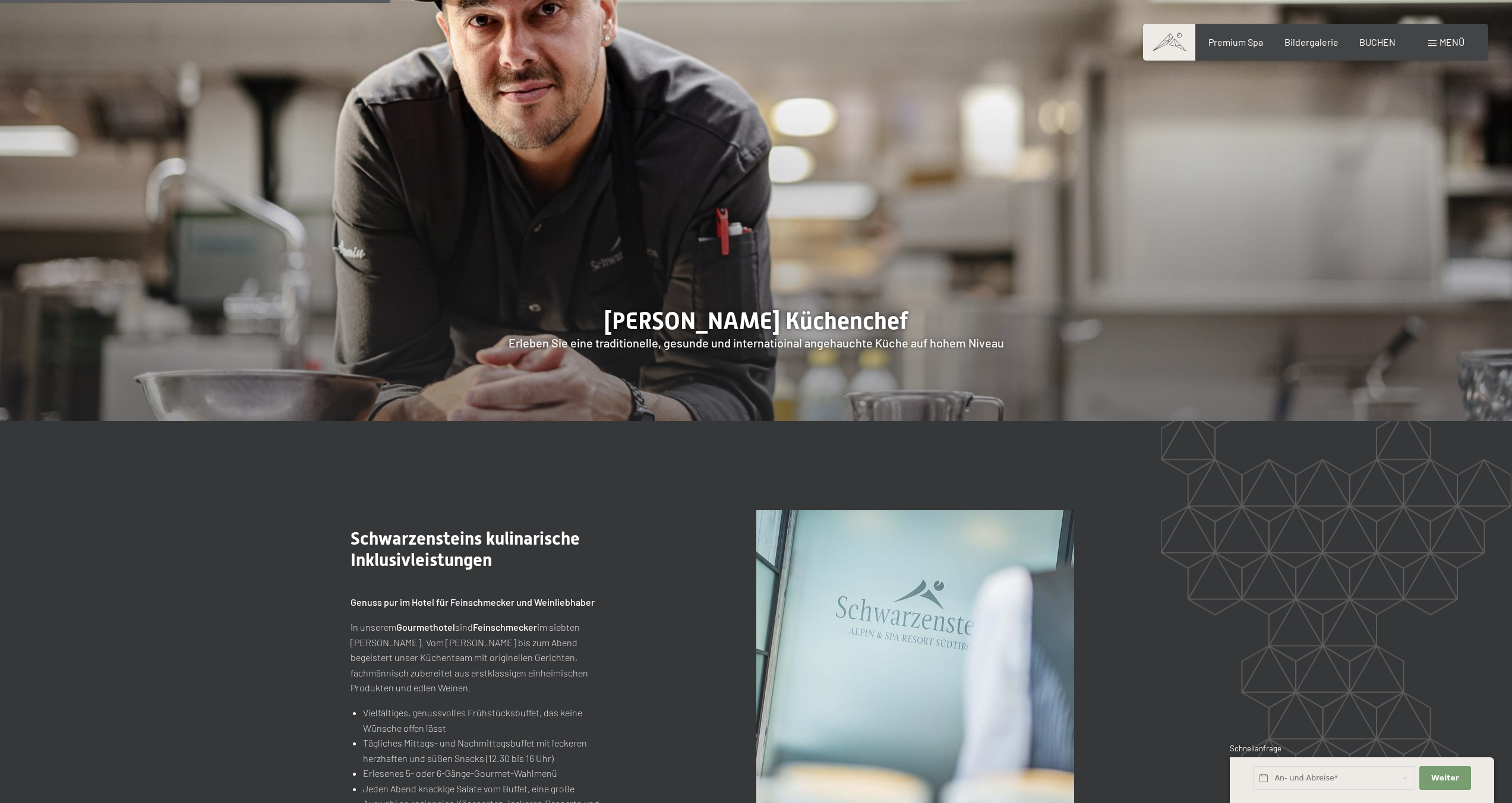
click at [1430, 41] on span at bounding box center [1432, 43] width 8 height 6
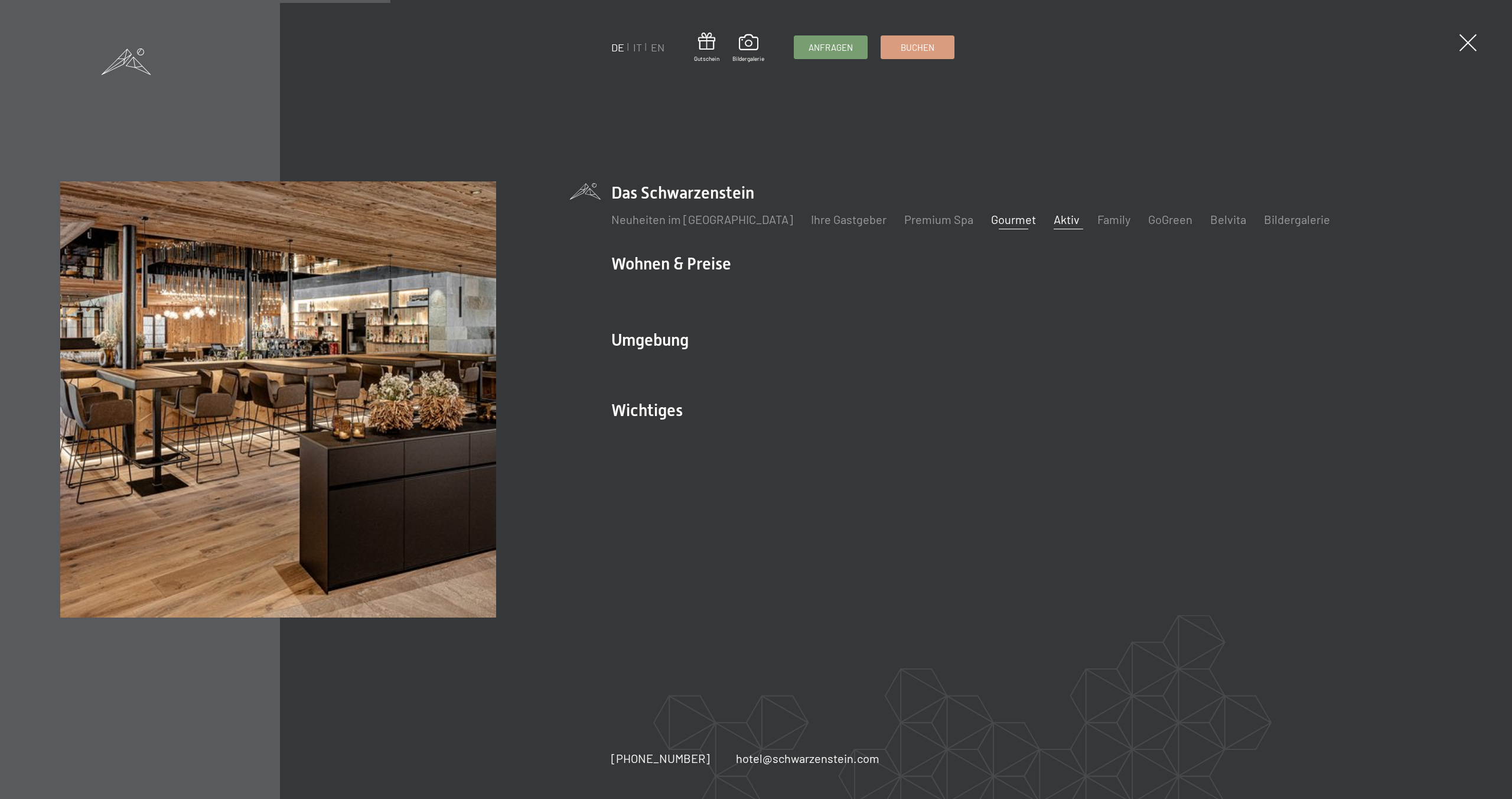
click at [1054, 218] on link "Aktiv" at bounding box center [1067, 219] width 26 height 14
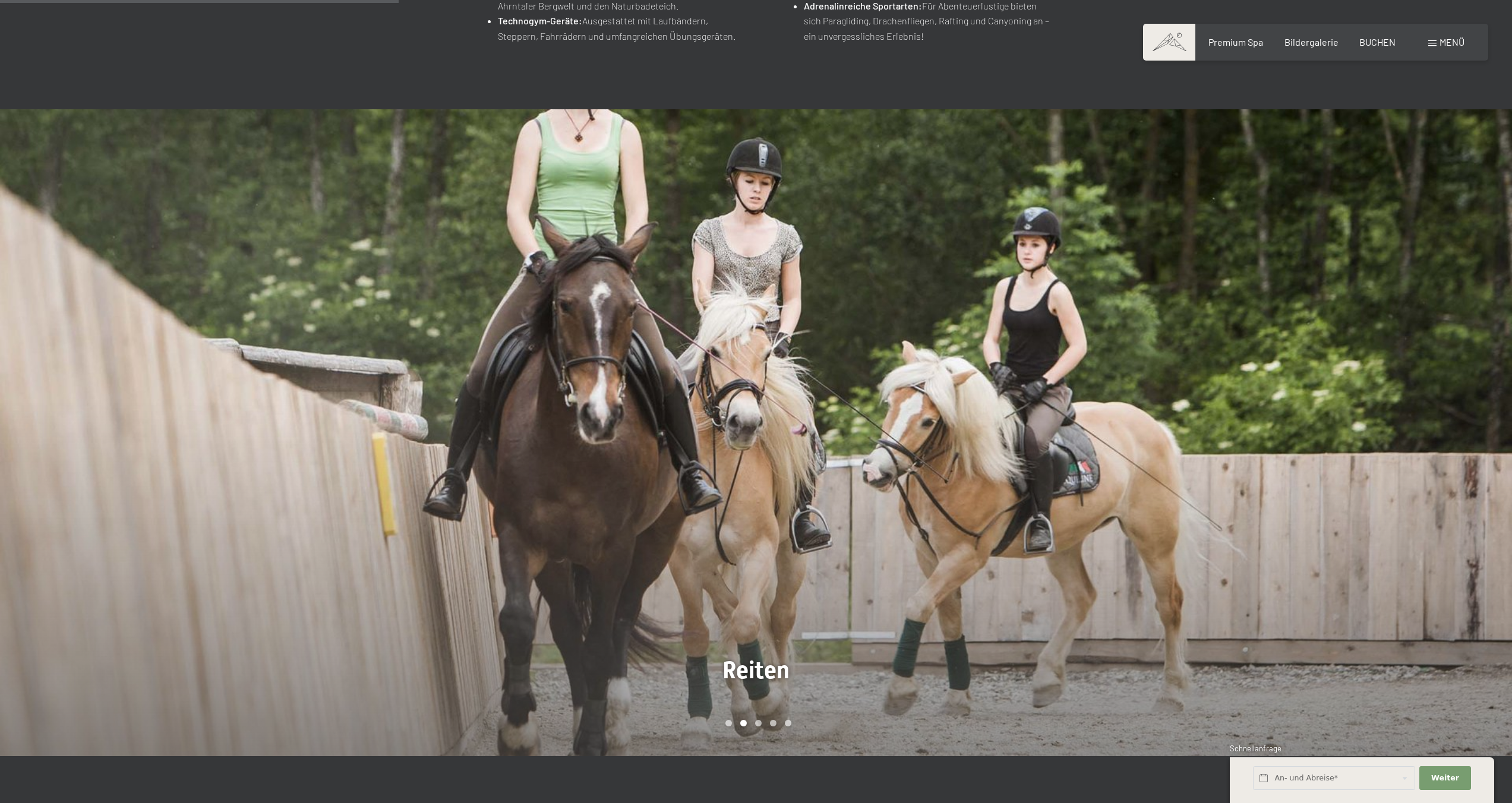
scroll to position [970, 0]
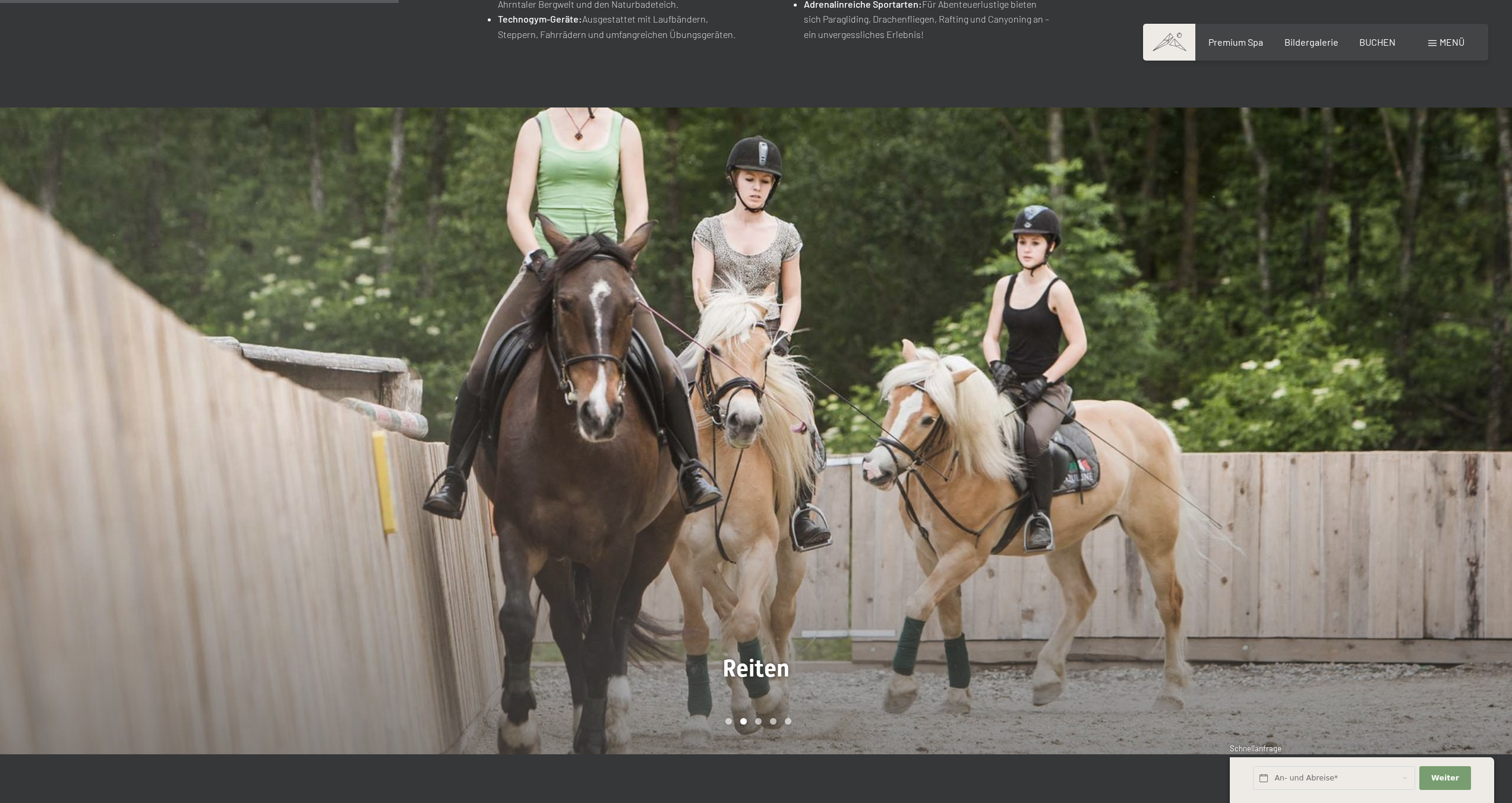
click at [829, 348] on div at bounding box center [1134, 431] width 756 height 647
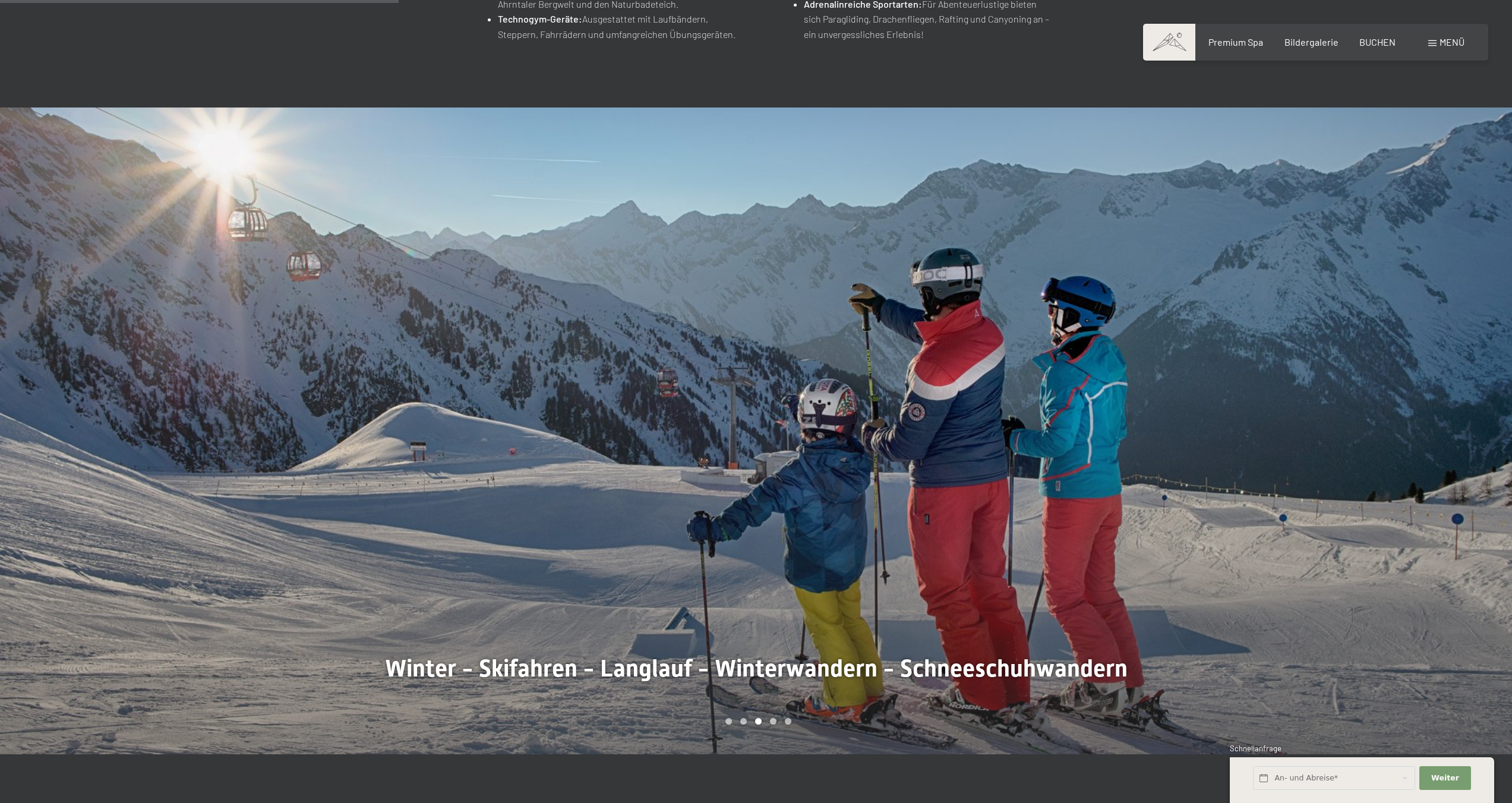
click at [829, 348] on div at bounding box center [1134, 431] width 756 height 647
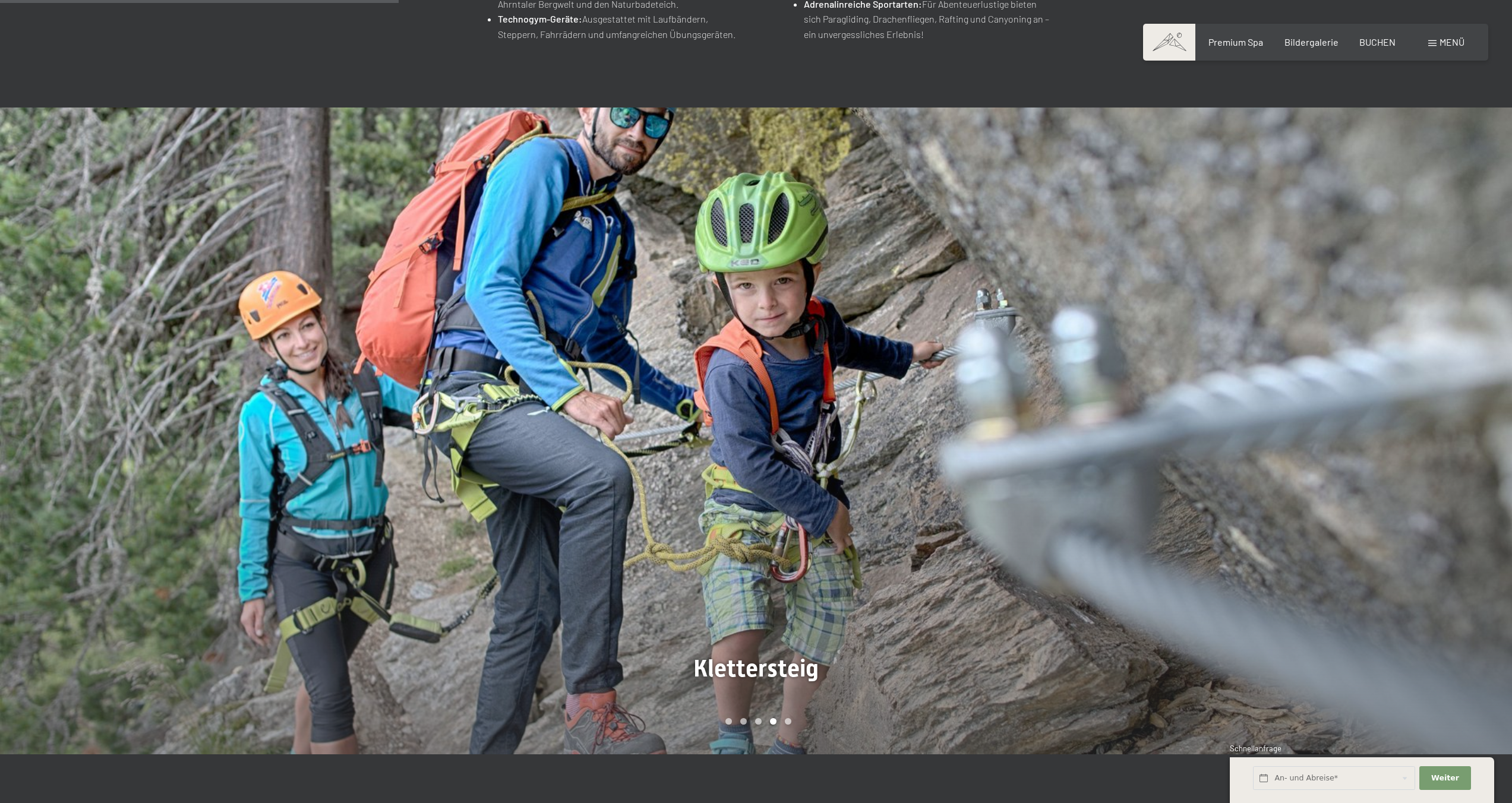
click at [829, 348] on div at bounding box center [1134, 431] width 756 height 647
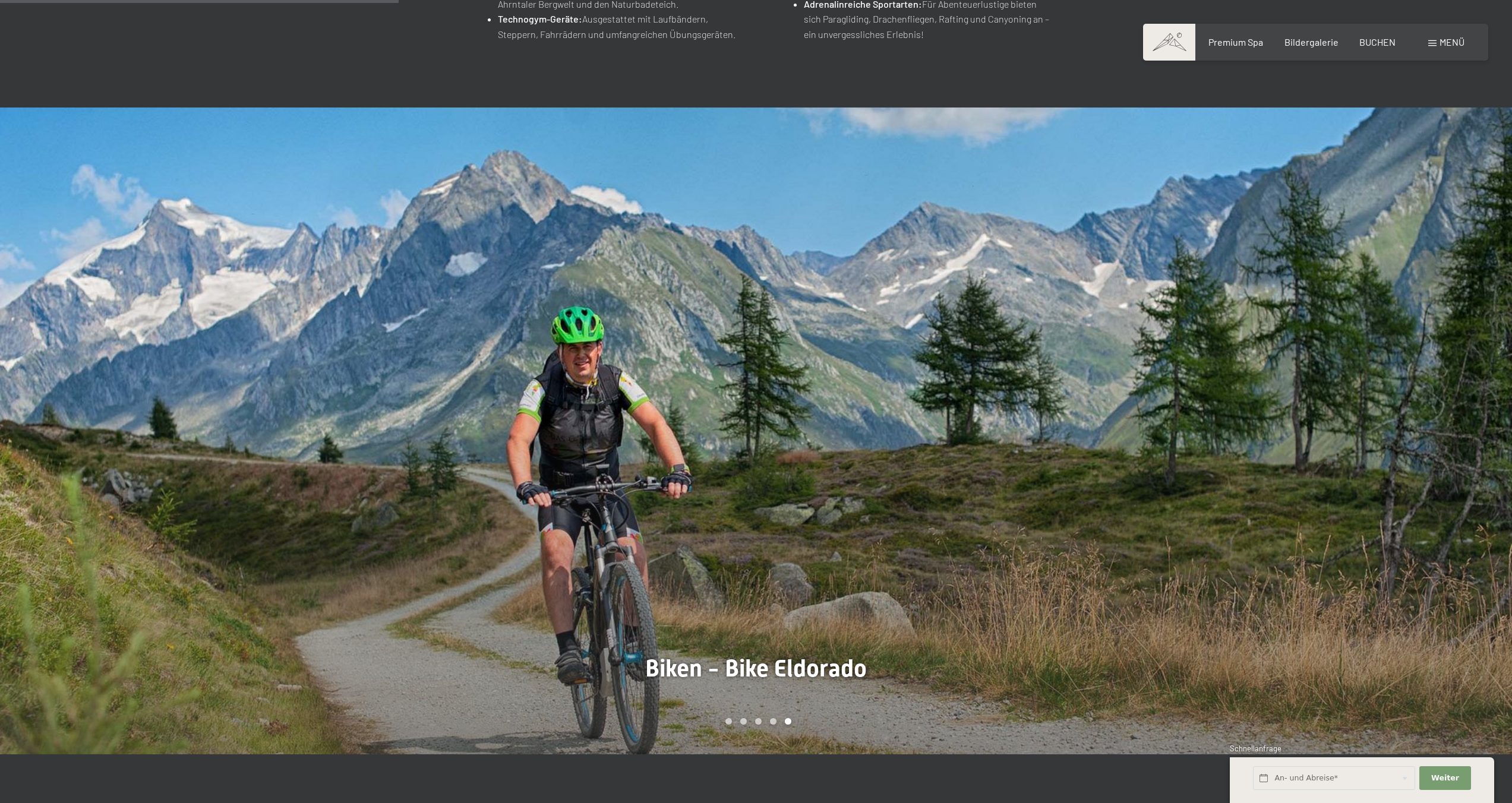
click at [829, 348] on div at bounding box center [1134, 431] width 756 height 647
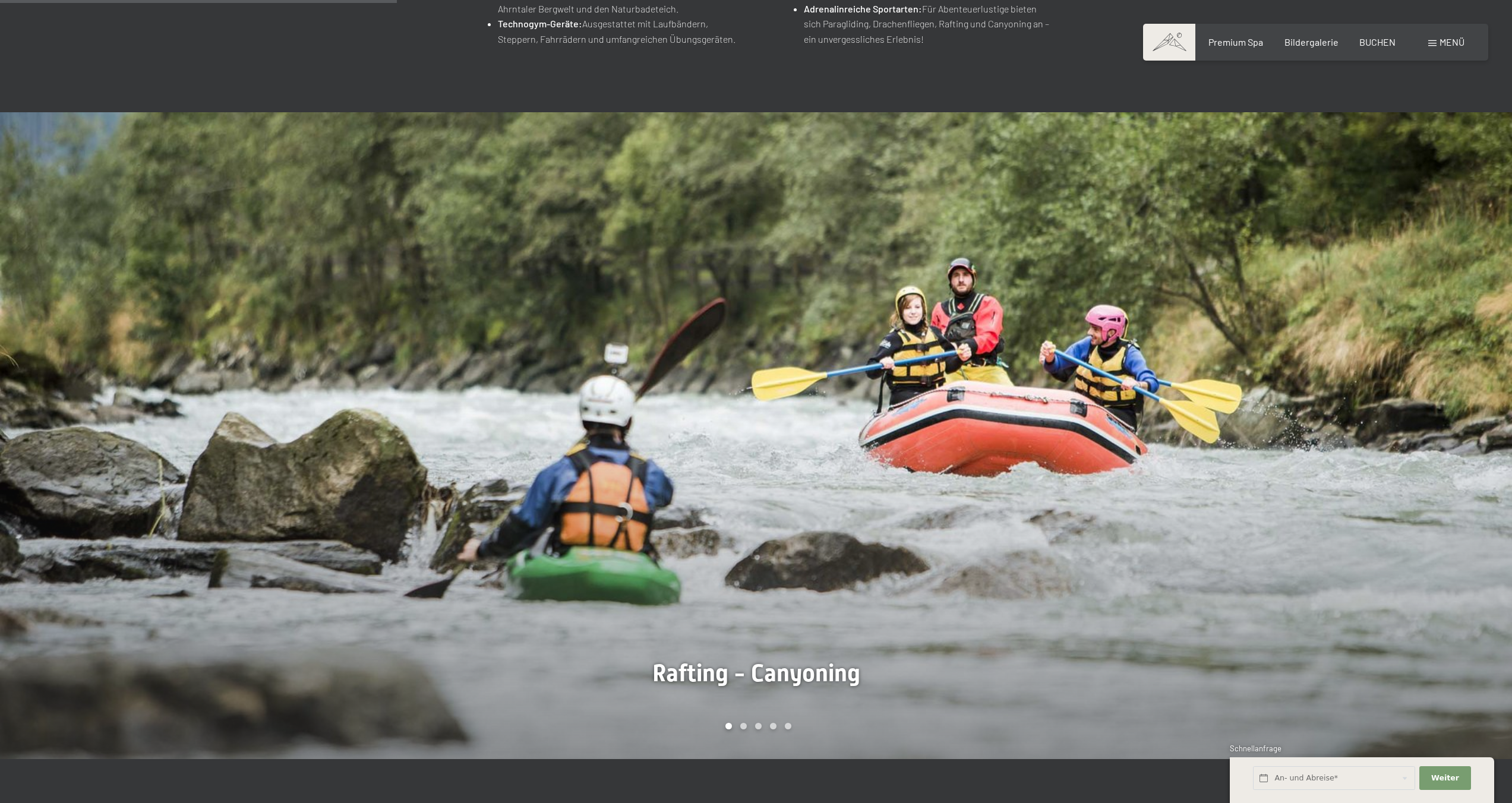
click at [829, 348] on div at bounding box center [1134, 436] width 756 height 647
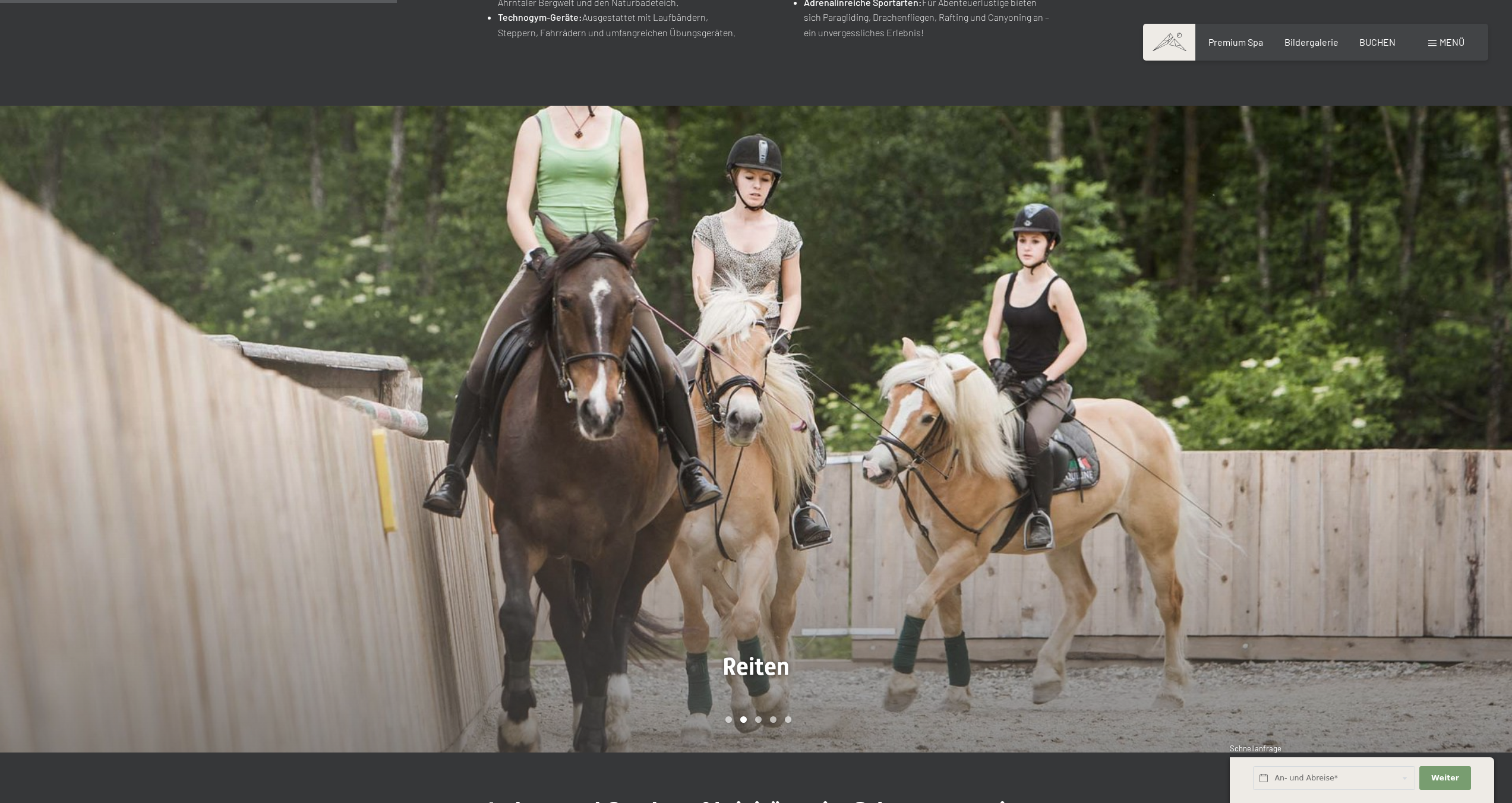
click at [829, 348] on div at bounding box center [1134, 429] width 756 height 647
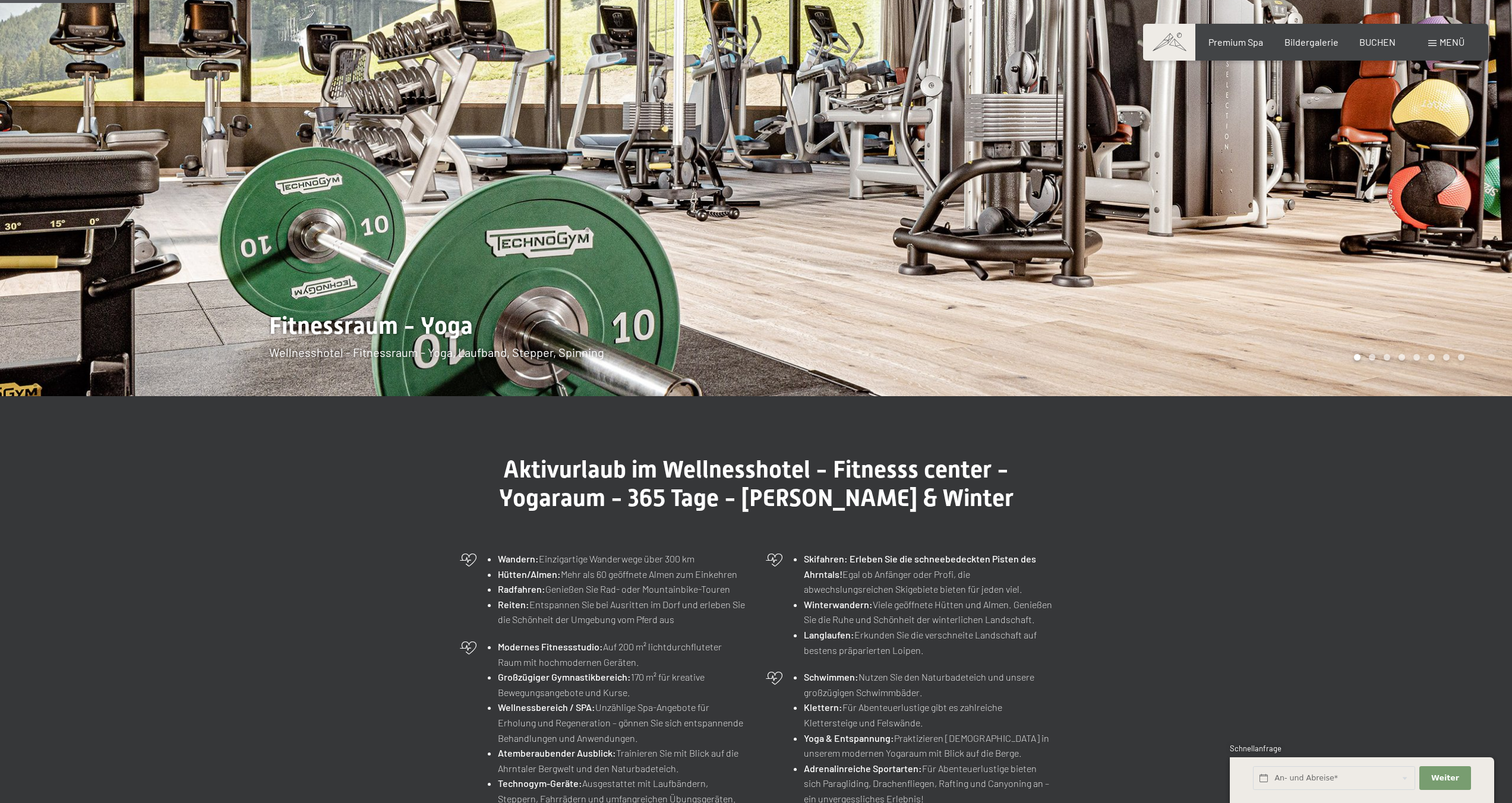
scroll to position [0, 0]
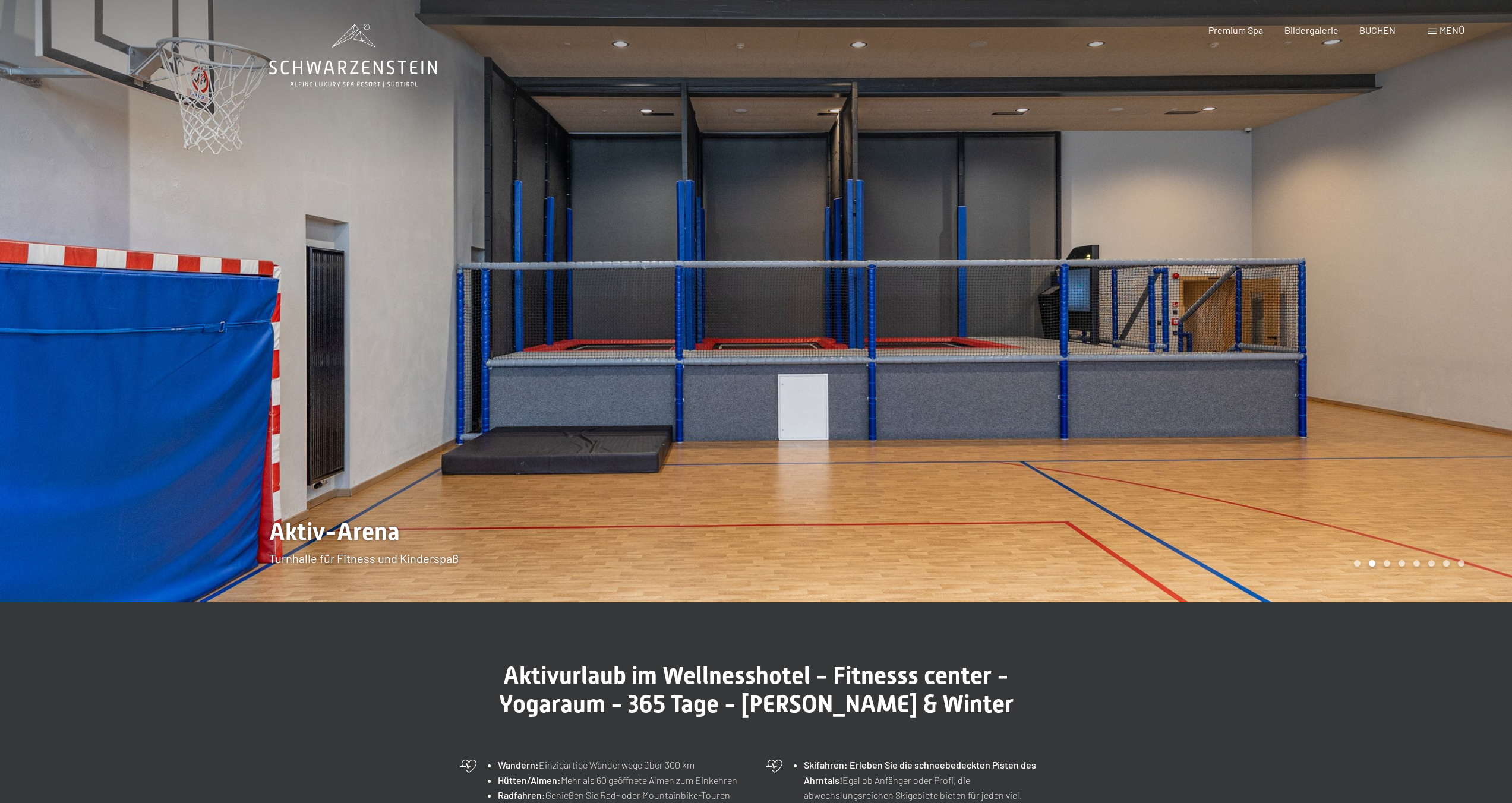
click at [753, 502] on div at bounding box center [378, 301] width 756 height 602
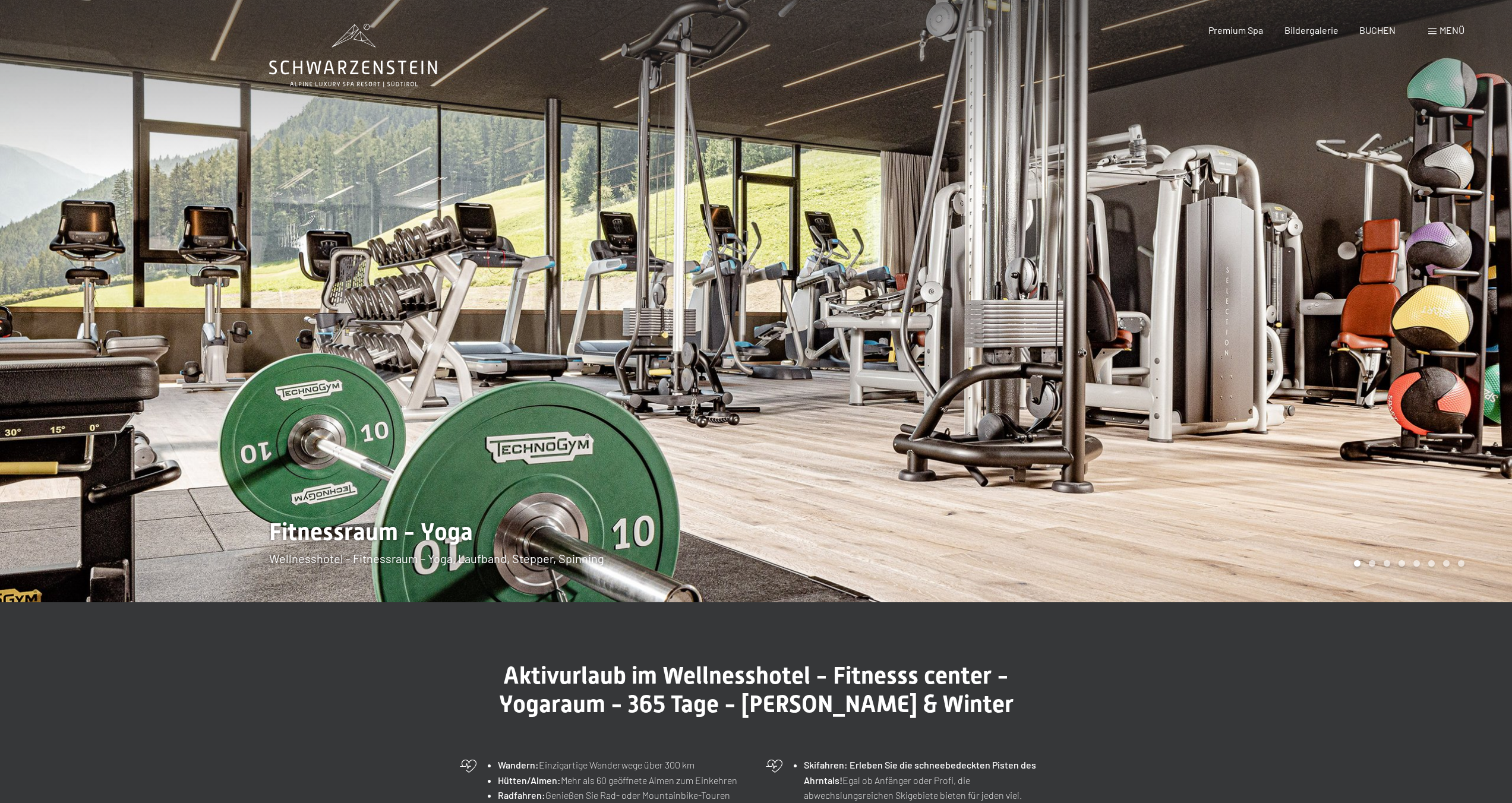
click at [765, 478] on div at bounding box center [1134, 301] width 756 height 602
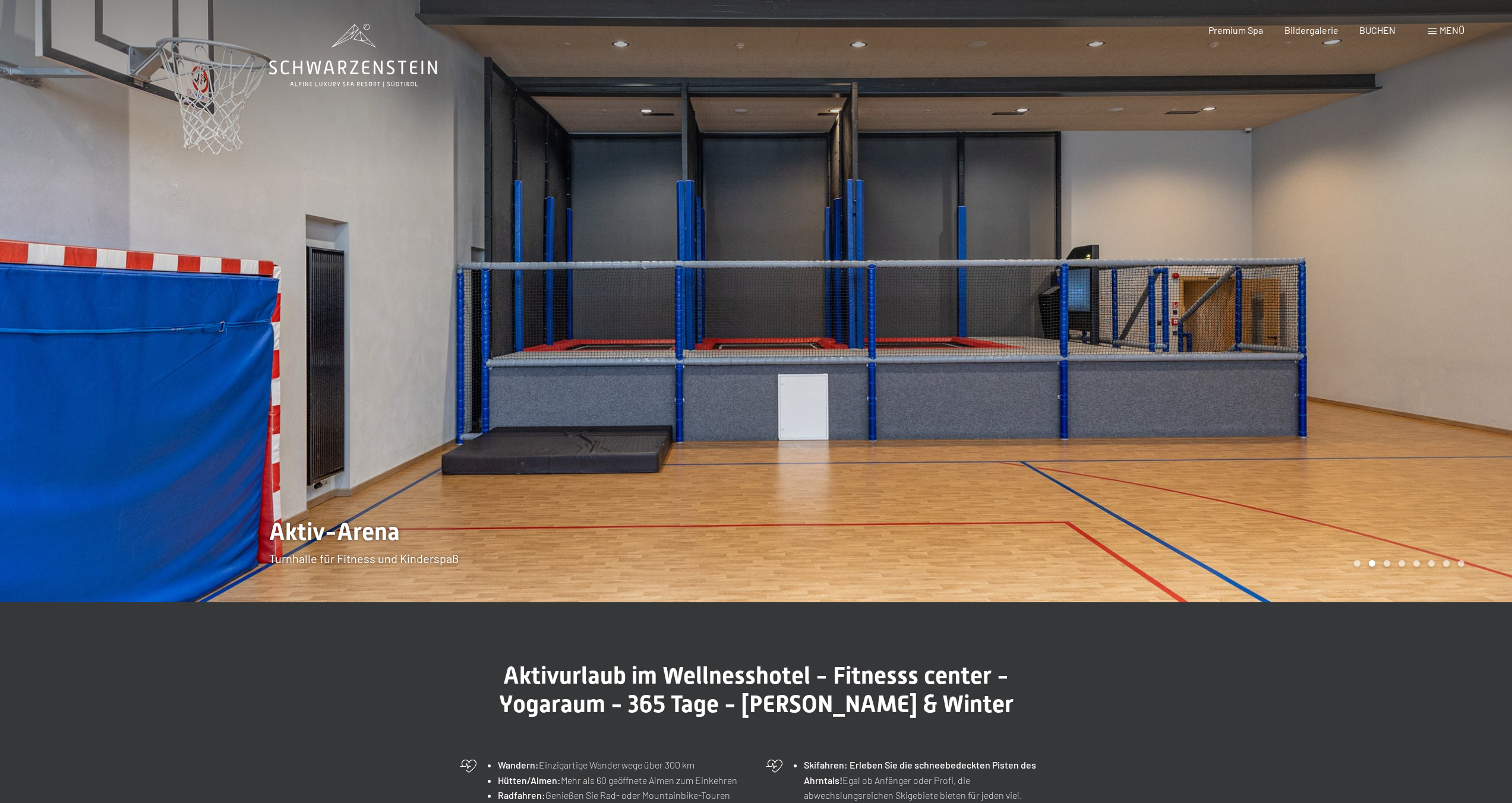
scroll to position [7, 0]
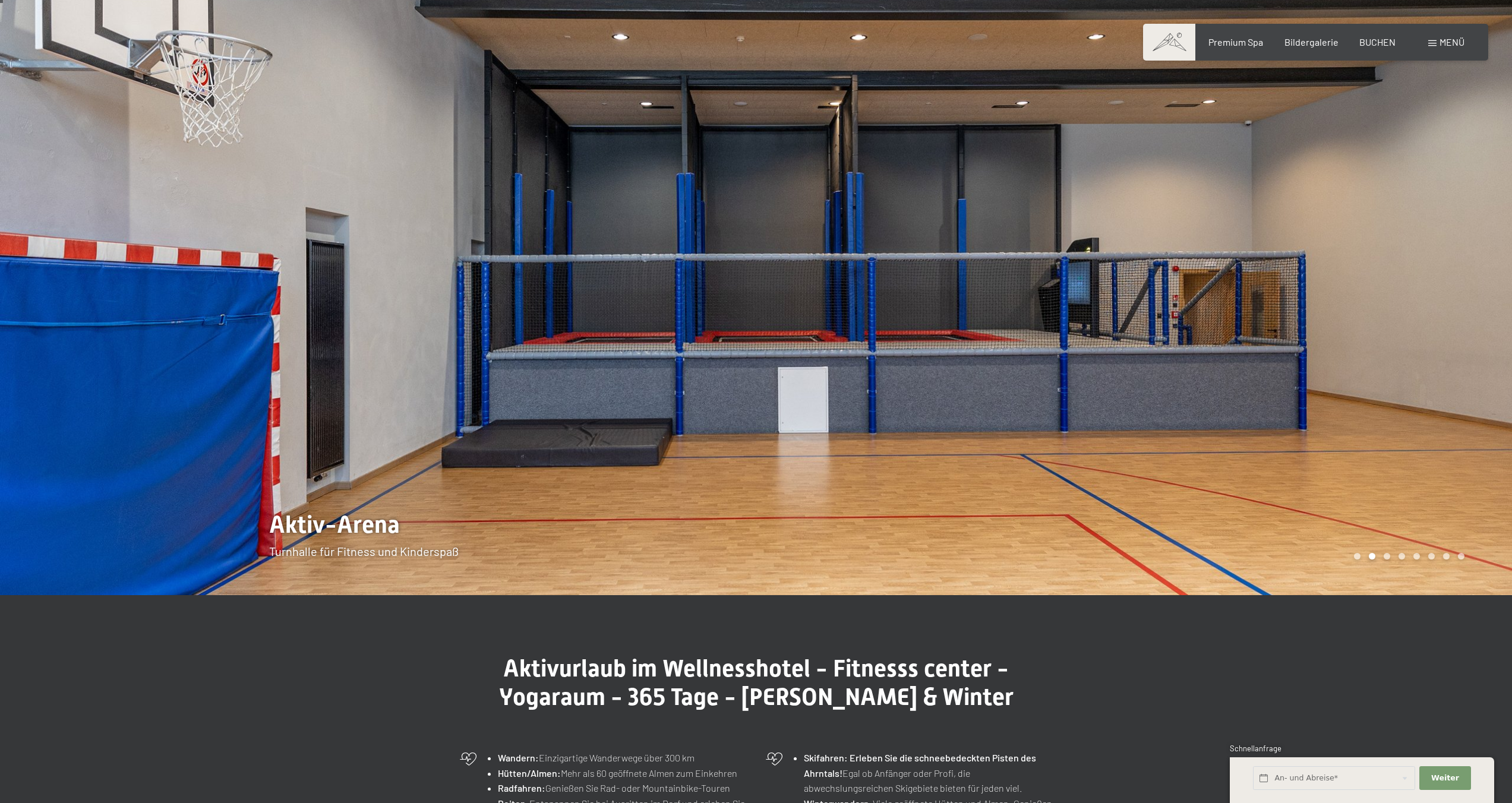
click at [764, 478] on div at bounding box center [1134, 294] width 756 height 602
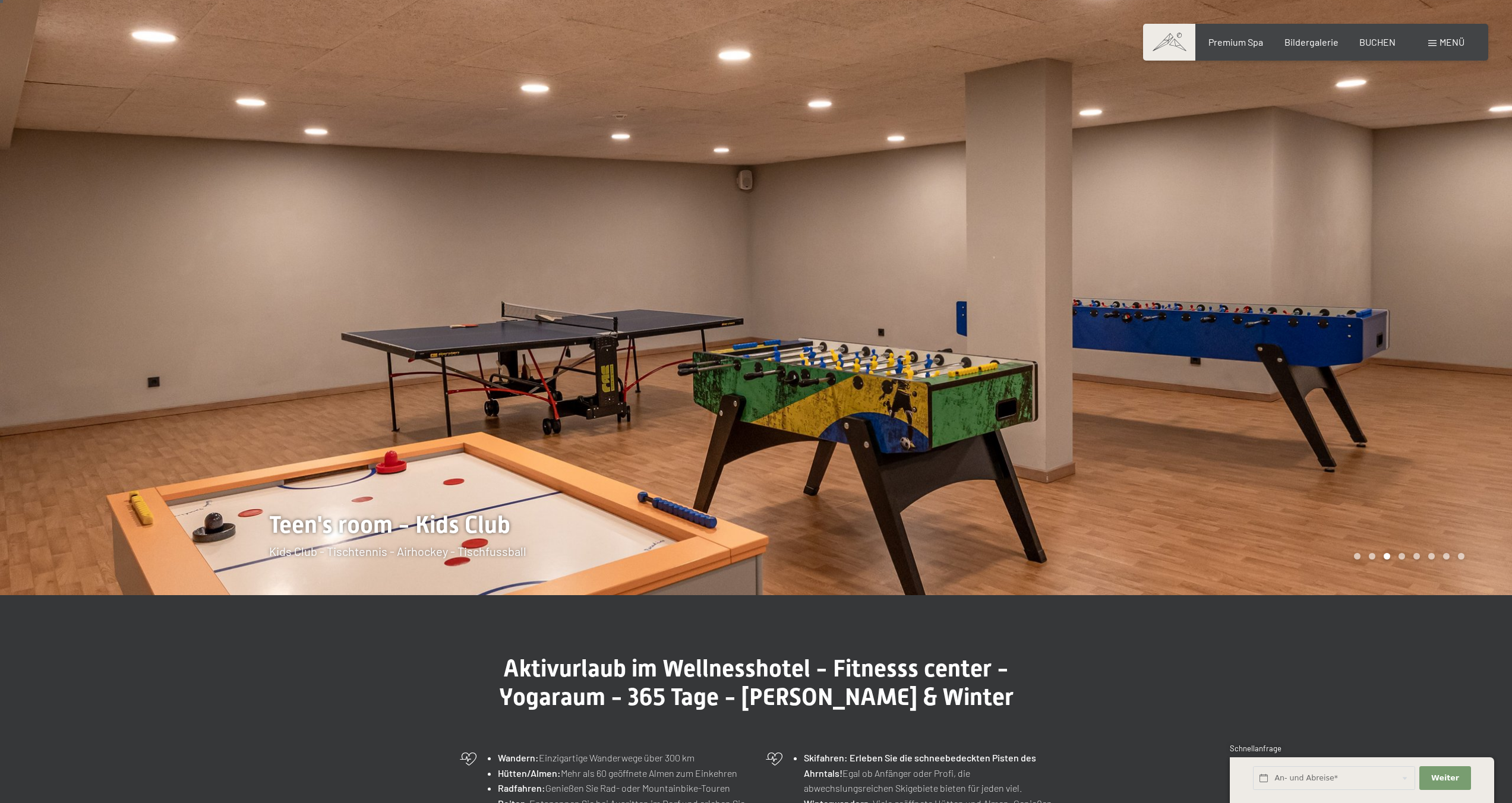
click at [789, 468] on div at bounding box center [1134, 294] width 756 height 602
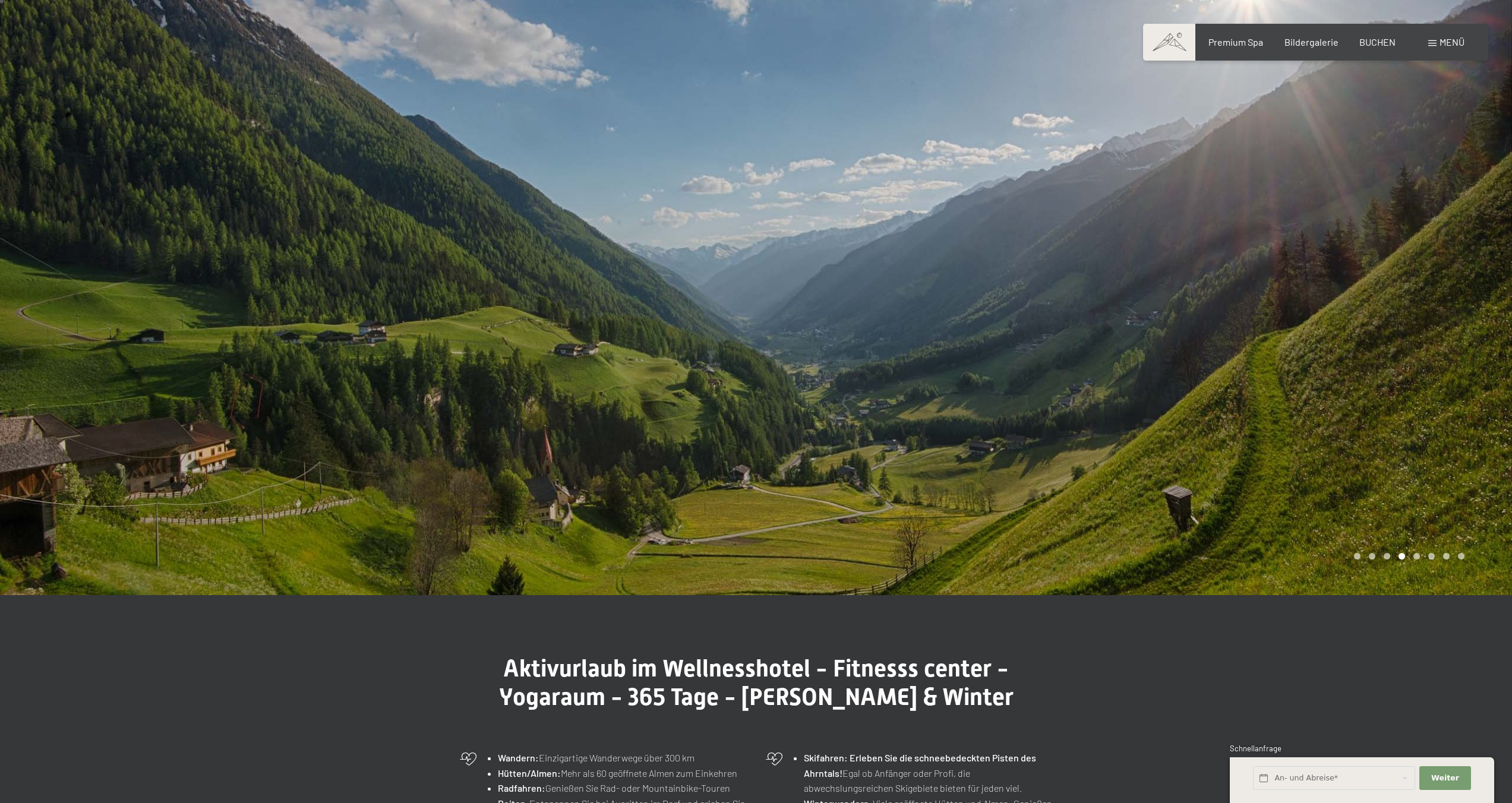
click at [789, 468] on div at bounding box center [1134, 294] width 756 height 602
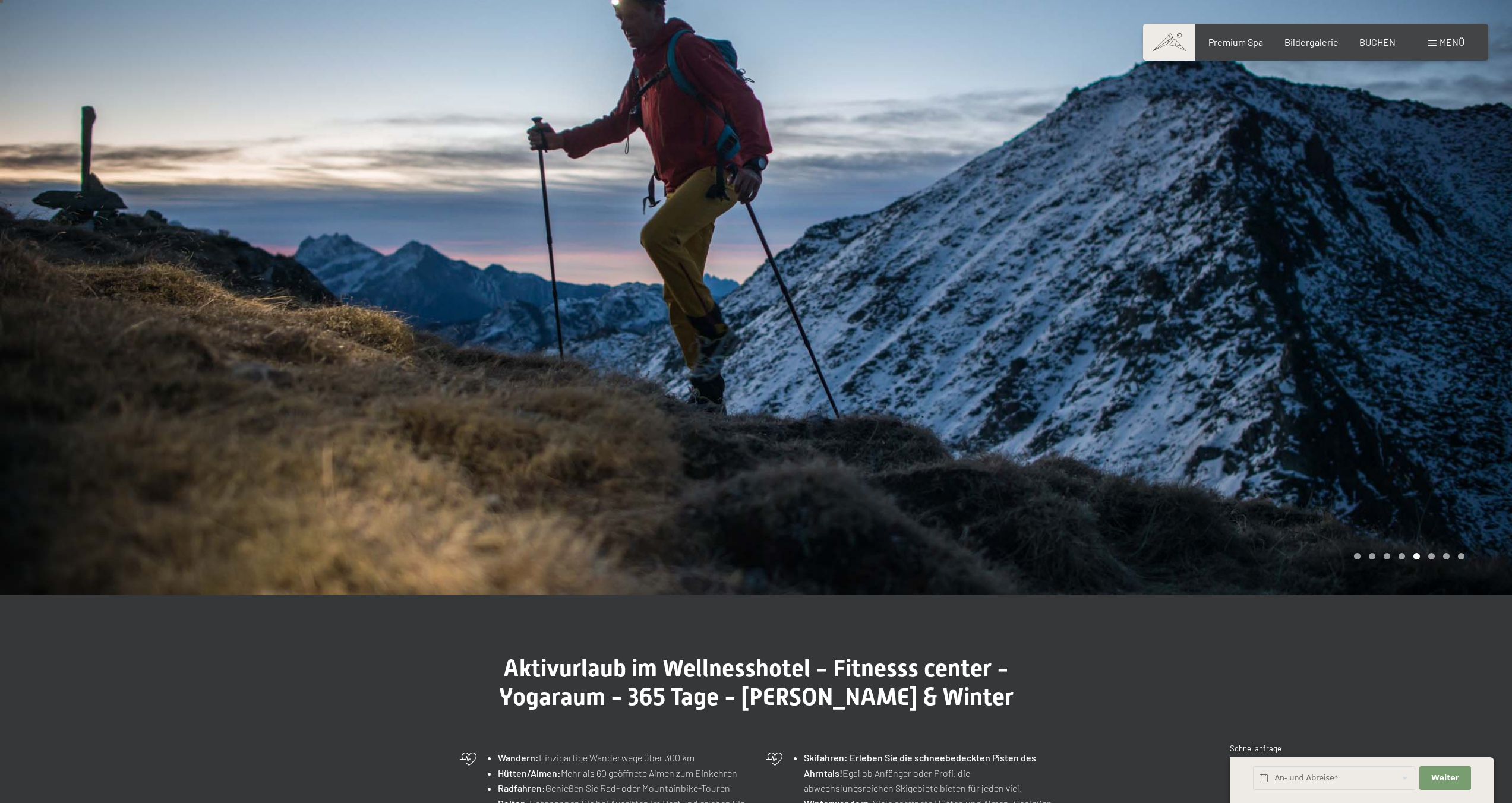
click at [789, 468] on div at bounding box center [1134, 294] width 756 height 602
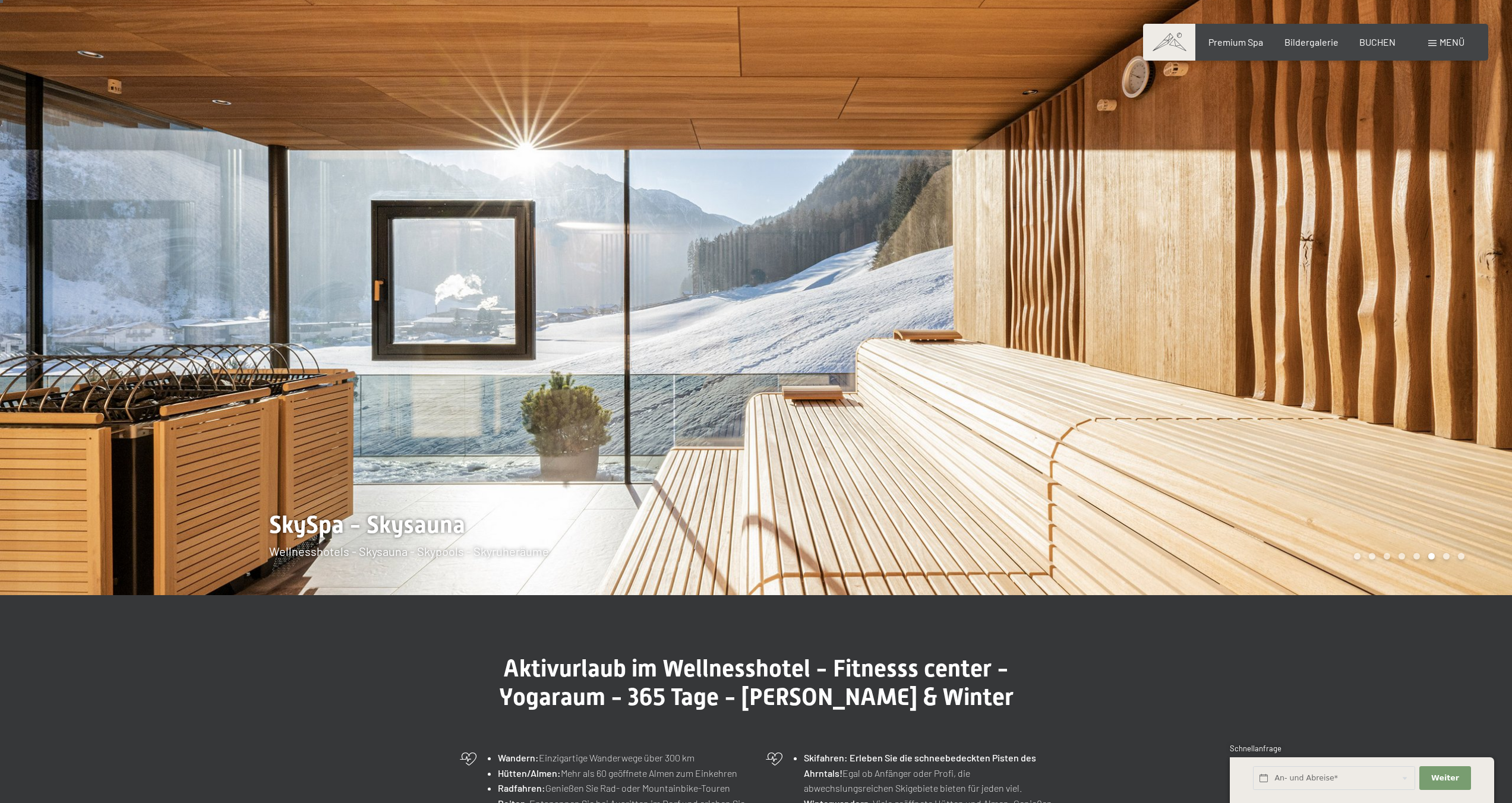
click at [789, 468] on div at bounding box center [1134, 294] width 756 height 602
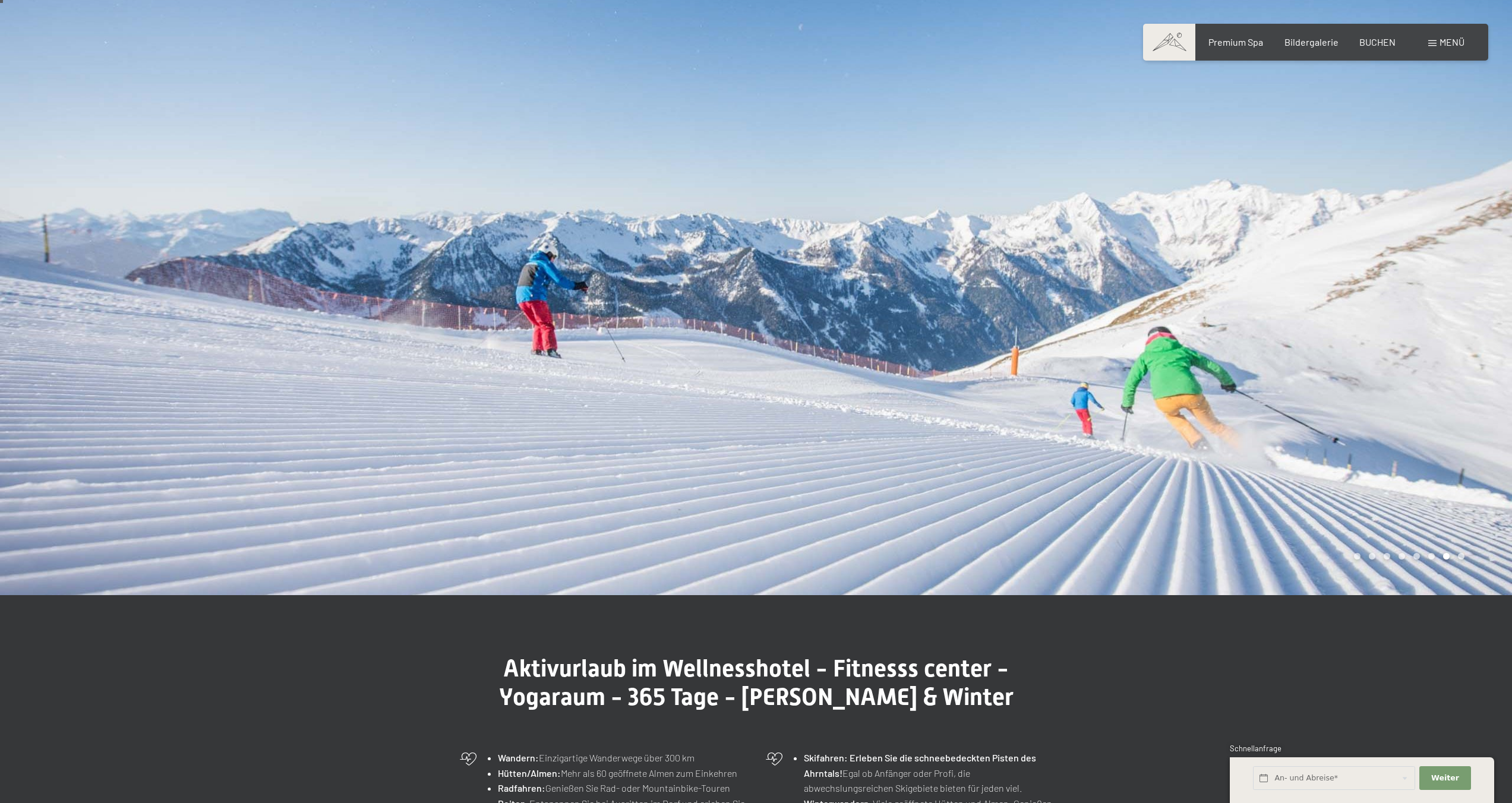
click at [789, 468] on div at bounding box center [1134, 294] width 756 height 602
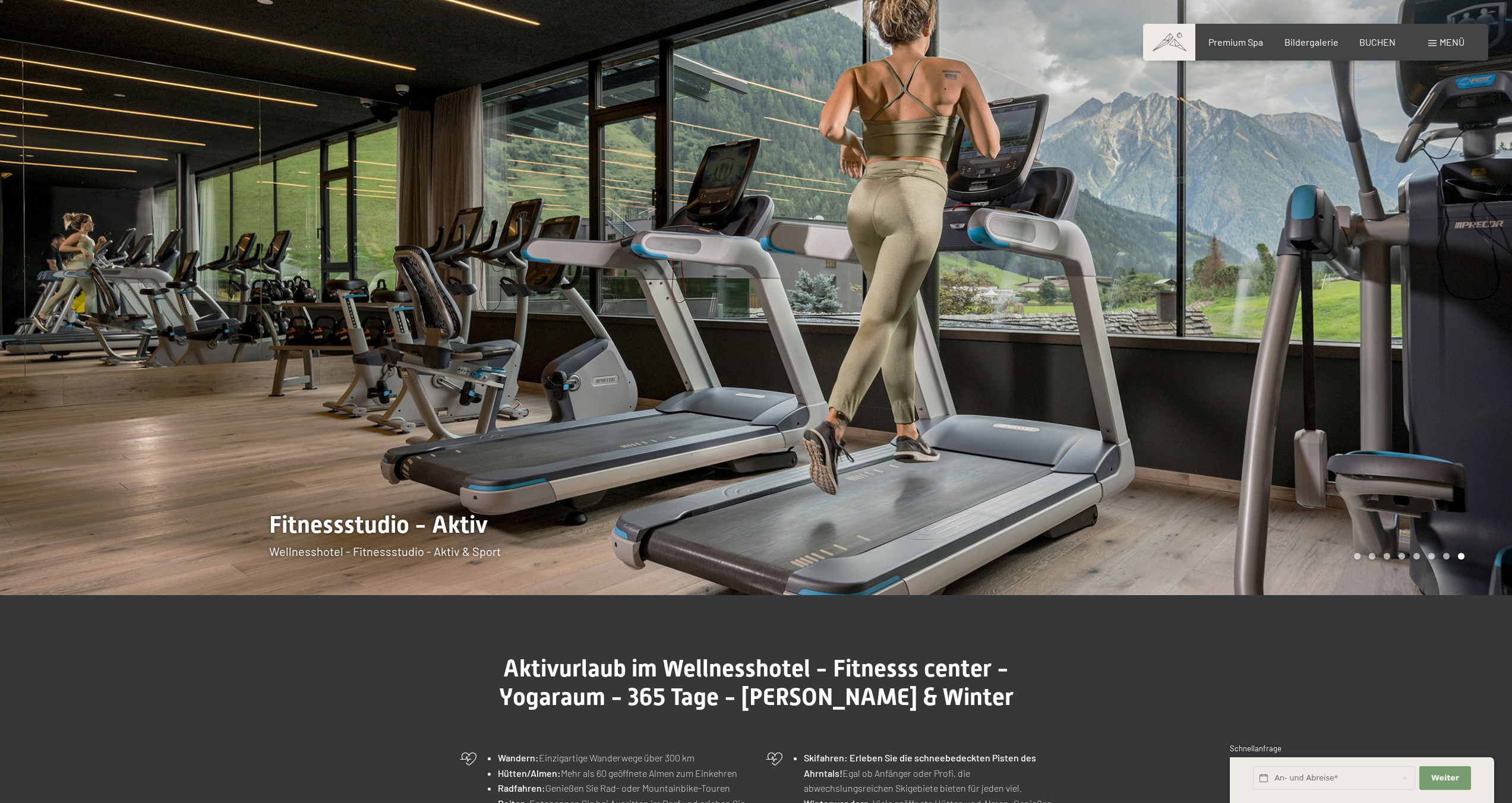
click at [789, 459] on div at bounding box center [1134, 294] width 756 height 602
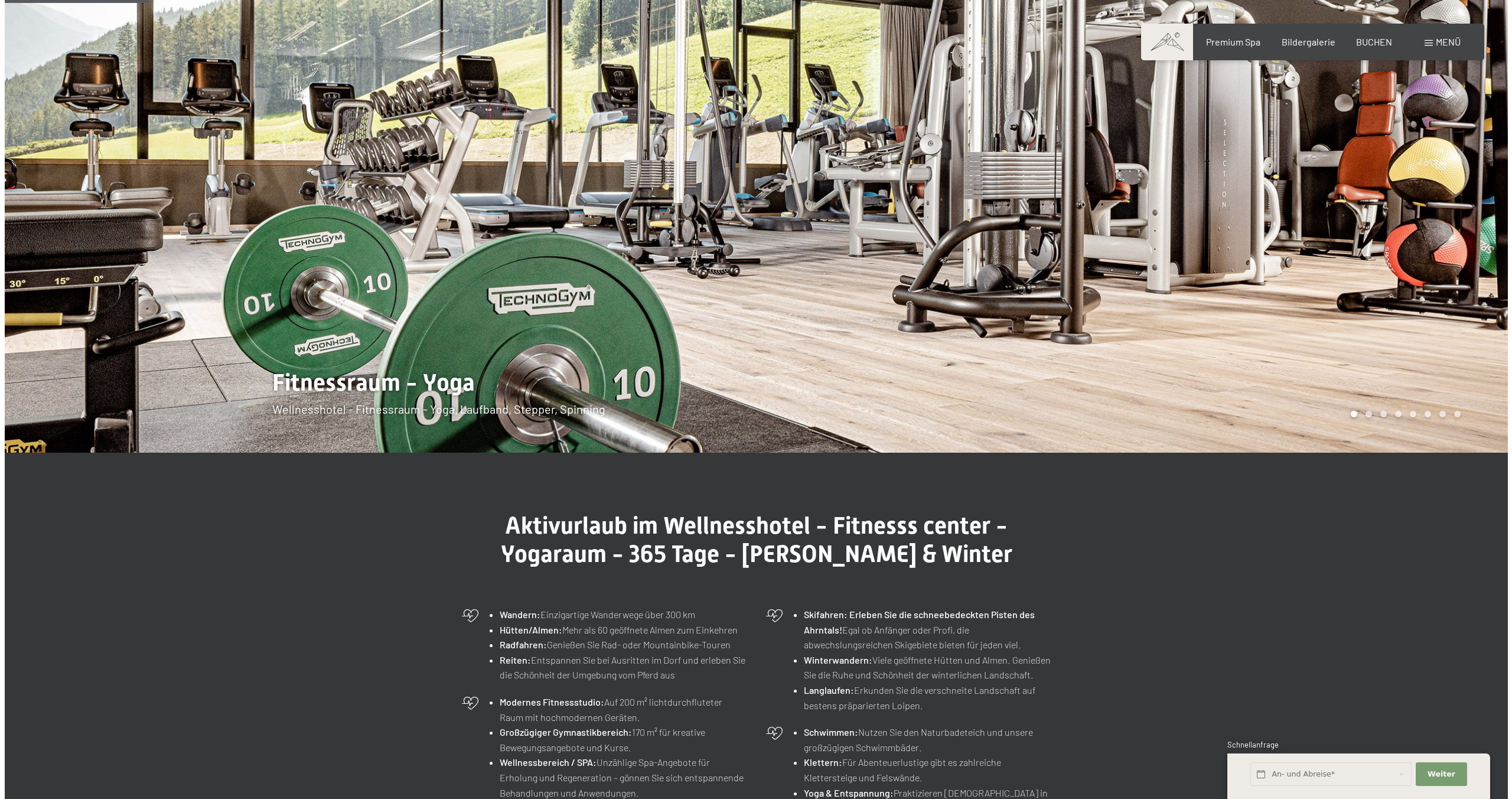
scroll to position [0, 0]
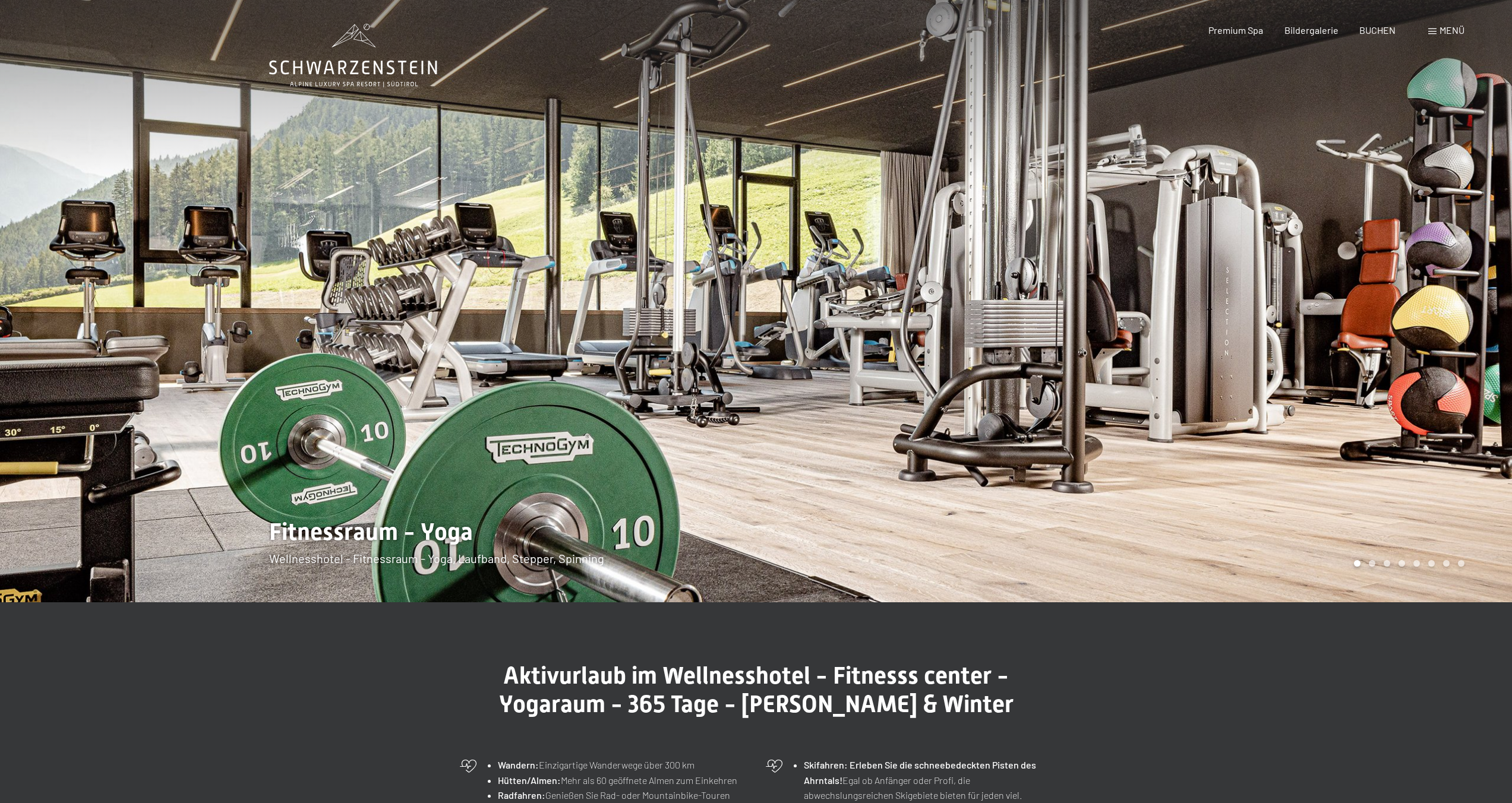
click at [1438, 29] on div "Menü" at bounding box center [1446, 30] width 36 height 13
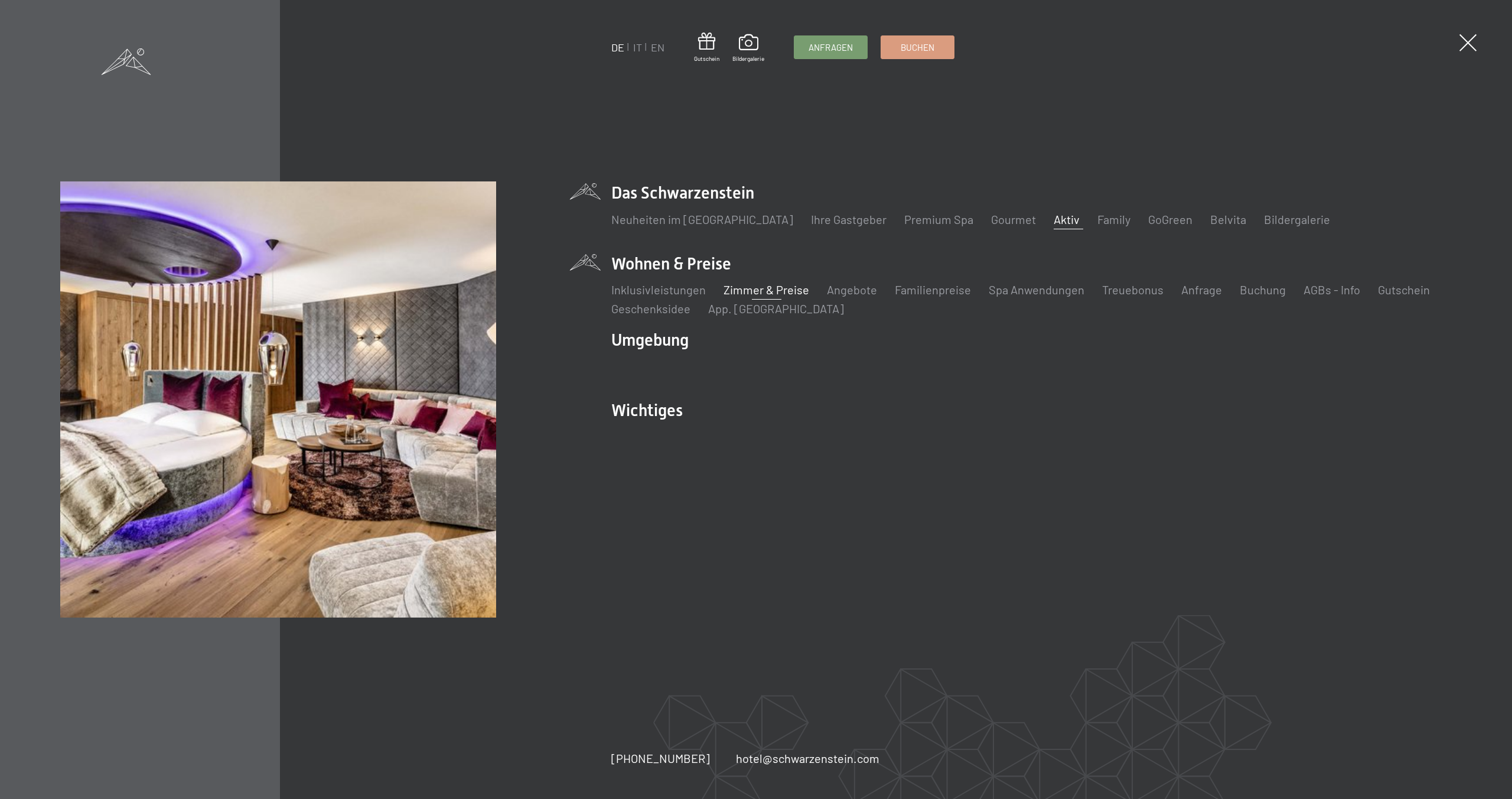
click at [762, 287] on link "Zimmer & Preise" at bounding box center [766, 289] width 86 height 14
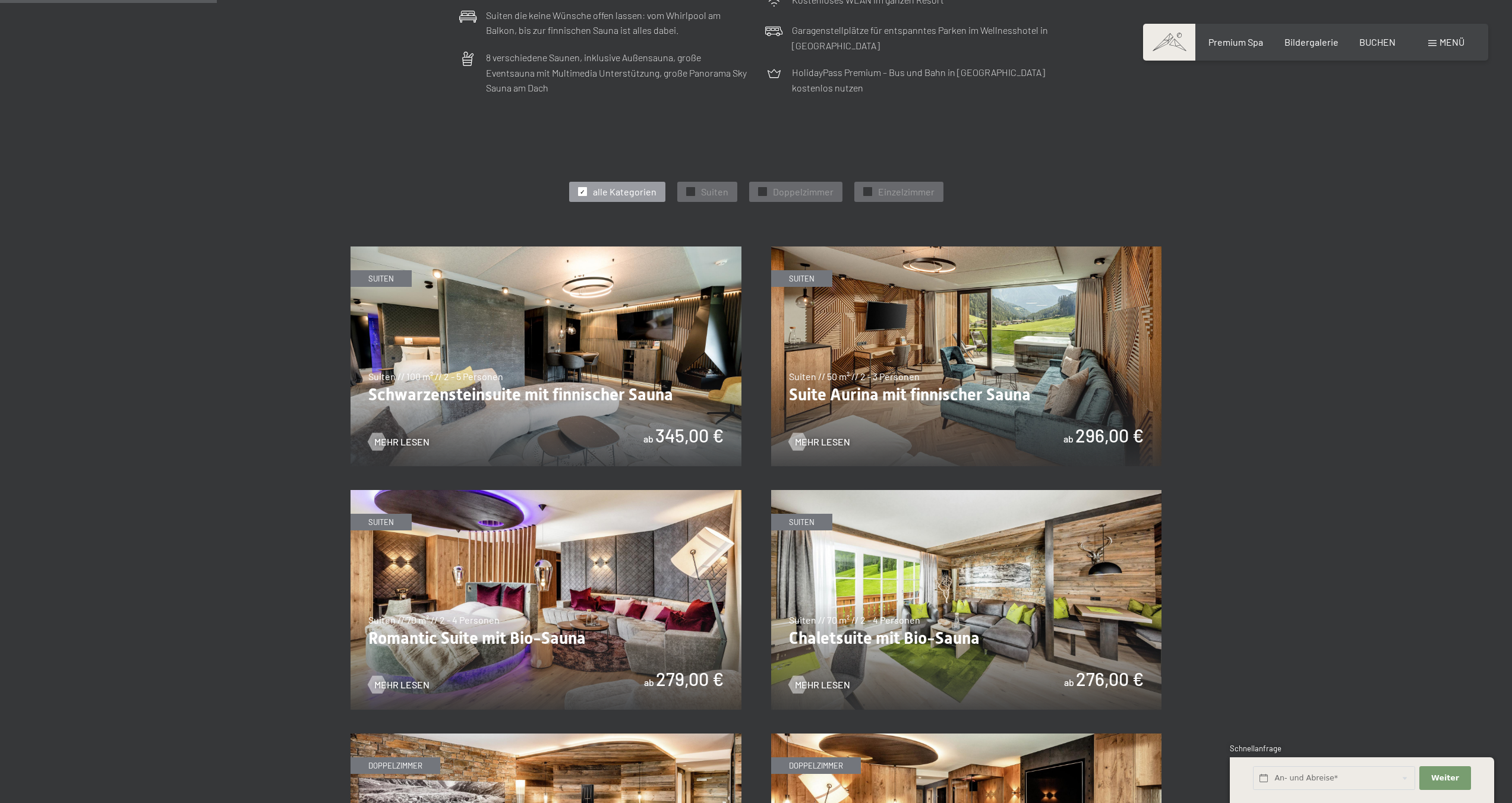
scroll to position [545, 0]
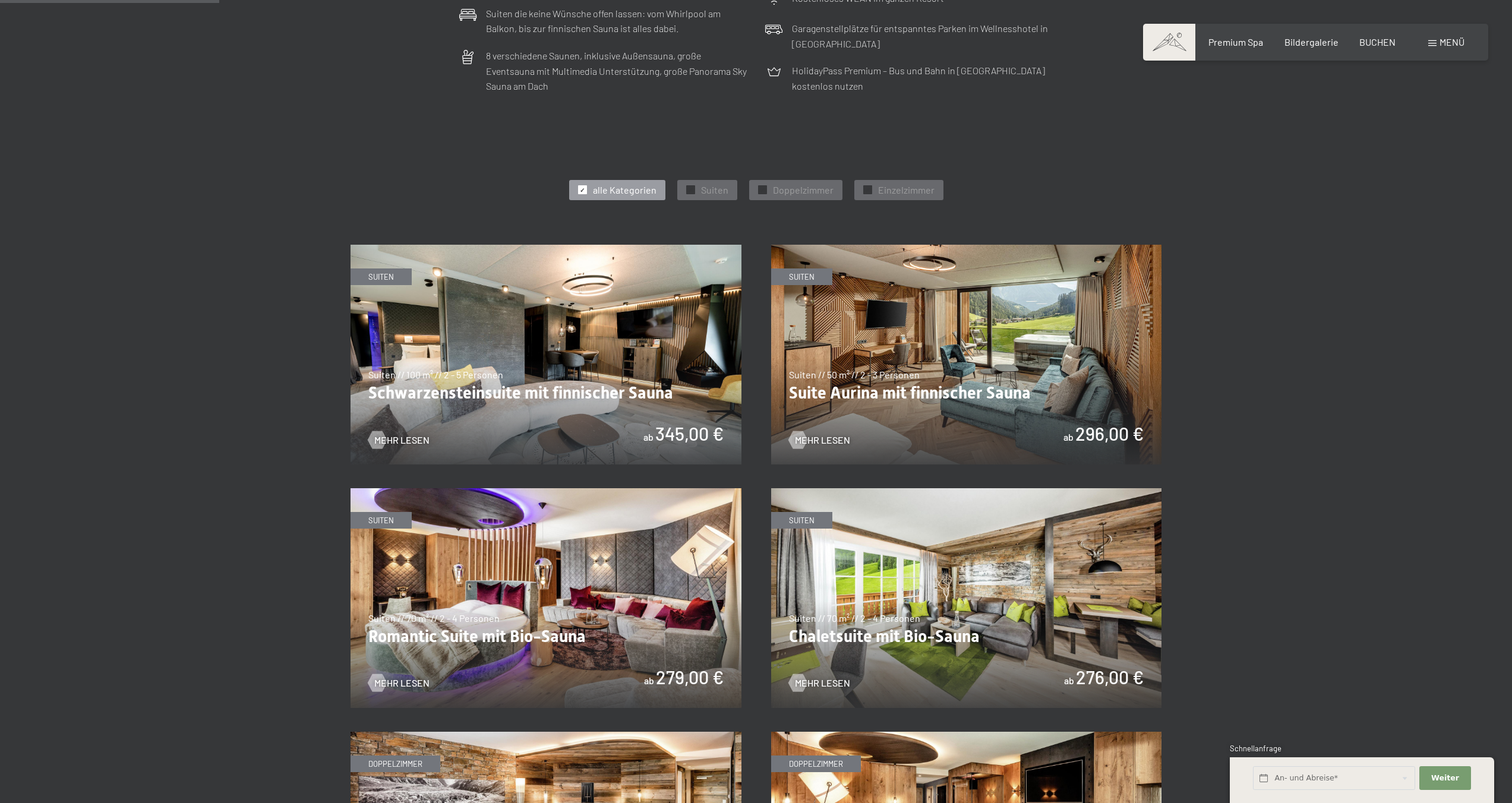
click at [489, 593] on img at bounding box center [546, 598] width 391 height 220
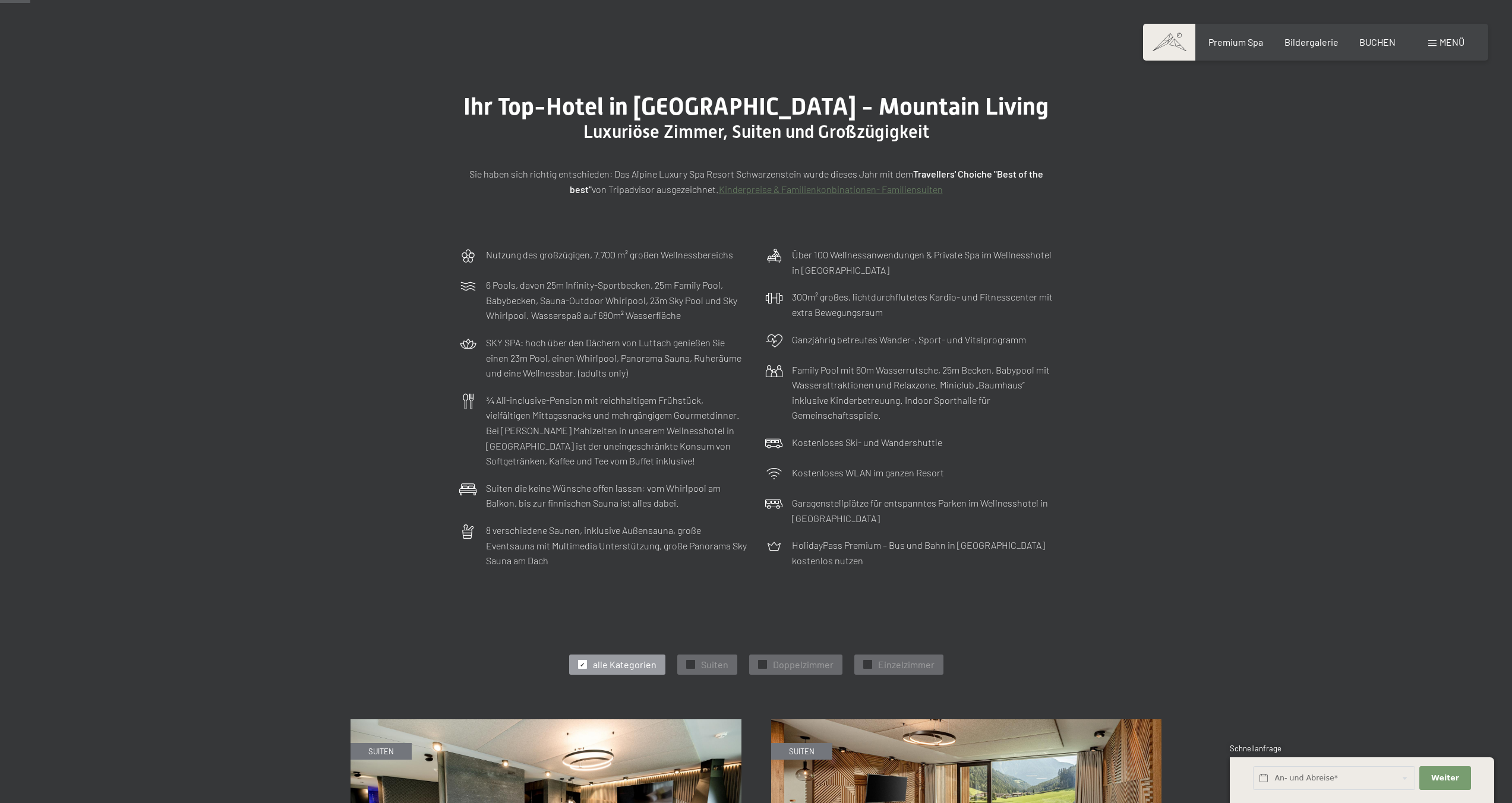
scroll to position [0, 0]
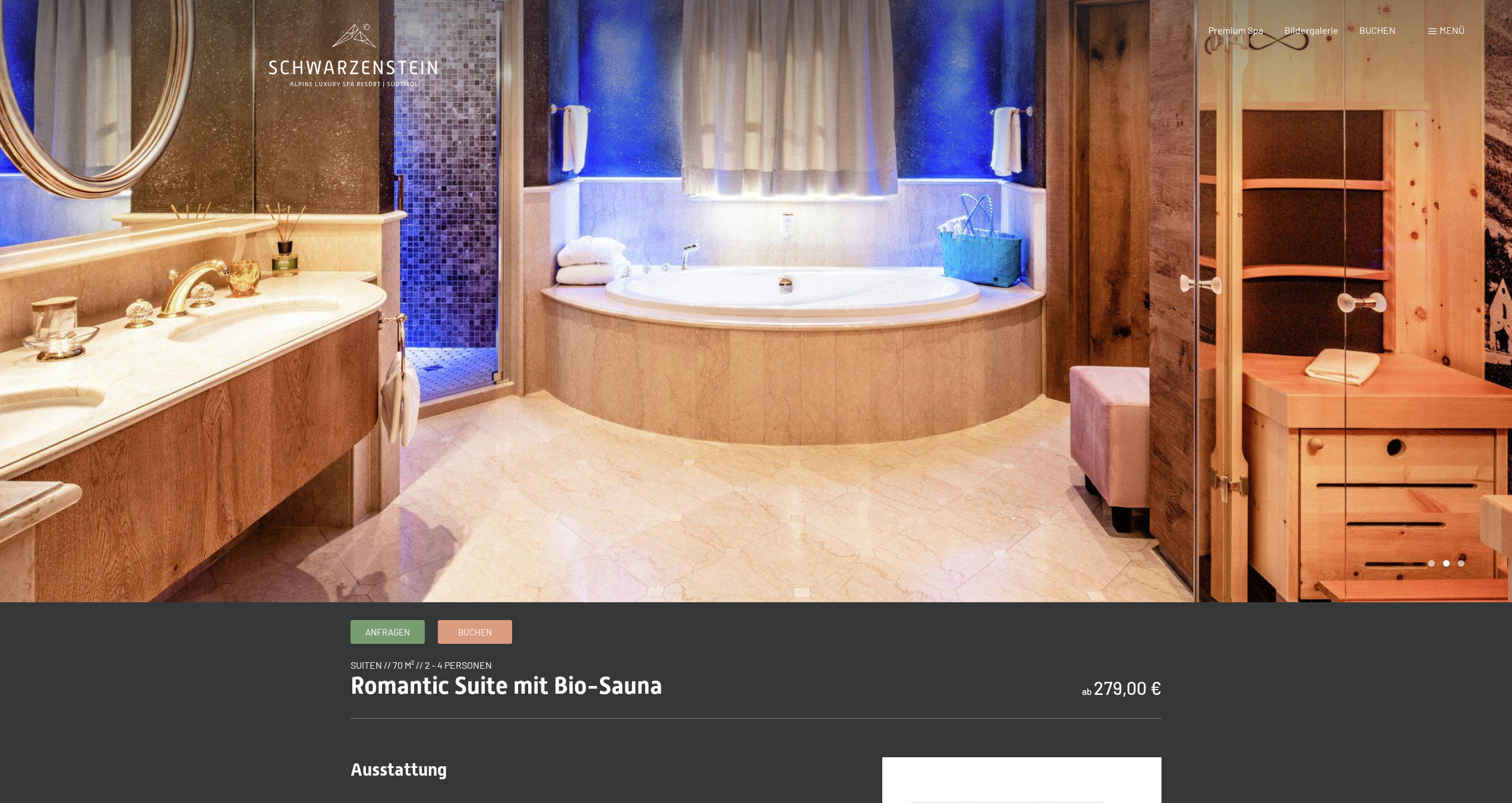
click at [994, 307] on div at bounding box center [1134, 301] width 756 height 602
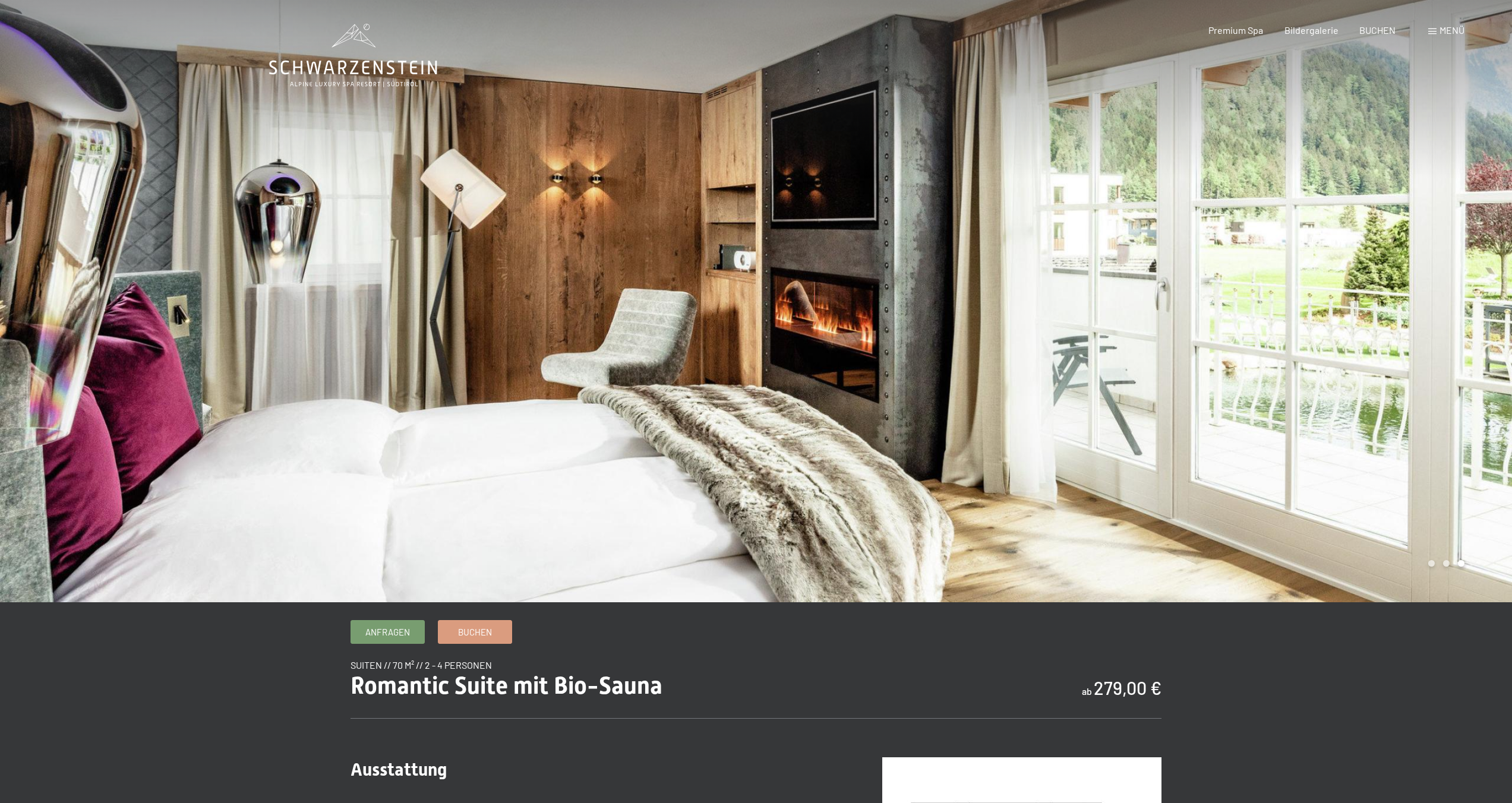
click at [994, 307] on div at bounding box center [1134, 301] width 756 height 602
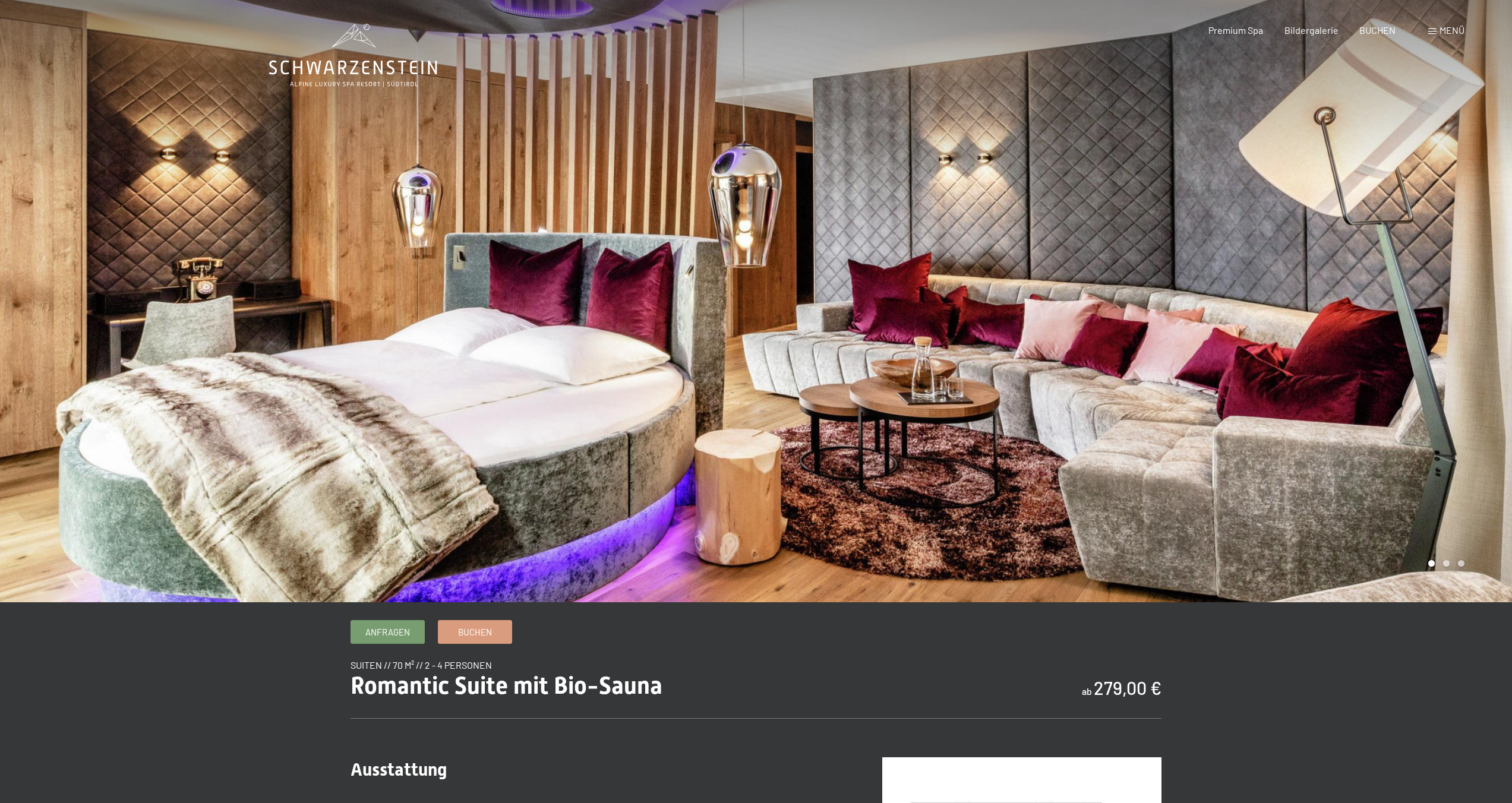
click at [994, 307] on div at bounding box center [1134, 301] width 756 height 602
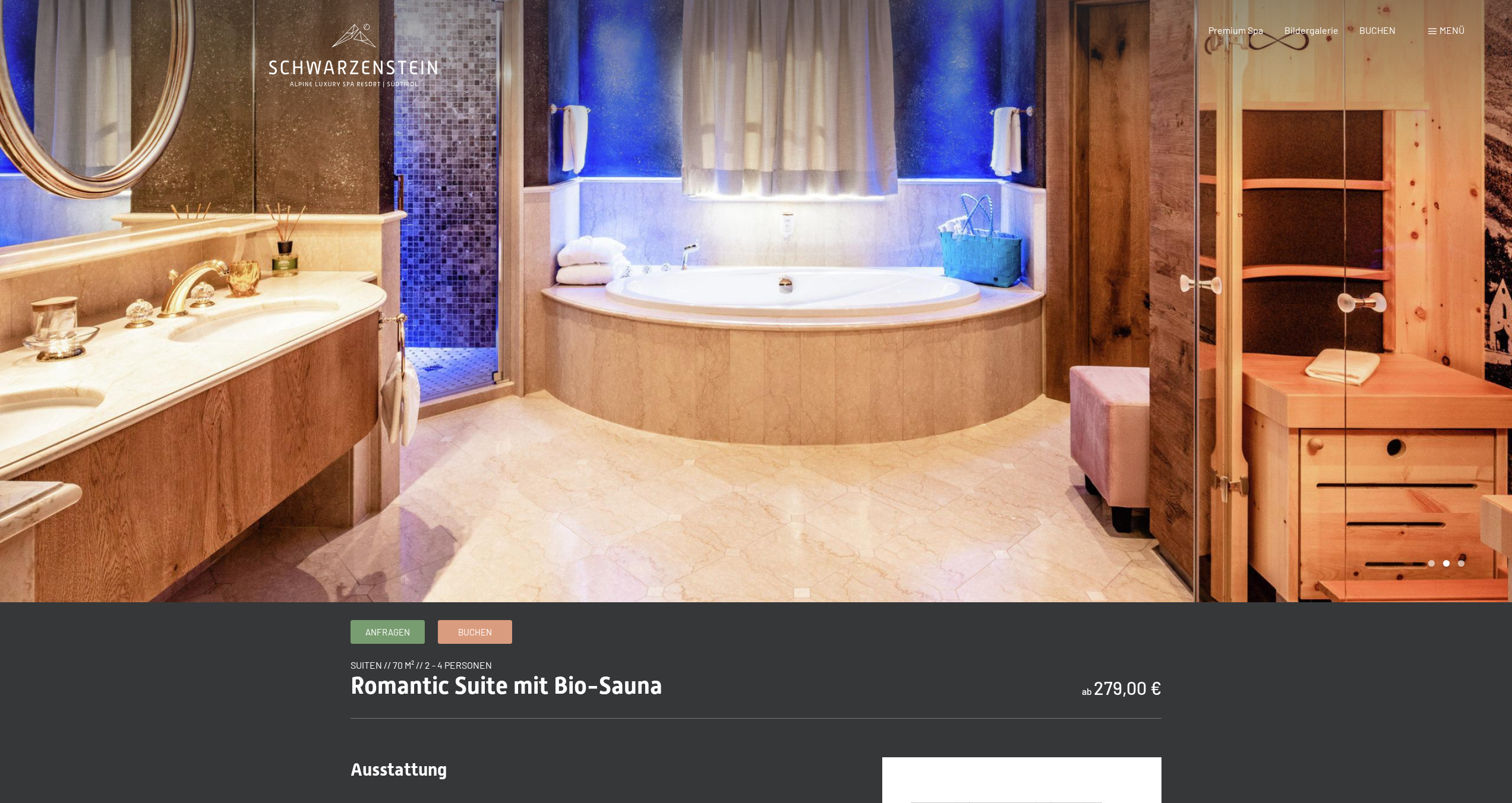
click at [879, 250] on div at bounding box center [1134, 301] width 756 height 602
